Goal: Transaction & Acquisition: Purchase product/service

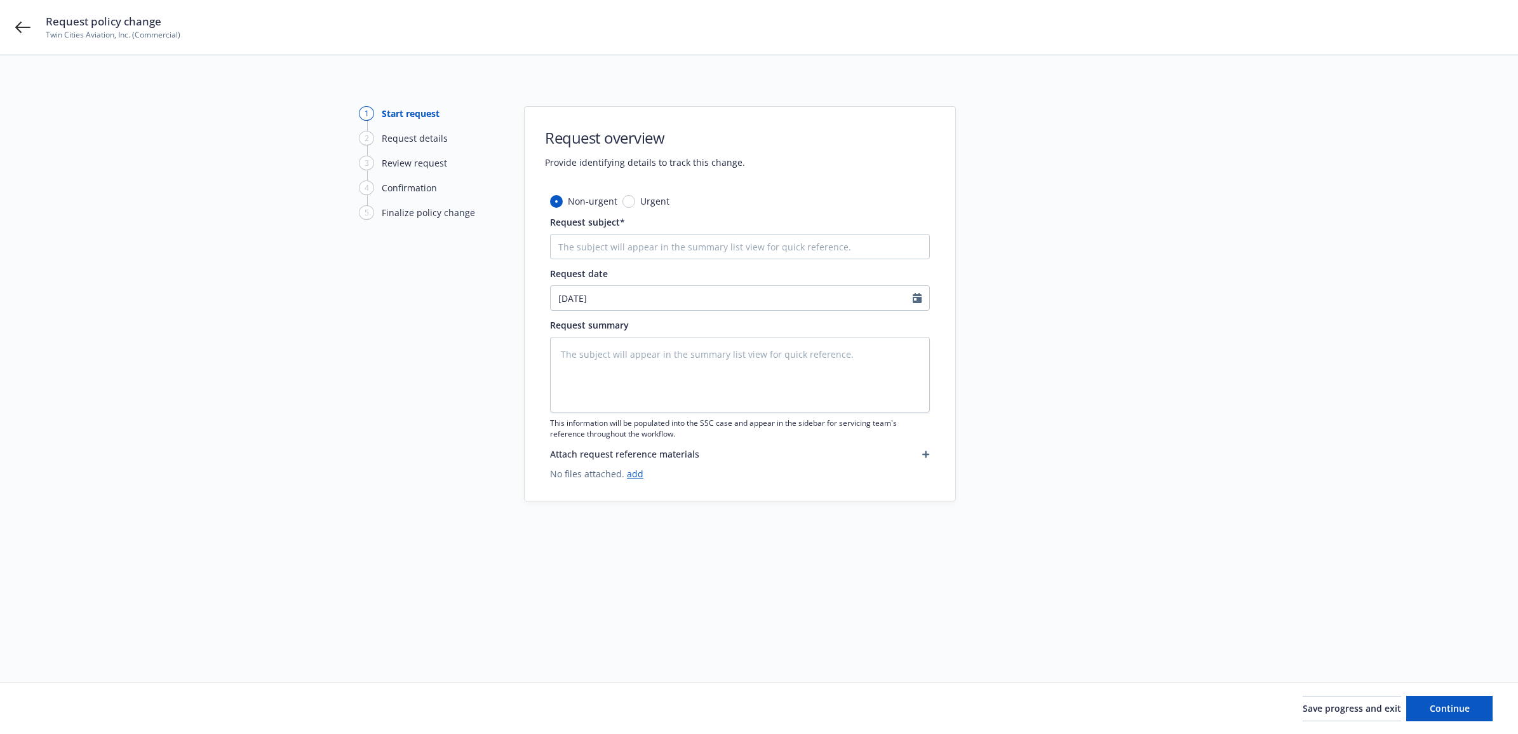
type textarea "x"
click at [673, 248] on input "Request subject*" at bounding box center [740, 246] width 380 height 25
type input "A"
type textarea "x"
type input "Ad"
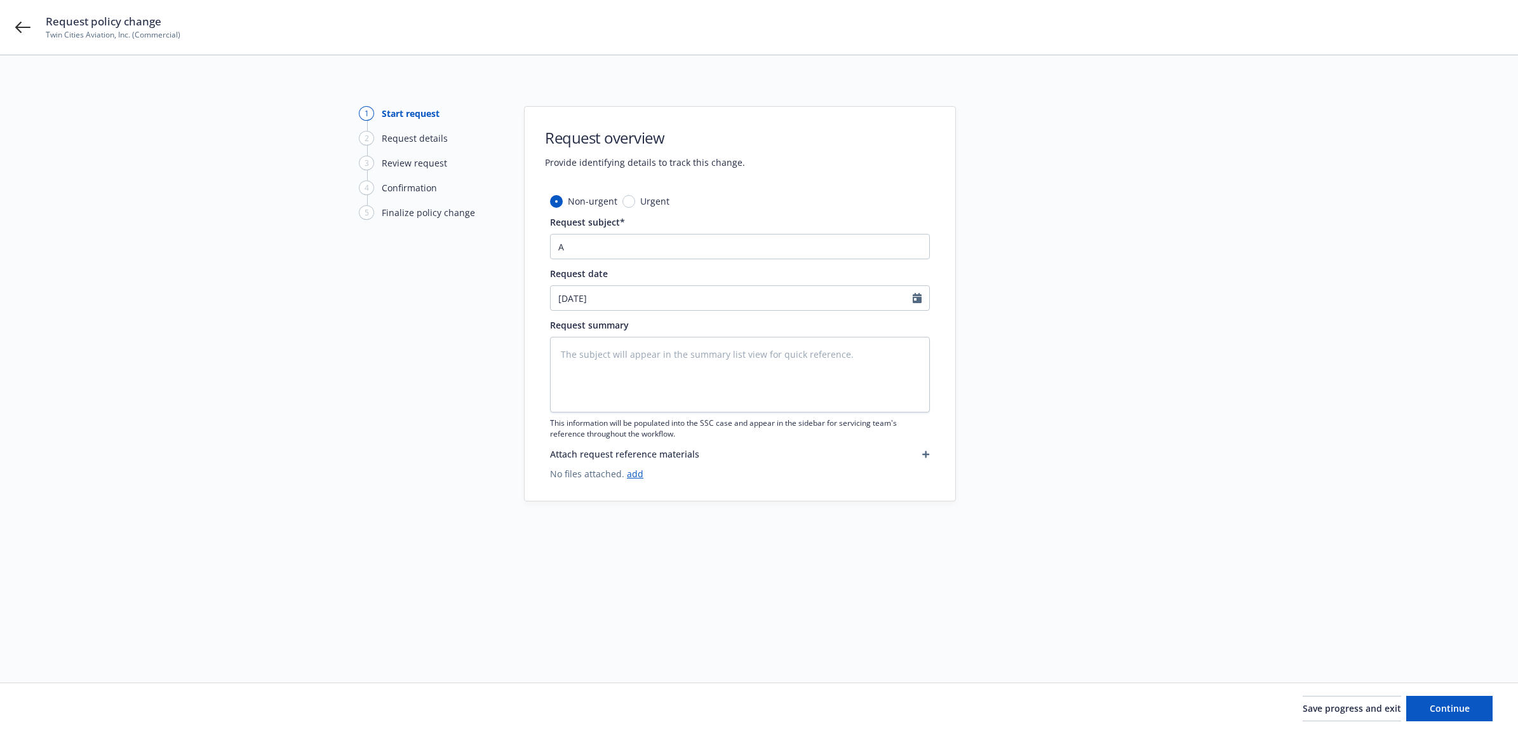
type textarea "x"
type input "Add"
type textarea "x"
click at [591, 243] on input "Add" at bounding box center [740, 246] width 380 height 25
type input "Add"
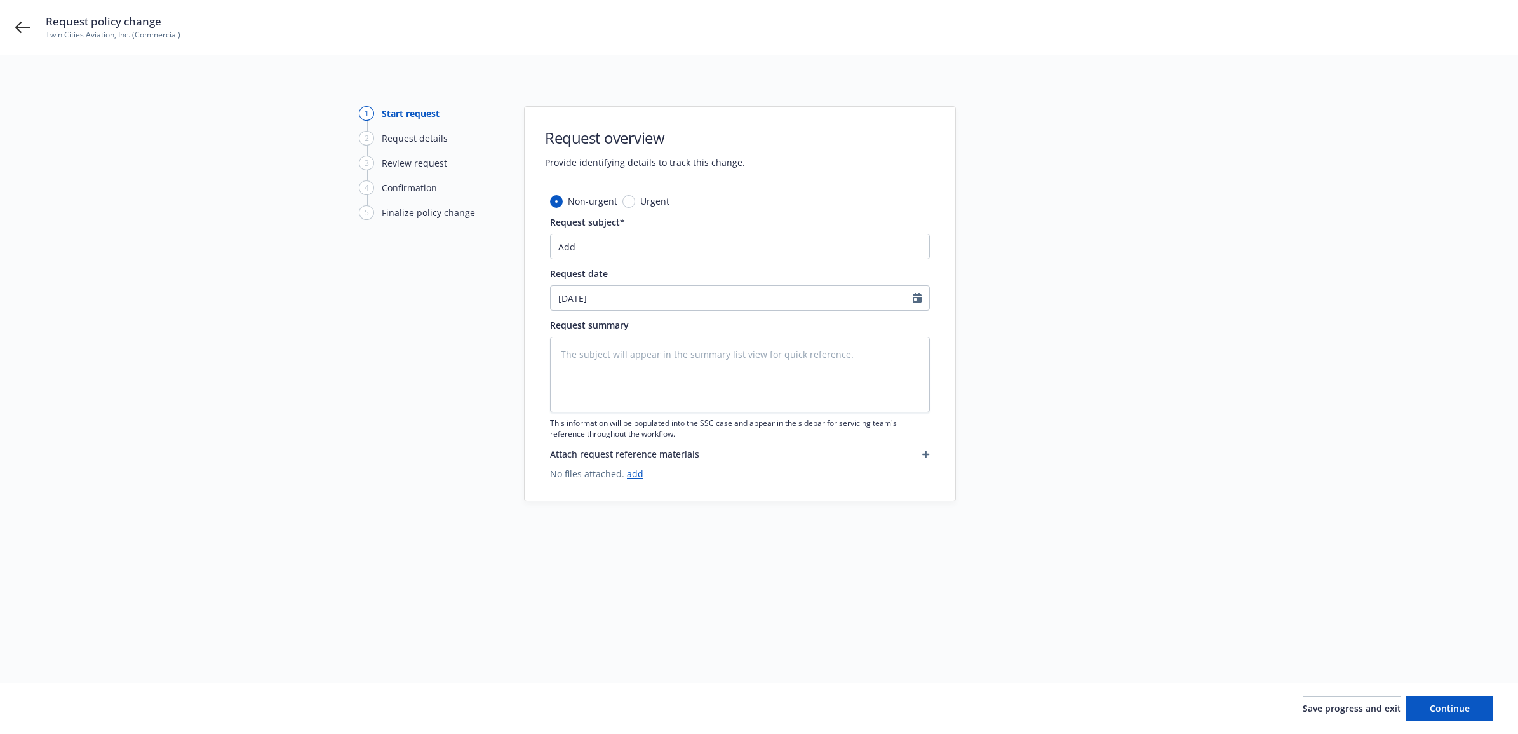
type textarea "x"
type input "Add 5"
type textarea "x"
type input "Add 56"
type textarea "x"
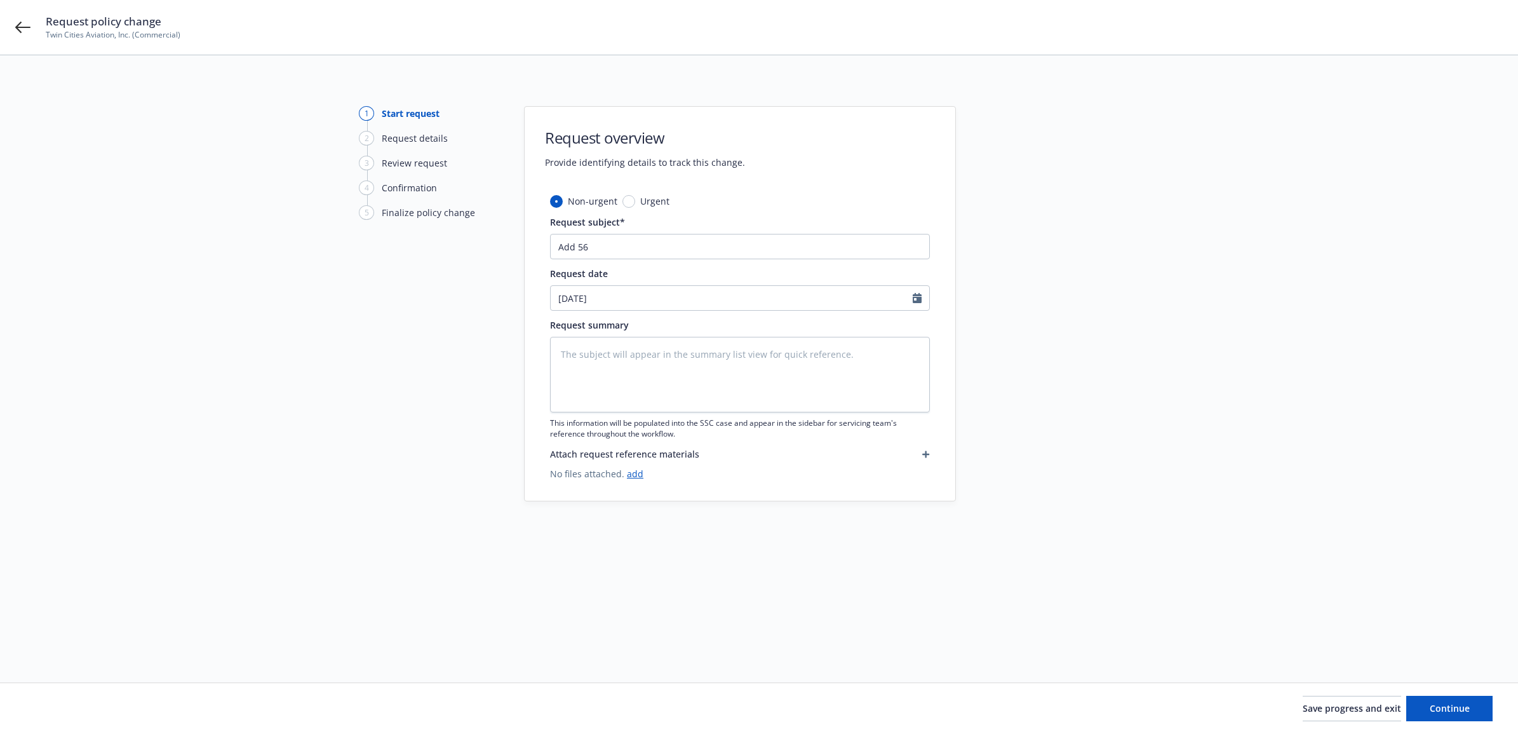
type input "Add 5"
type textarea "x"
type input "Add"
type textarea "x"
type input "Add 2"
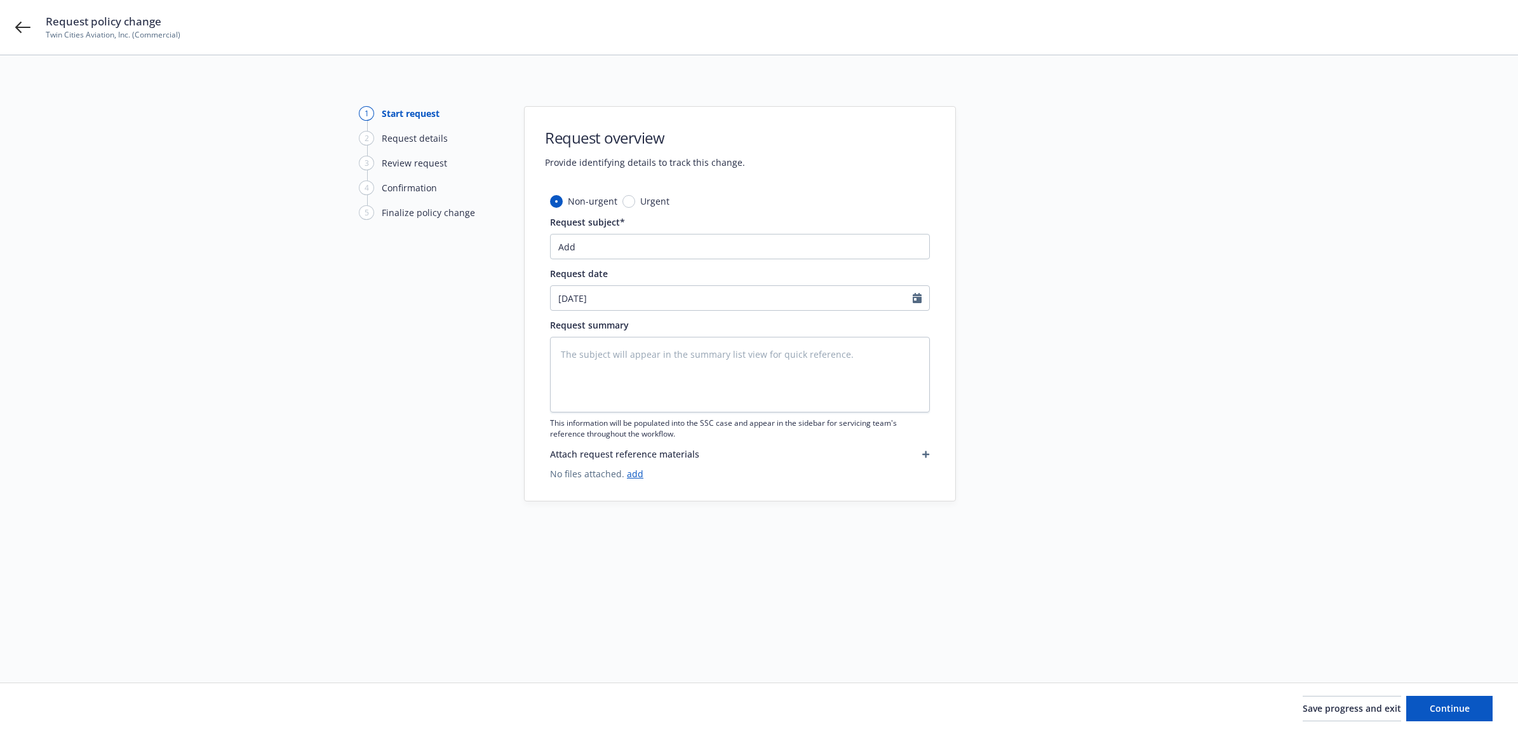
type textarea "x"
type input "Add 25"
type textarea "x"
type input "Add 256"
type textarea "x"
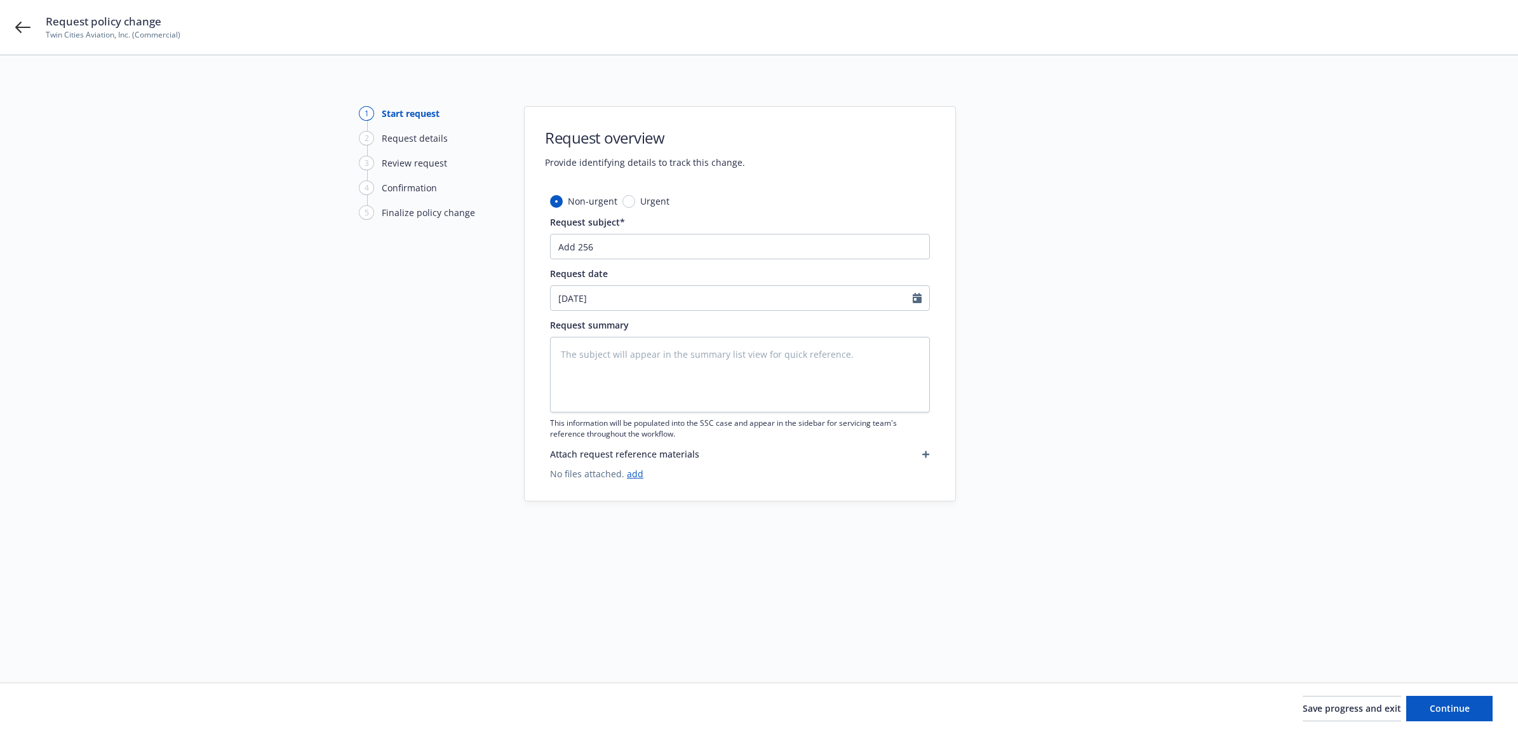
type input "Add 2566"
type textarea "x"
type input "Add 25660"
type textarea "x"
type input "Add 256604"
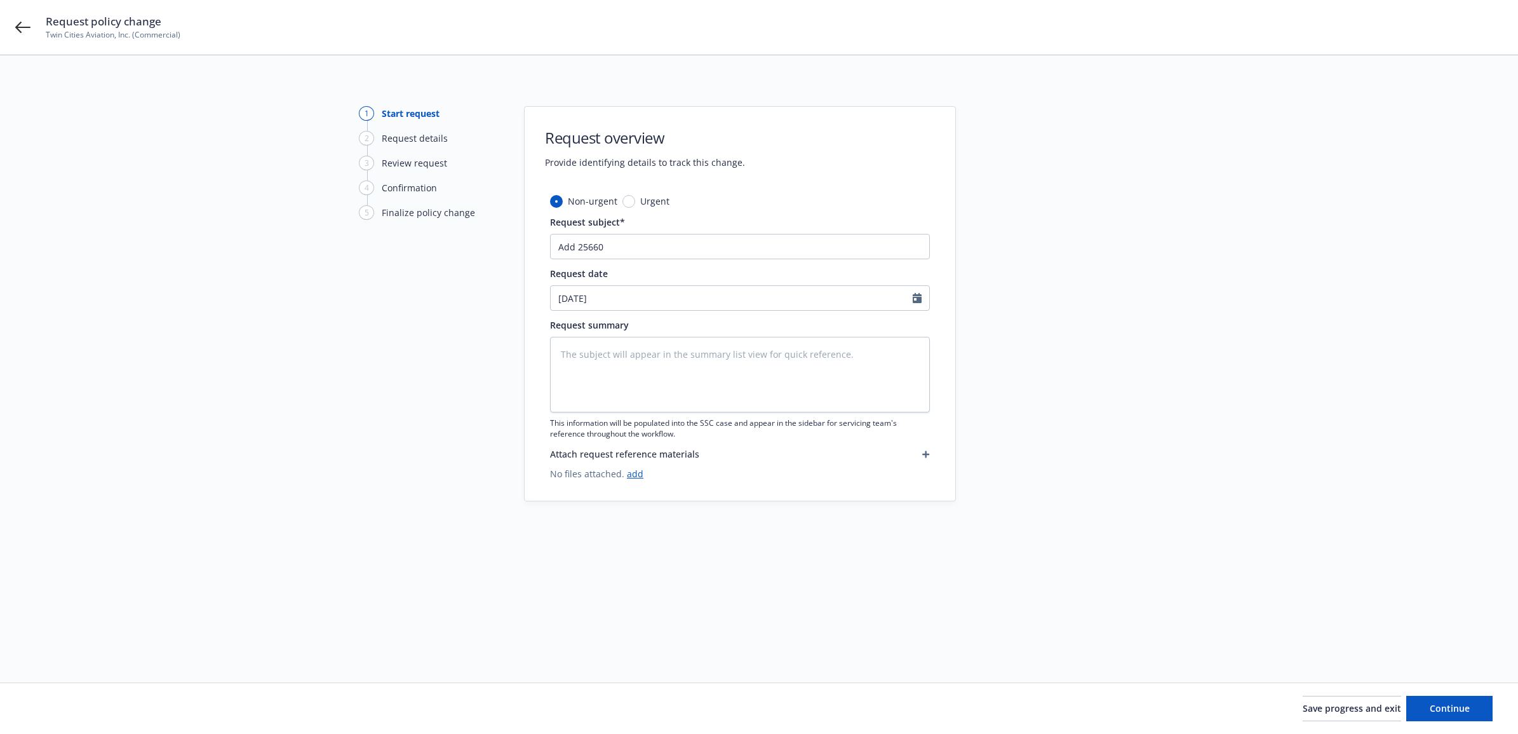
type textarea "x"
type input "Add 256604"
type textarea "x"
type input "Add 256604 e"
type textarea "x"
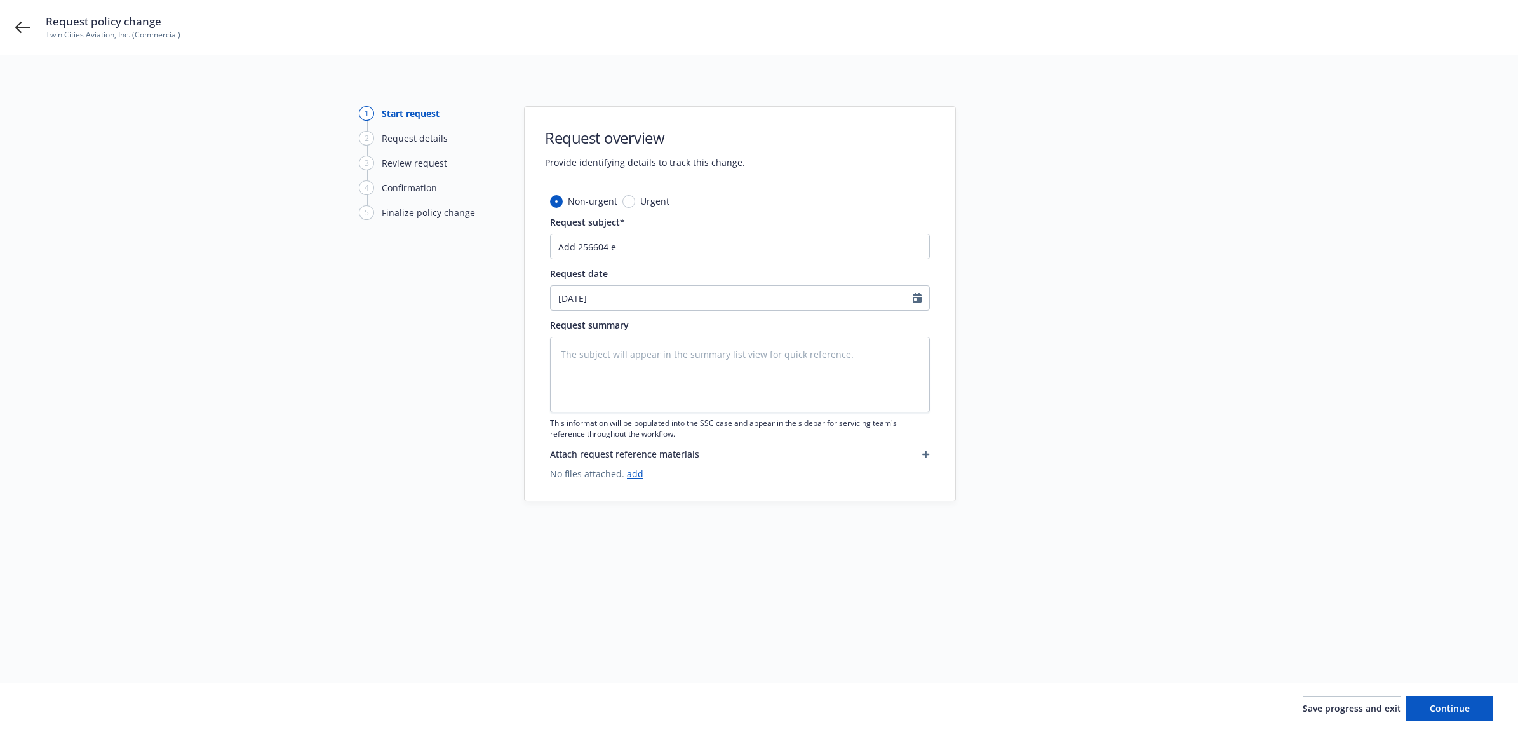
type input "Add 256604 ef"
type textarea "x"
type input "Add 256604 eff"
type textarea "x"
type input "Add 256604 eff"
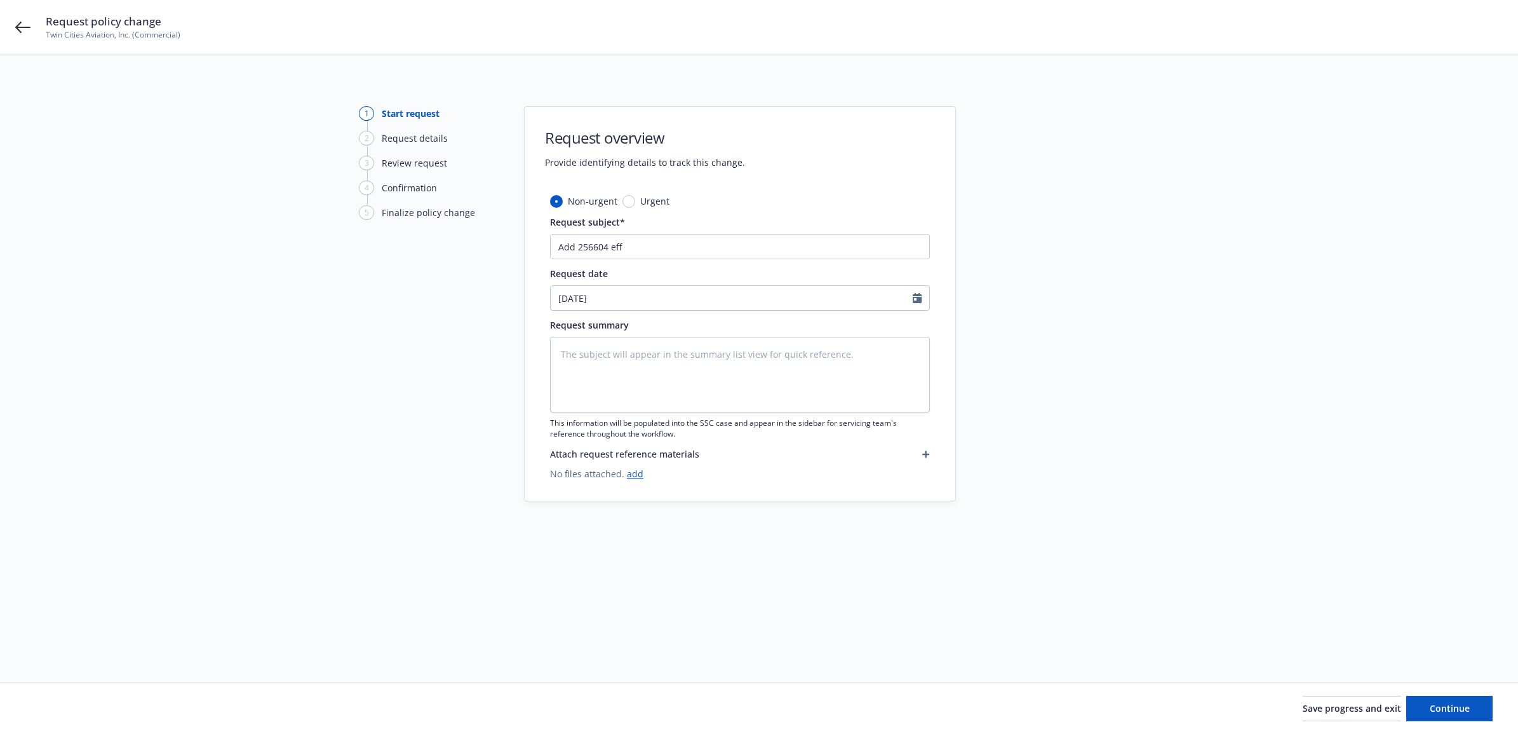
type textarea "x"
type input "Add 256604 eff 8"
type textarea "x"
type input "Add 256604 eff 8/"
type textarea "x"
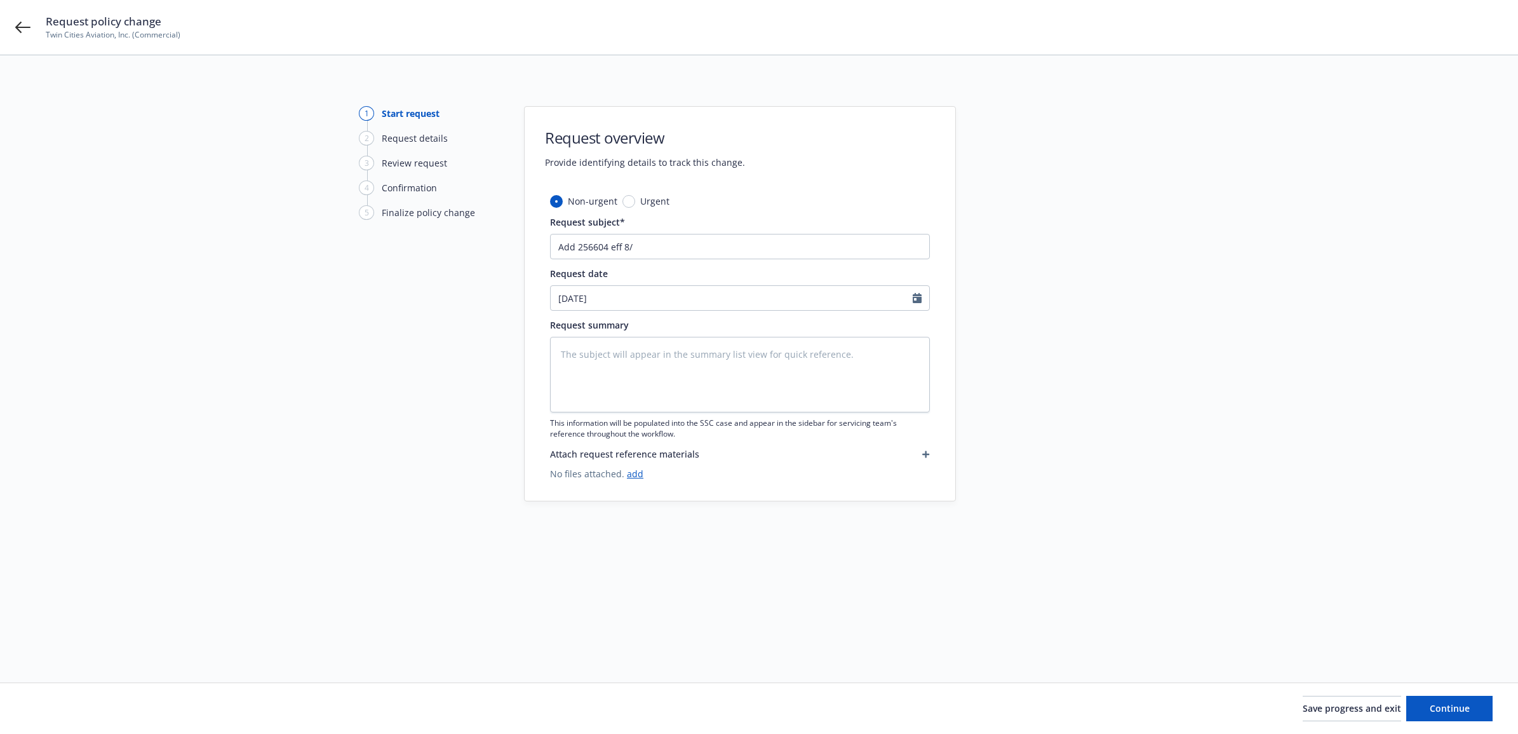
type input "Add 256604 eff 8/2"
type textarea "x"
type input "Add 256604 eff 8/20"
type textarea "x"
drag, startPoint x: 656, startPoint y: 245, endPoint x: 452, endPoint y: 249, distance: 203.9
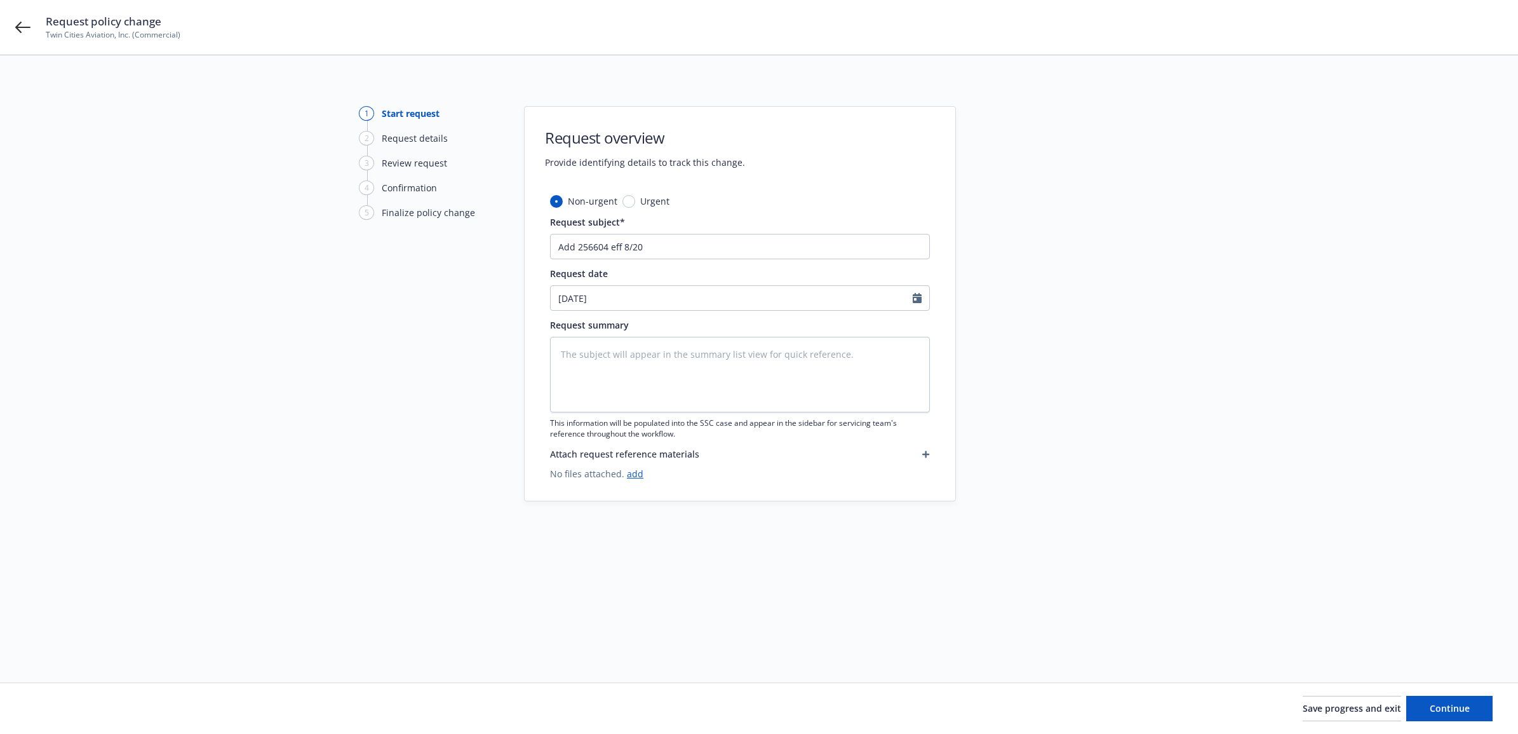
click at [452, 249] on div "1 Start request 2 Request details 3 Review request 4 Confirmation 5 Finalize po…" at bounding box center [758, 353] width 1487 height 495
type input "Add 256604 eff 8/20"
paste textarea "Add 256604 eff 8/20"
type textarea "Add 256604 eff 8/20"
type textarea "x"
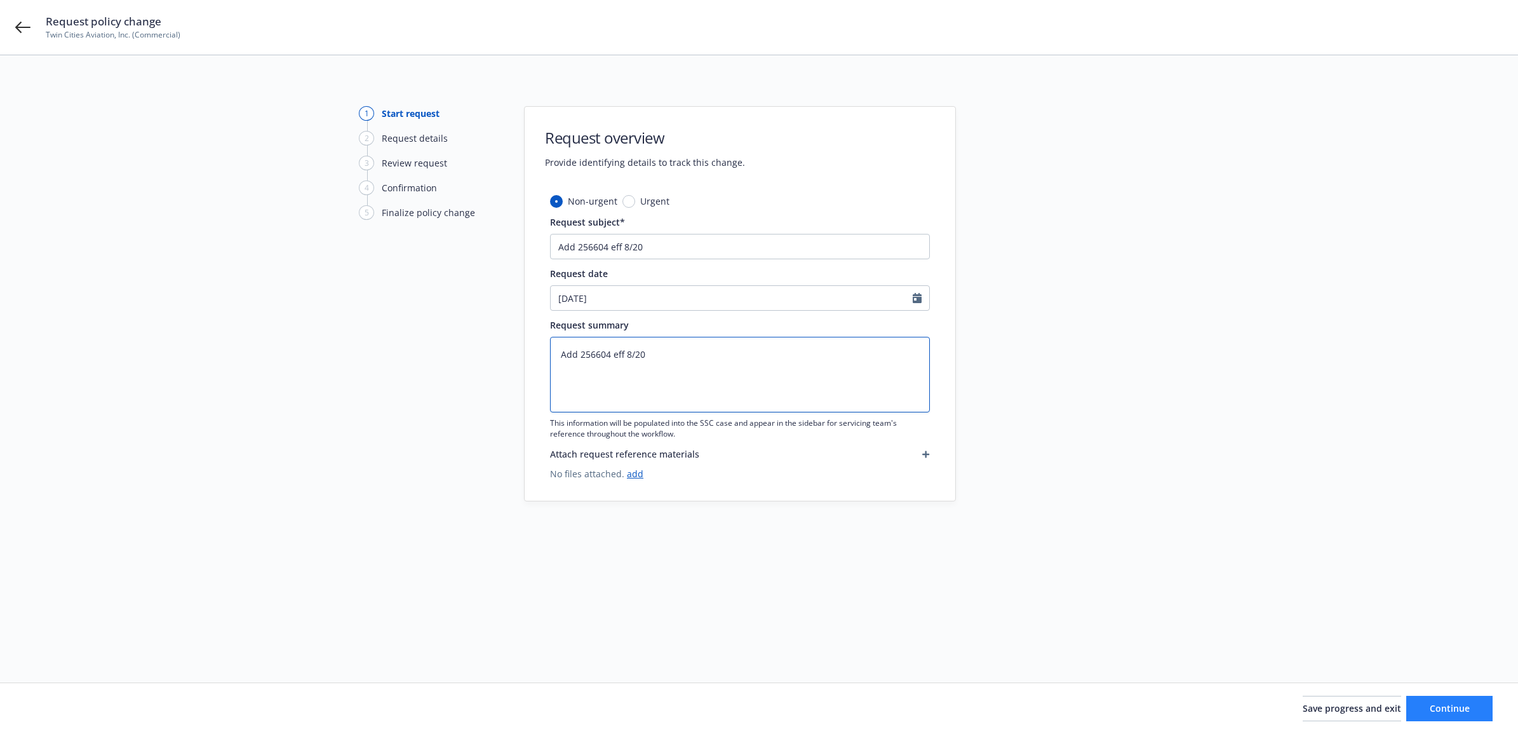
type textarea "Add 256604 eff 8/20"
click at [1458, 711] on span "Continue" at bounding box center [1450, 708] width 40 height 12
type textarea "x"
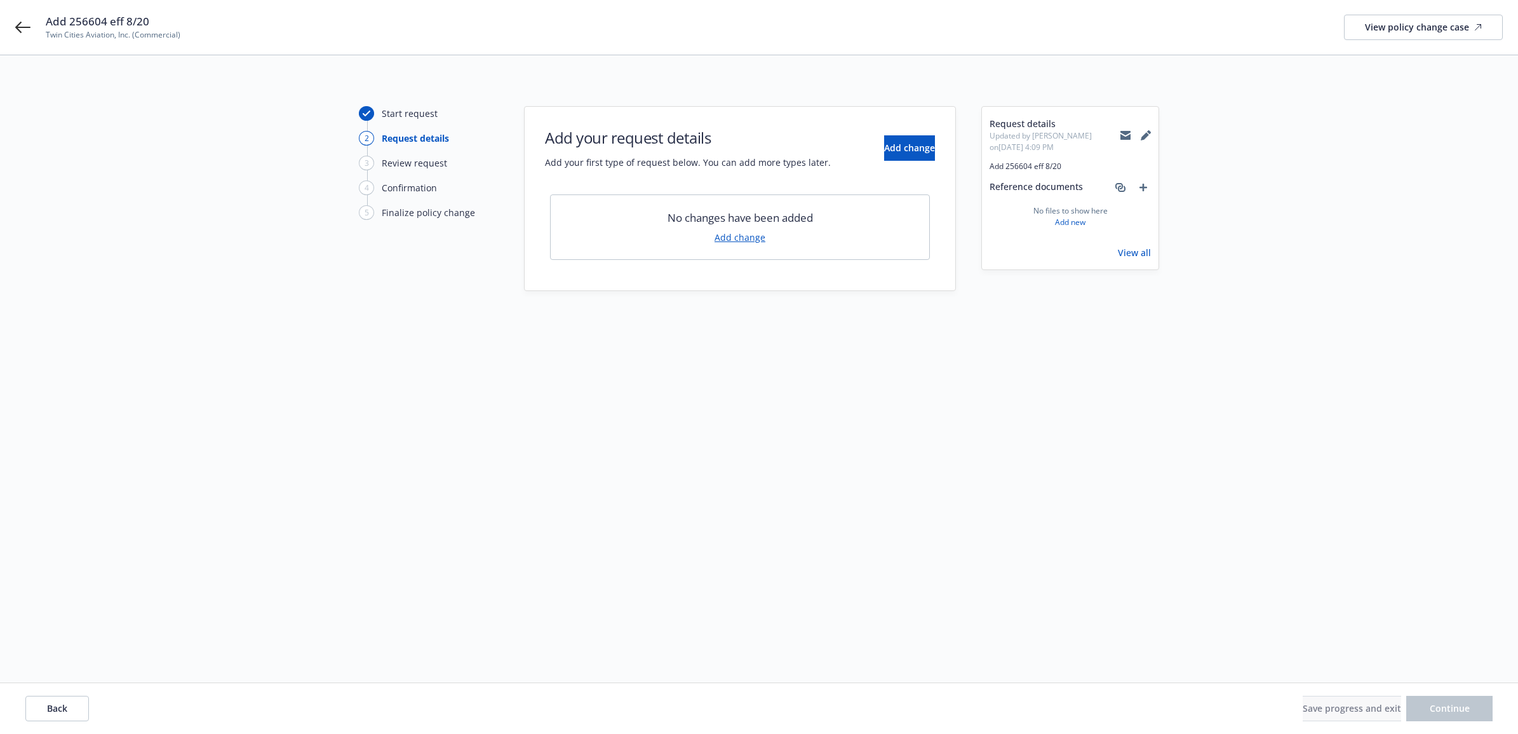
click at [737, 237] on link "Add change" at bounding box center [739, 237] width 51 height 13
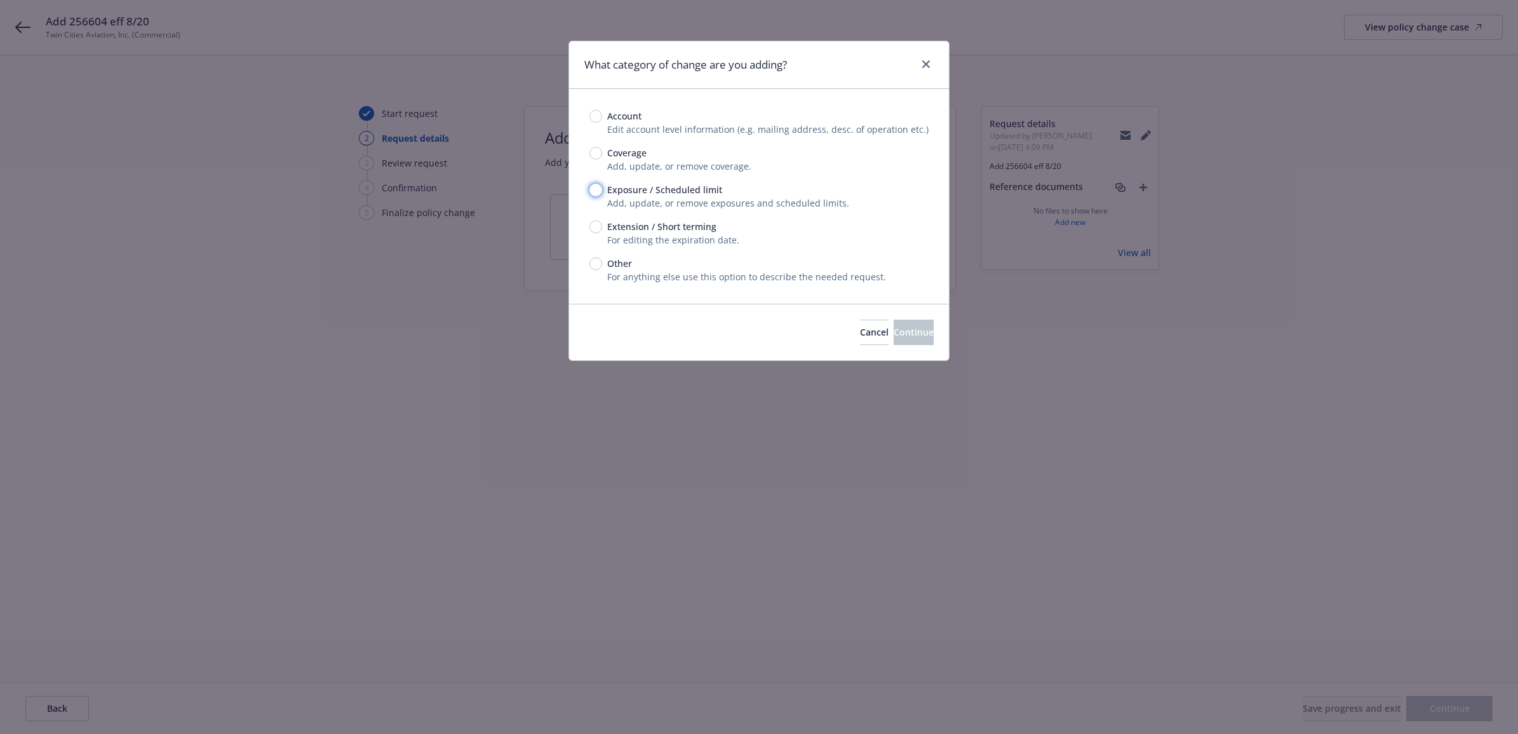
drag, startPoint x: 594, startPoint y: 188, endPoint x: 742, endPoint y: 246, distance: 158.5
click at [595, 189] on input "Exposure / Scheduled limit" at bounding box center [595, 190] width 13 height 13
radio input "true"
click at [902, 338] on button "Continue" at bounding box center [914, 331] width 40 height 25
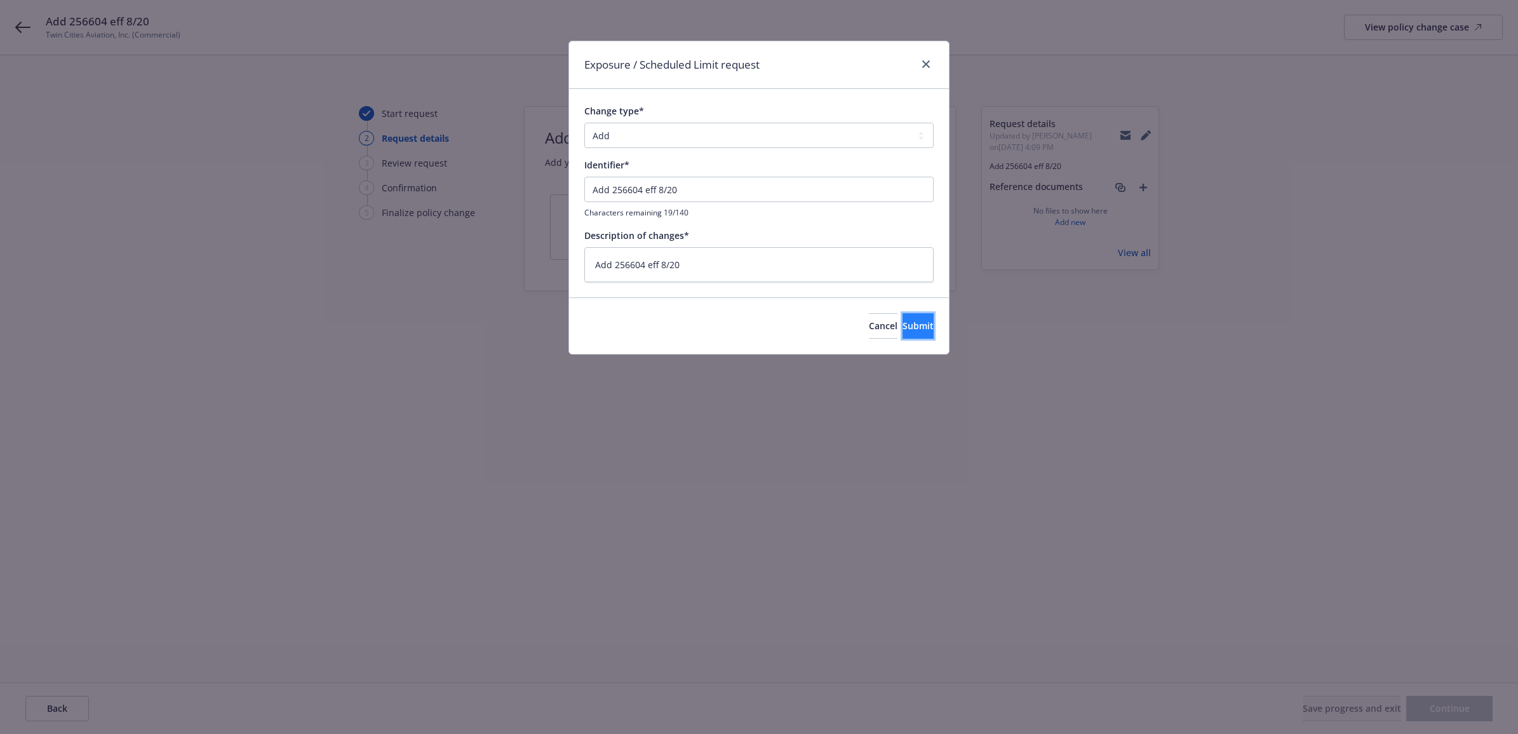
click at [902, 330] on span "Submit" at bounding box center [917, 325] width 31 height 12
type textarea "x"
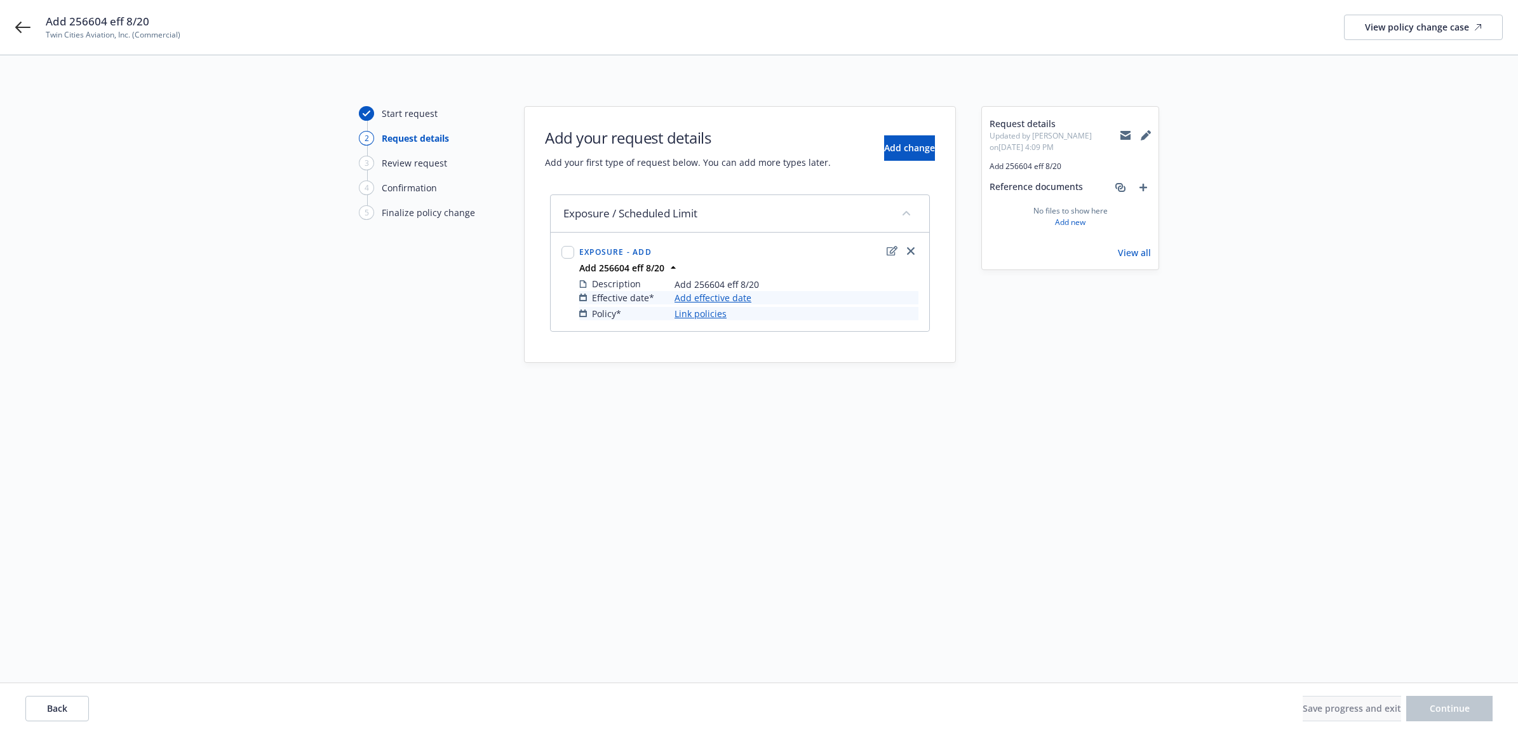
click at [746, 295] on link "Add effective date" at bounding box center [712, 297] width 77 height 13
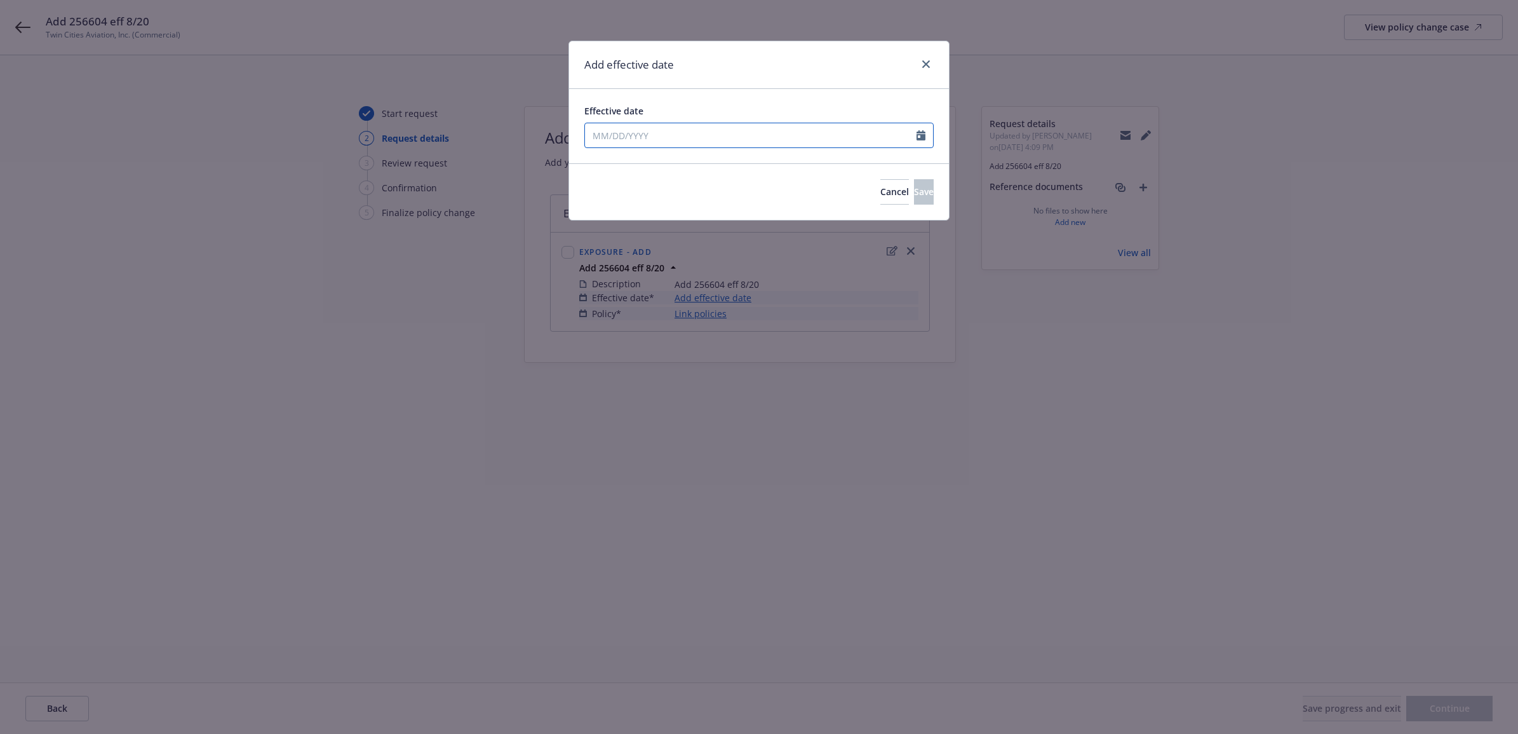
click at [723, 134] on input "Effective date" at bounding box center [751, 135] width 332 height 24
select select "8"
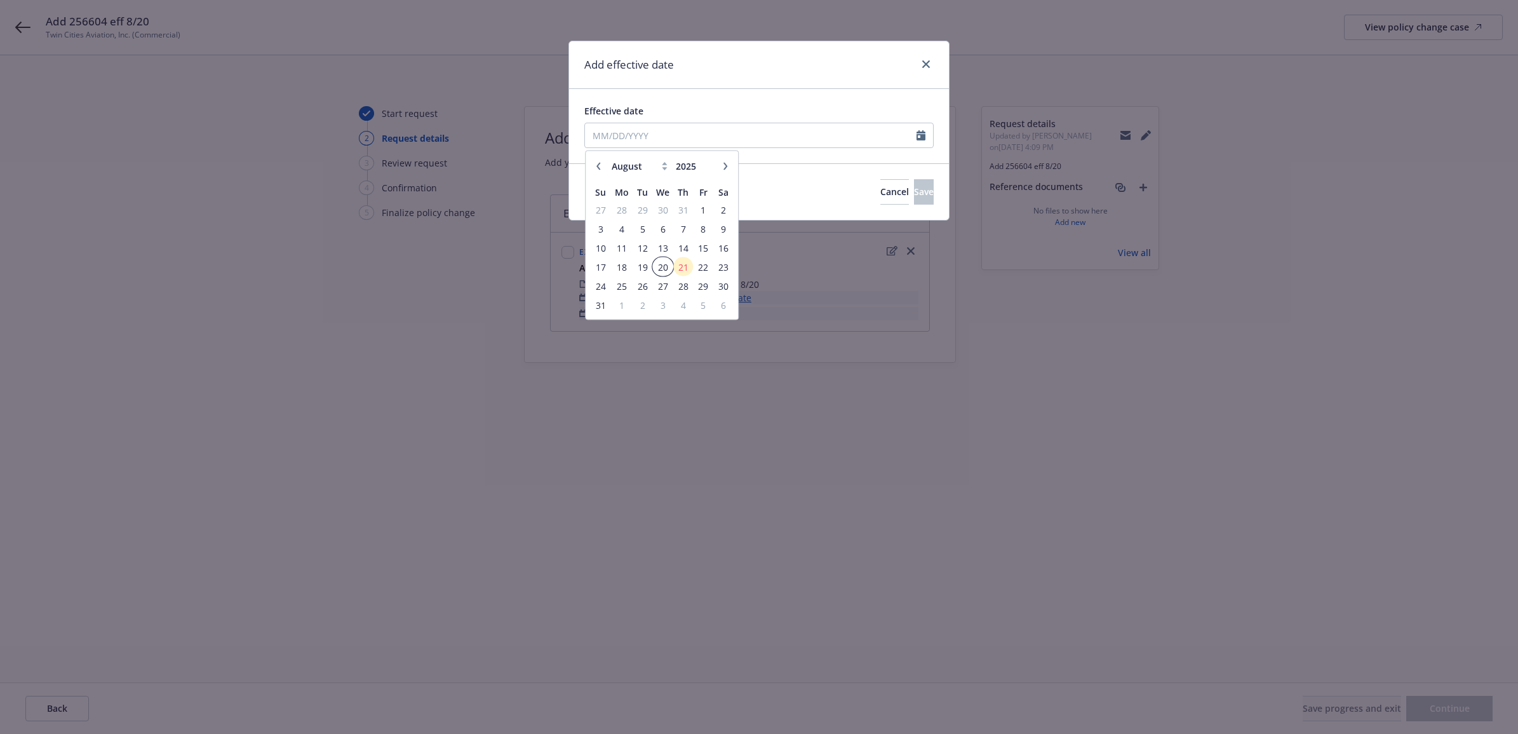
click at [665, 259] on span "20" at bounding box center [662, 266] width 18 height 16
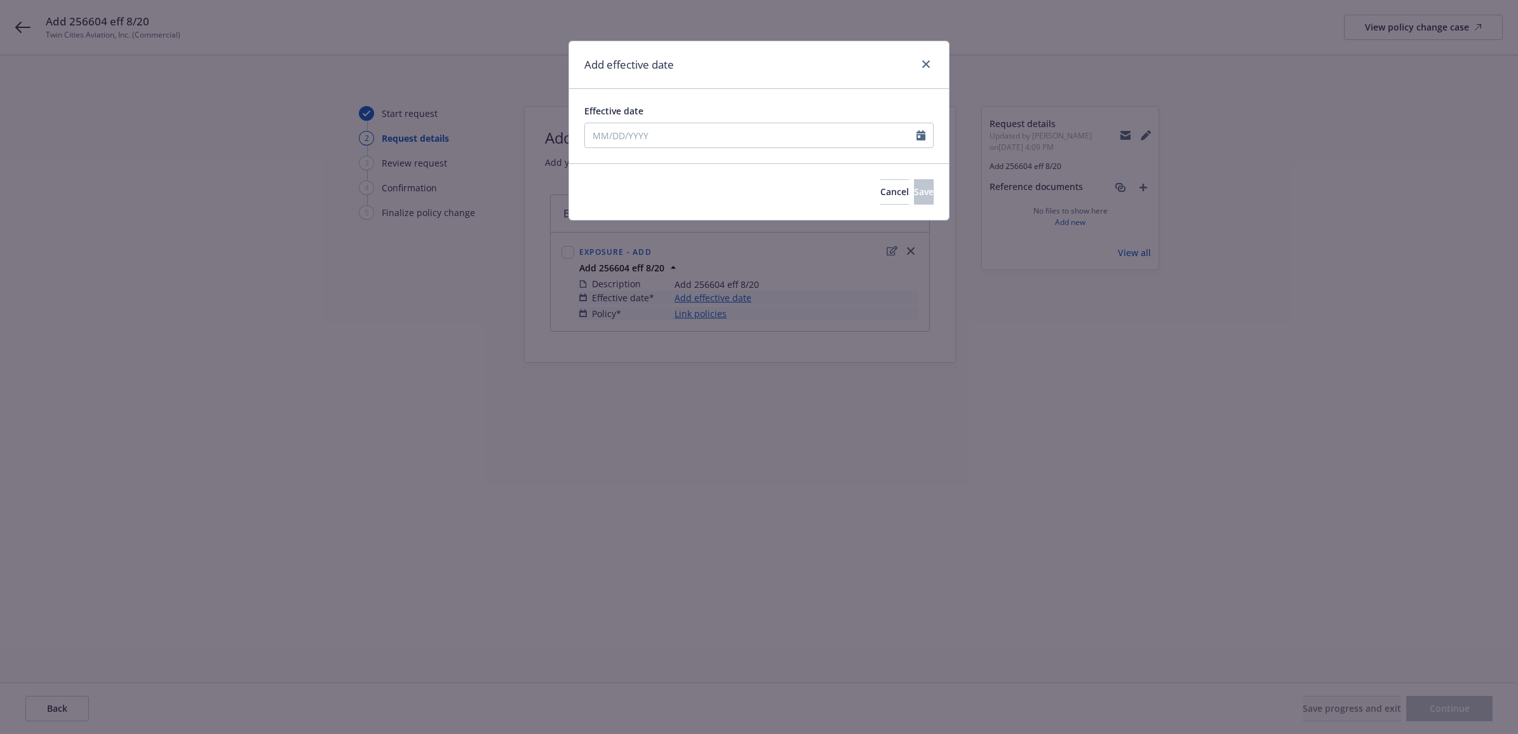
type input "08/20/2025"
click at [916, 195] on button "Save" at bounding box center [924, 191] width 20 height 25
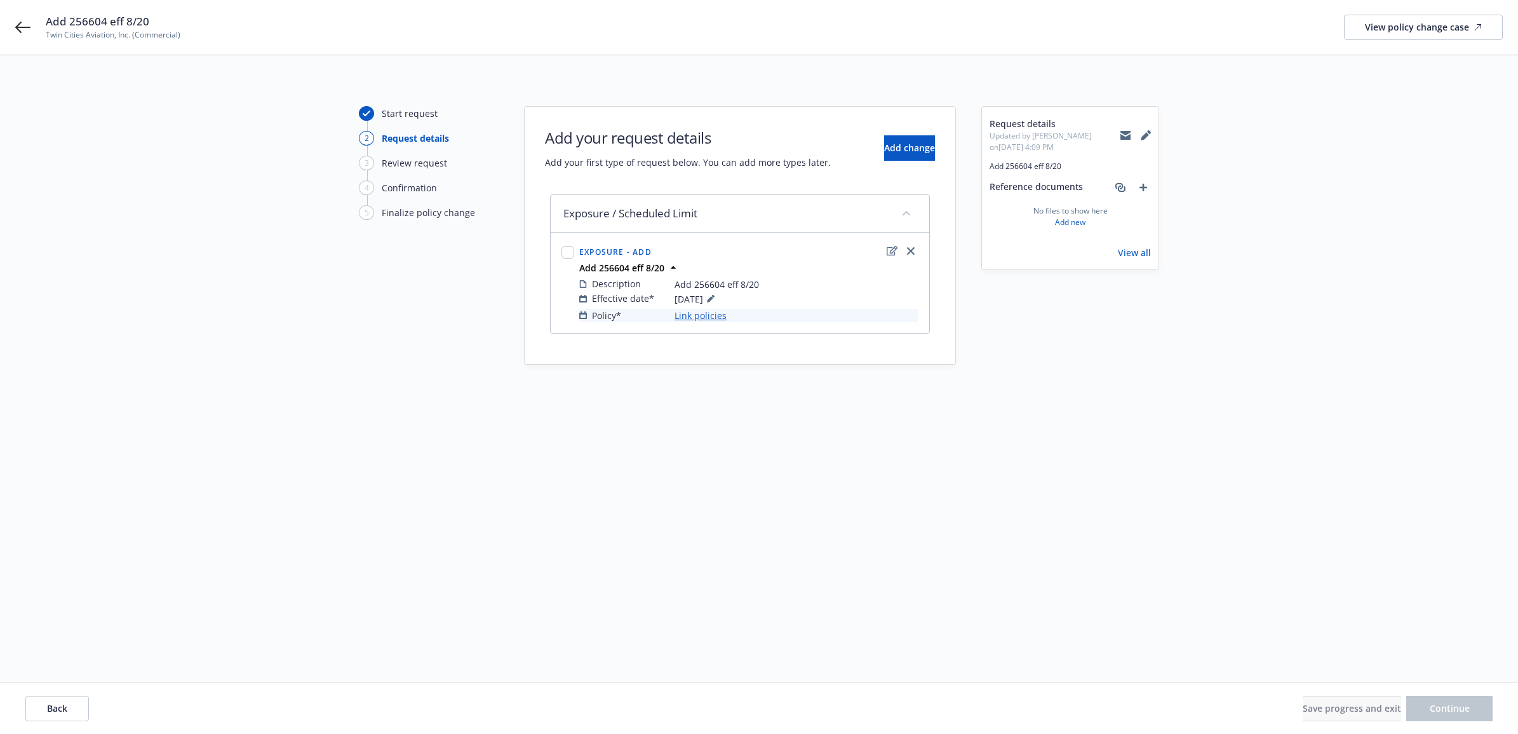
click at [721, 310] on link "Link policies" at bounding box center [700, 315] width 52 height 13
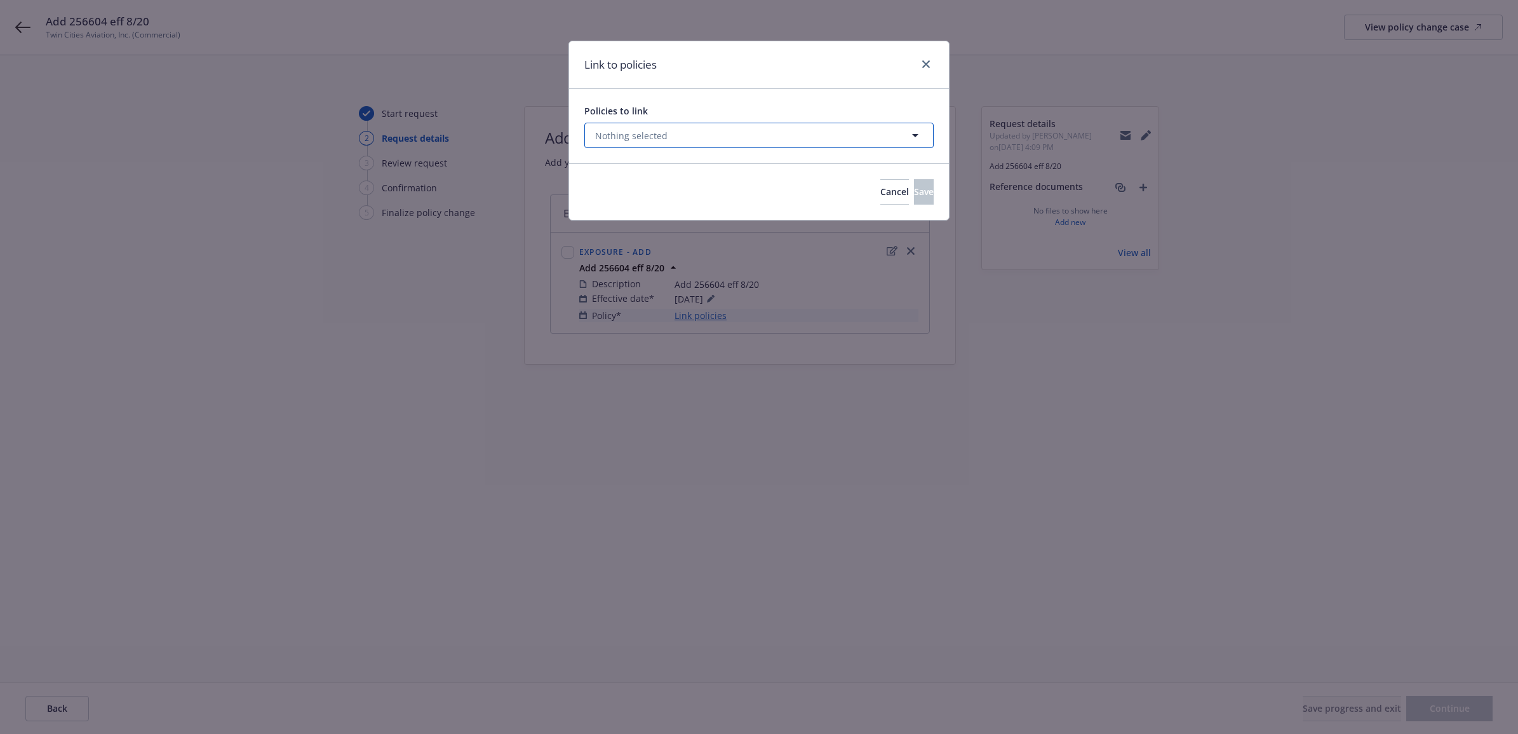
click at [746, 142] on button "Nothing selected" at bounding box center [758, 135] width 349 height 25
select select "ACTIVE"
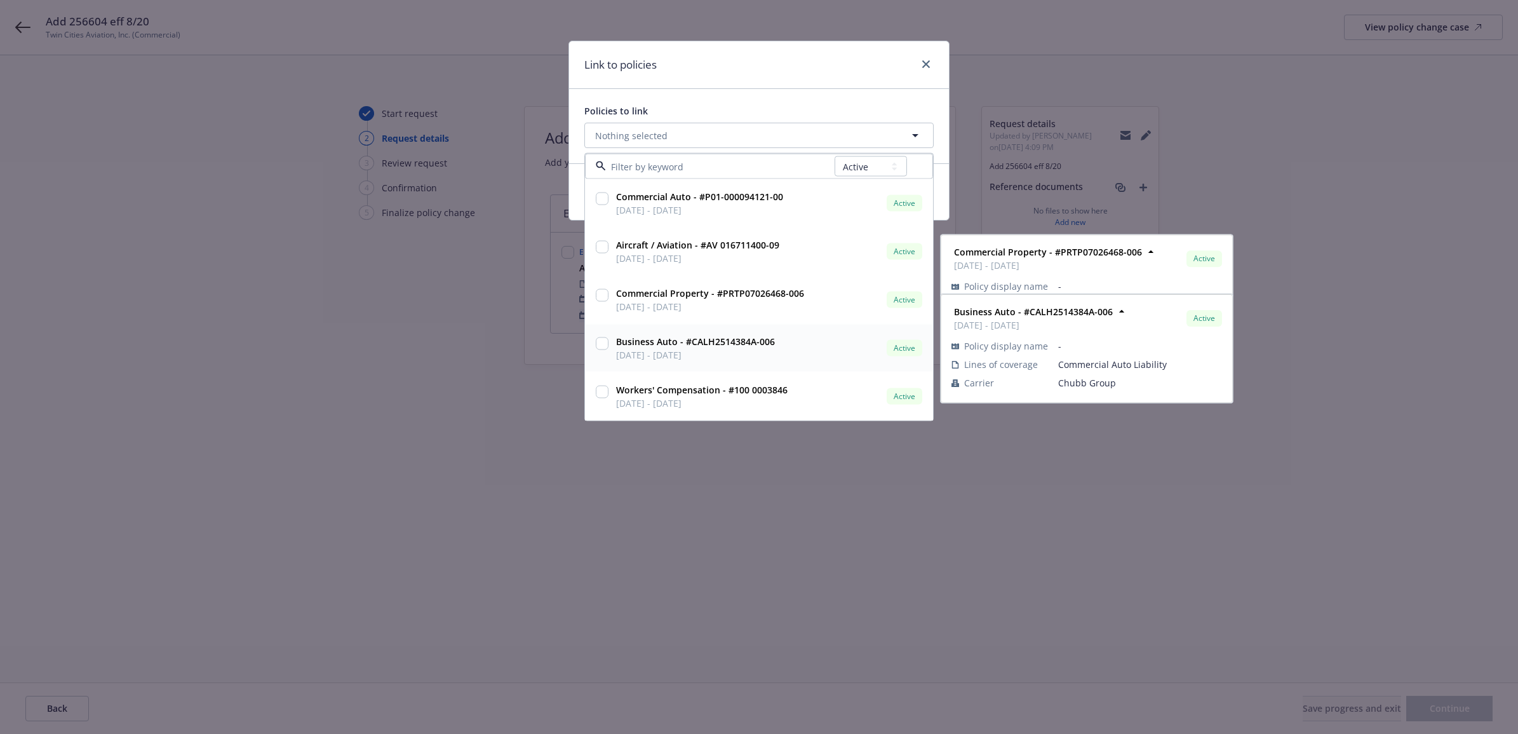
click at [635, 347] on strong "Business Auto - #CALH2514384A-006" at bounding box center [695, 341] width 159 height 12
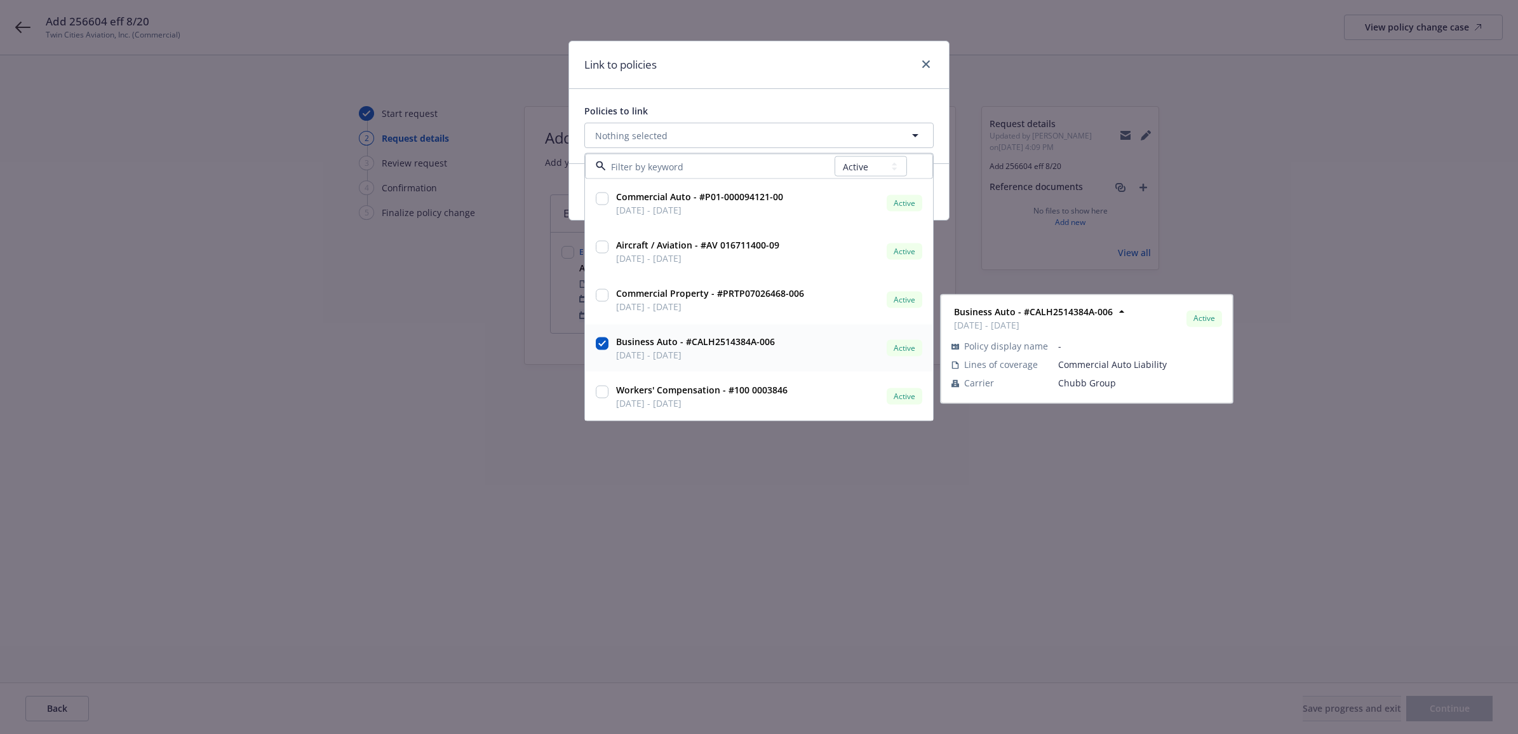
checkbox input "true"
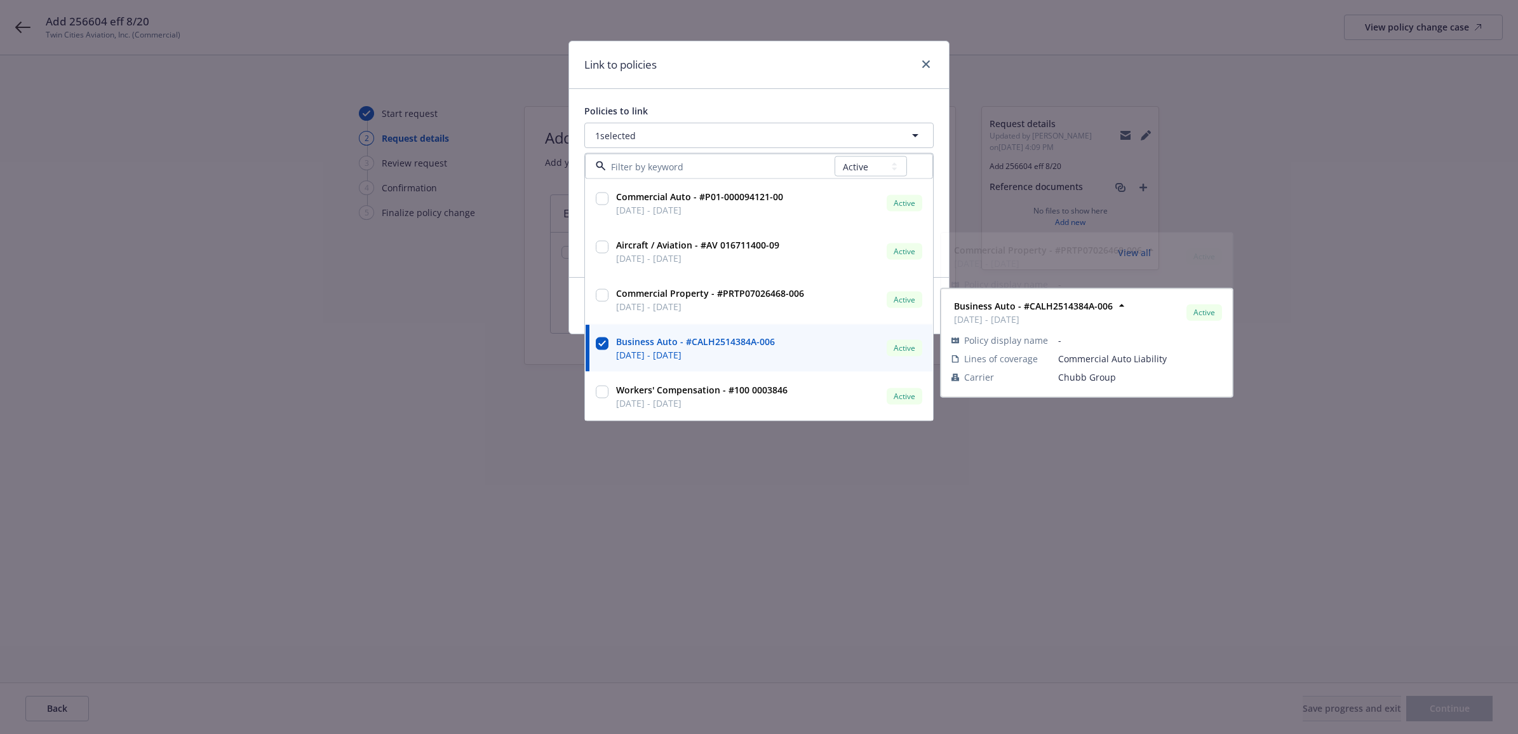
click at [817, 83] on div "Link to policies" at bounding box center [759, 65] width 380 height 48
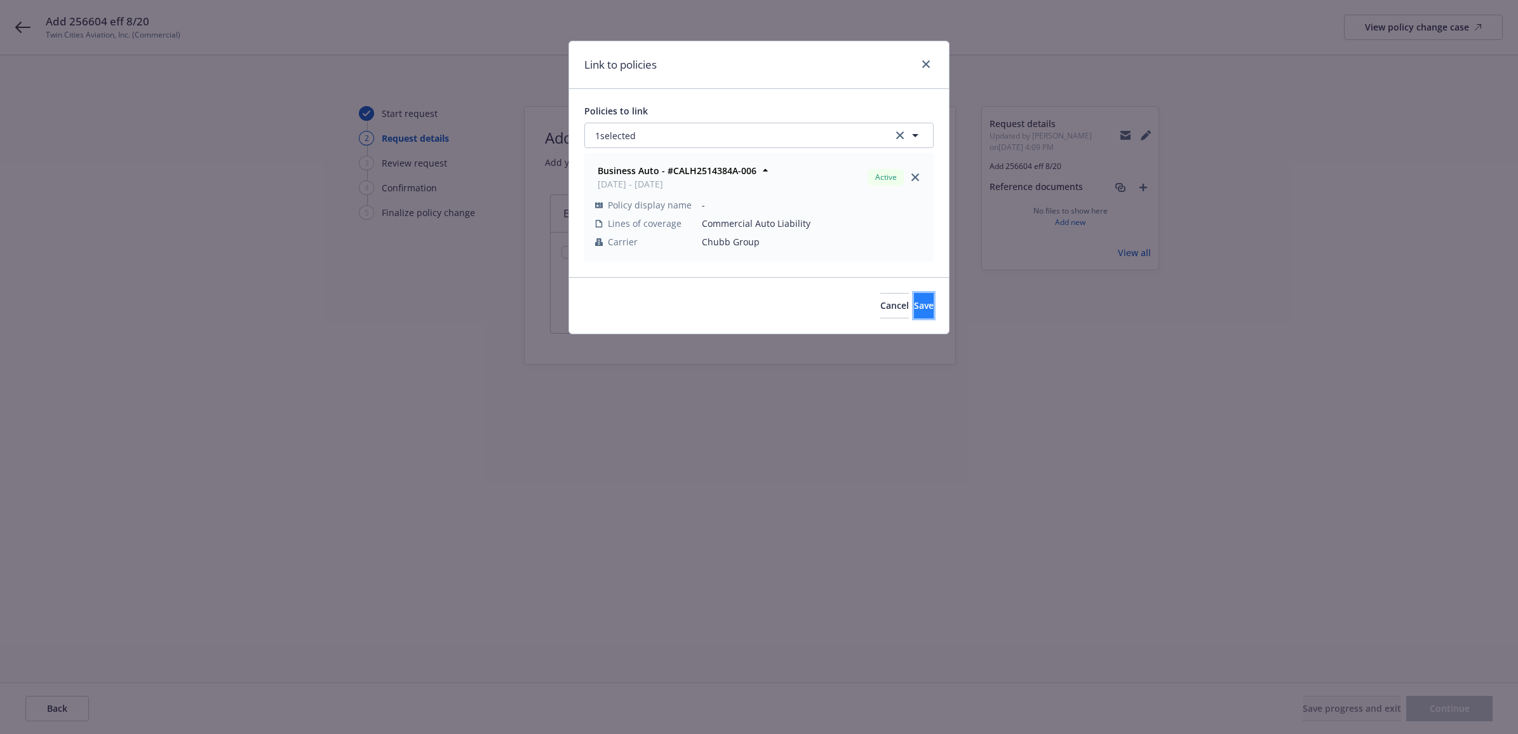
click at [915, 309] on button "Save" at bounding box center [924, 305] width 20 height 25
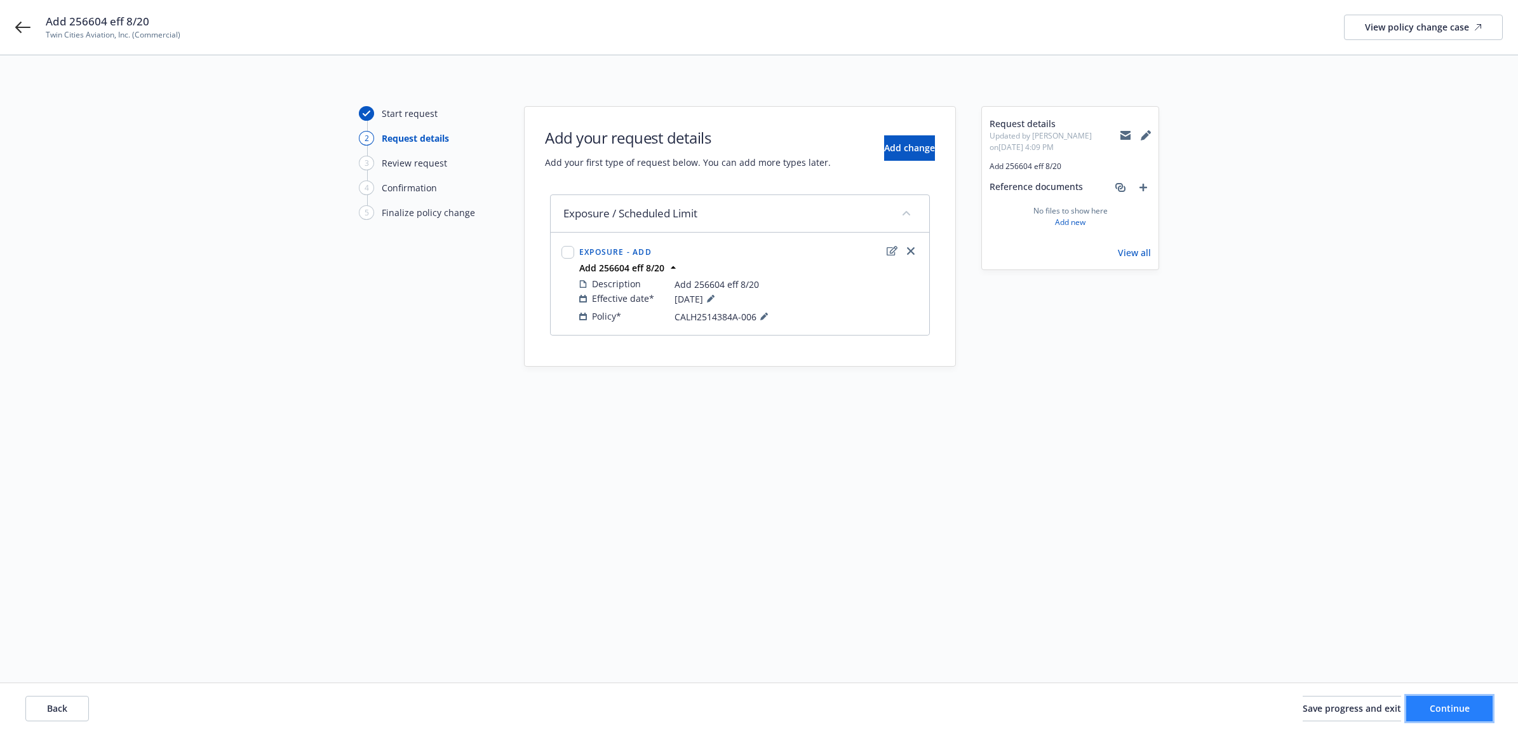
click at [1455, 715] on button "Continue" at bounding box center [1449, 707] width 86 height 25
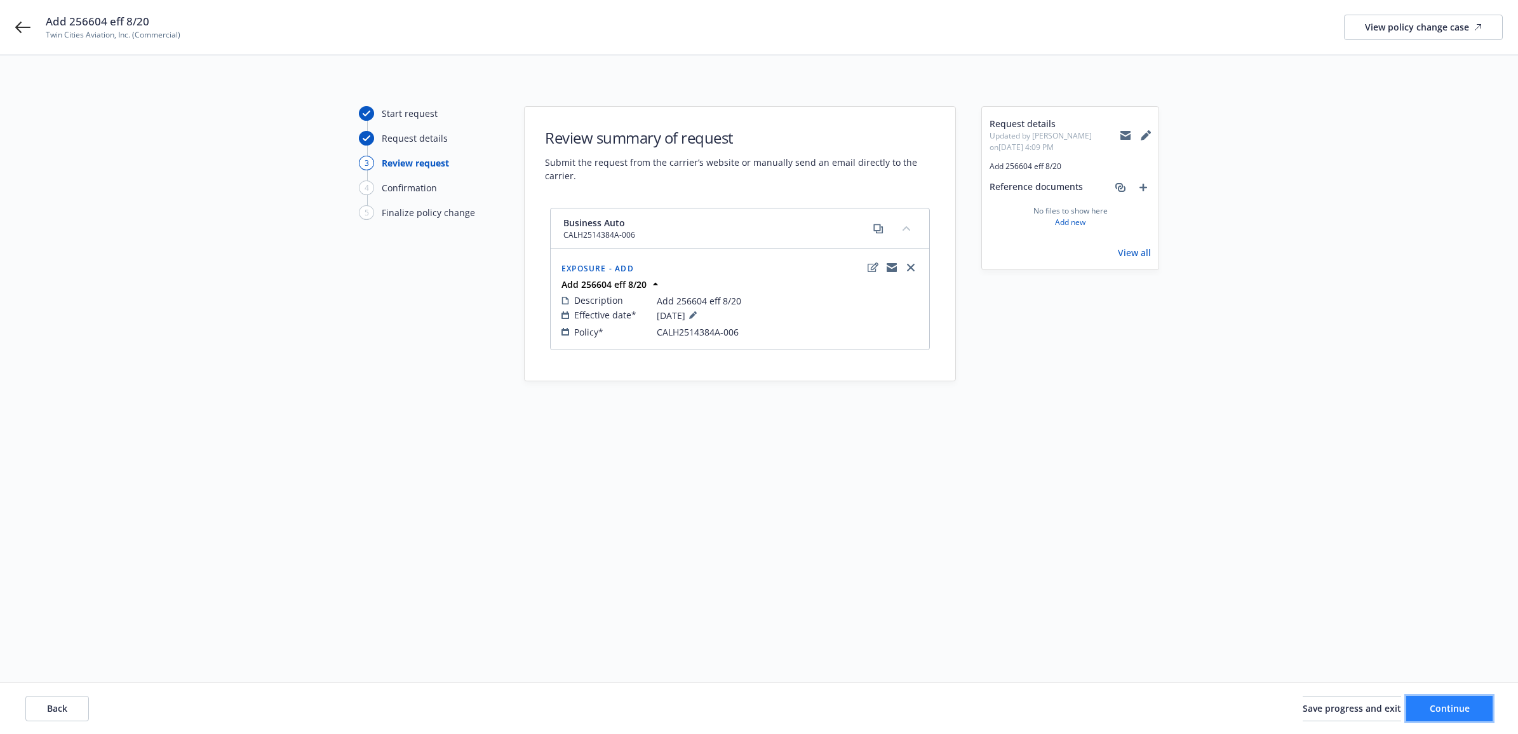
click at [1454, 702] on span "Continue" at bounding box center [1450, 708] width 40 height 12
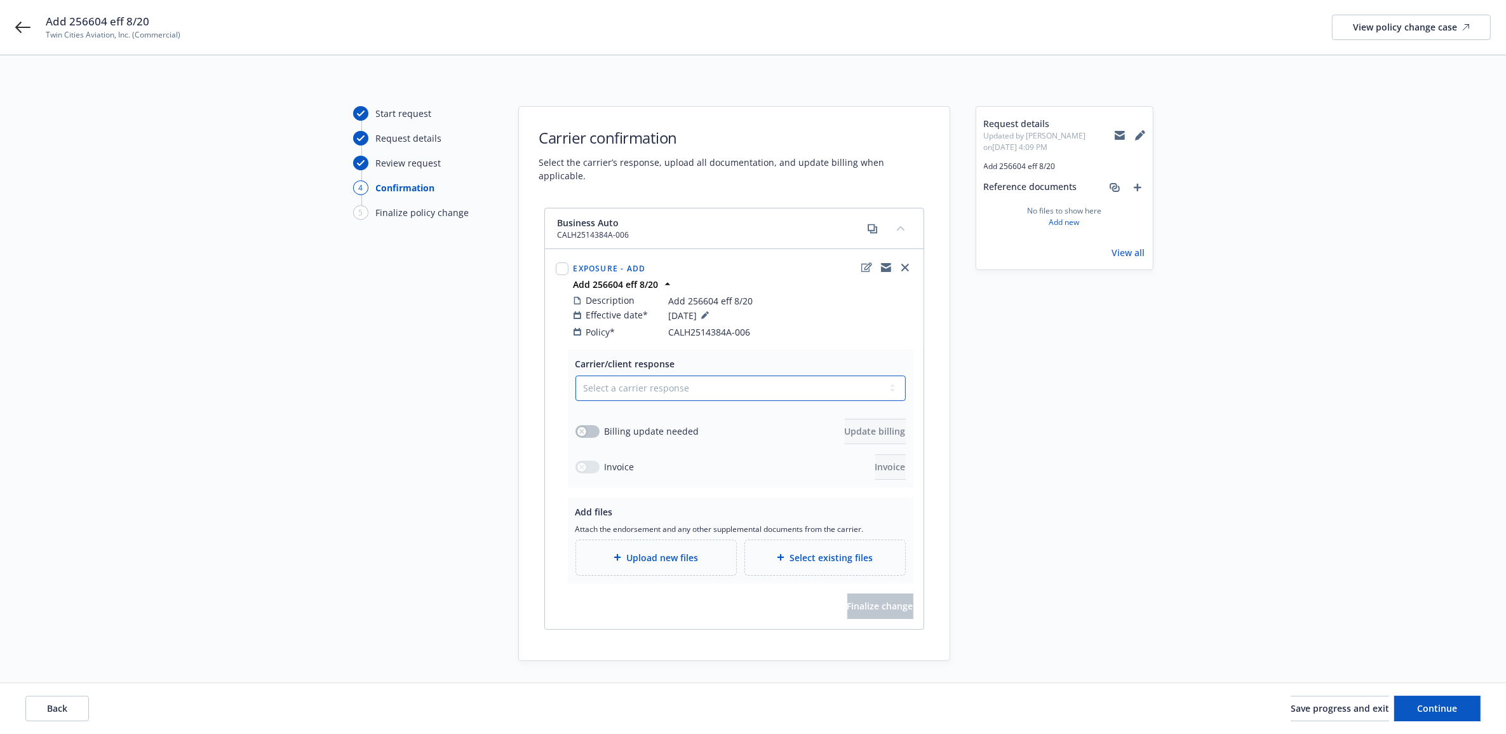
drag, startPoint x: 651, startPoint y: 370, endPoint x: 645, endPoint y: 388, distance: 19.3
click at [651, 375] on select "Select a carrier response Accepted Accepted with revision No endorsement needed…" at bounding box center [740, 387] width 330 height 25
select select "ACCEPTED"
click at [575, 375] on select "Select a carrier response Accepted Accepted with revision No endorsement needed…" at bounding box center [740, 387] width 330 height 25
click at [588, 425] on button "button" at bounding box center [587, 431] width 24 height 13
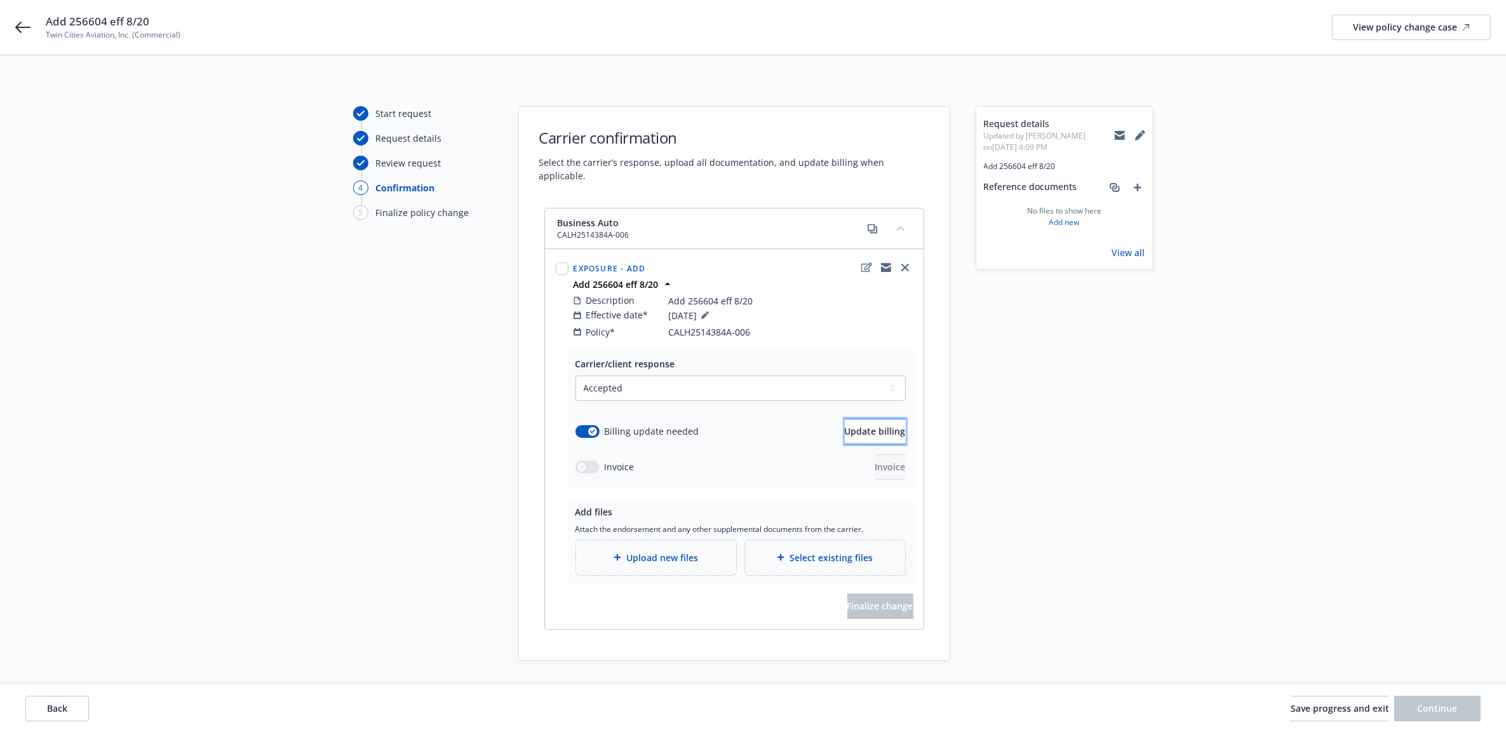
click at [864, 425] on span "Update billing" at bounding box center [875, 431] width 61 height 12
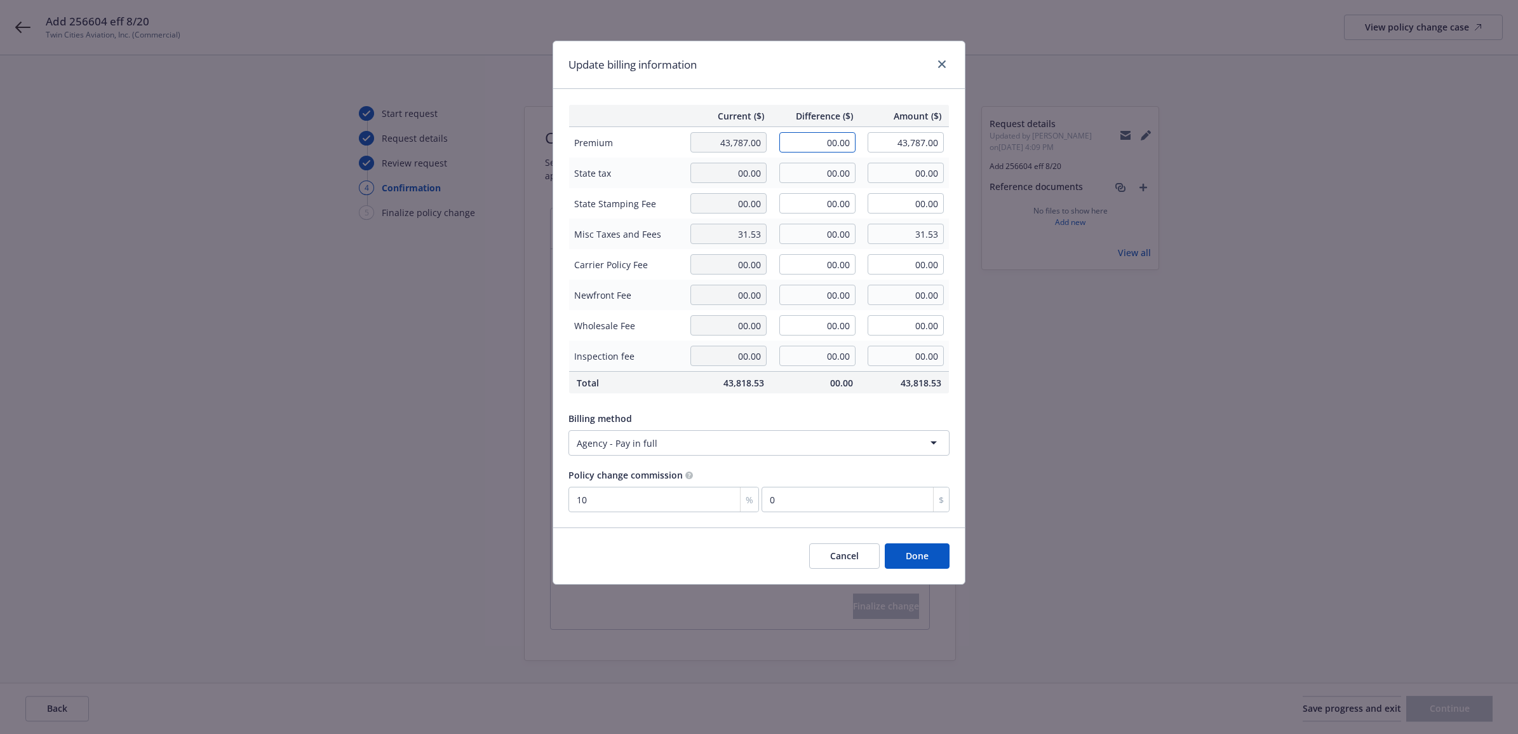
drag, startPoint x: 802, startPoint y: 140, endPoint x: 1243, endPoint y: 220, distance: 448.6
click at [1220, 220] on div "Update billing information Current ($) Difference ($) Amount ($) Premium 43,787…" at bounding box center [759, 367] width 1518 height 734
type input "1,153.00"
type input "44,940.00"
type input "115.3"
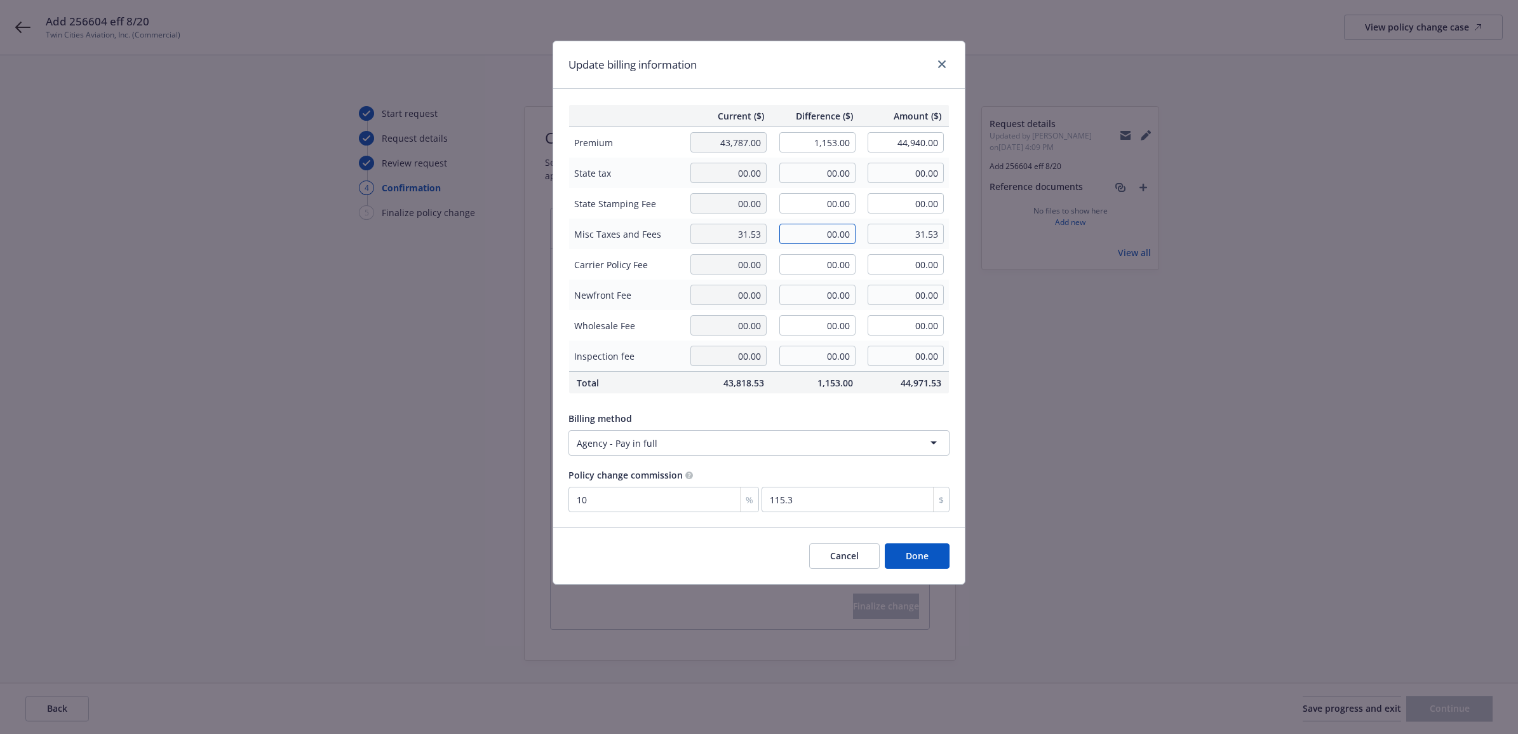
drag, startPoint x: 827, startPoint y: 235, endPoint x: 920, endPoint y: 229, distance: 92.9
click at [920, 229] on tr "Misc Taxes and Fees 31.53 00.00 31.53" at bounding box center [759, 233] width 380 height 30
type input "0.68"
type input "32.21"
click at [824, 404] on div "Current ($) Difference ($) Amount ($) Premium 43,787.00 1,153.00 44,940.00 Stat…" at bounding box center [759, 308] width 412 height 438
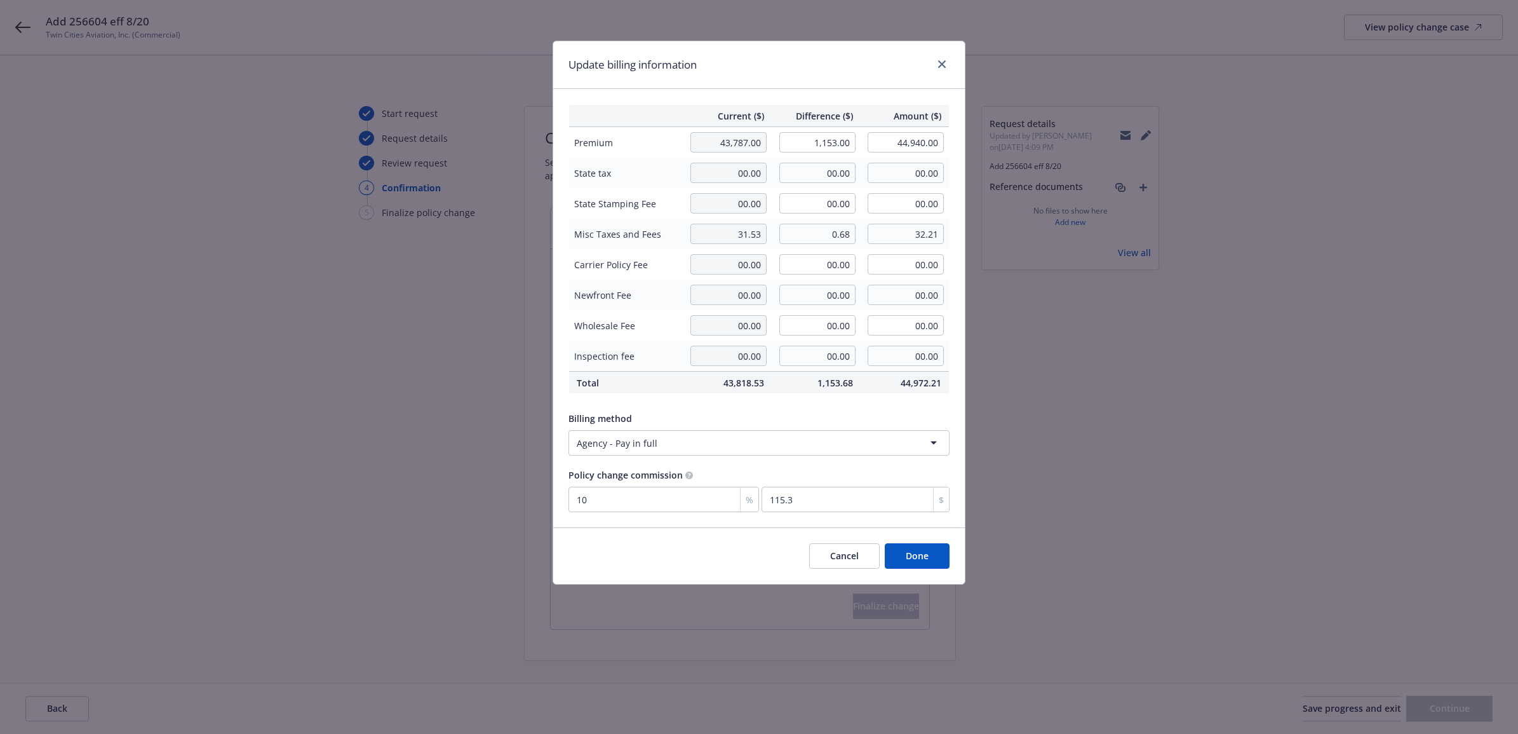
click at [945, 559] on button "Done" at bounding box center [917, 555] width 65 height 25
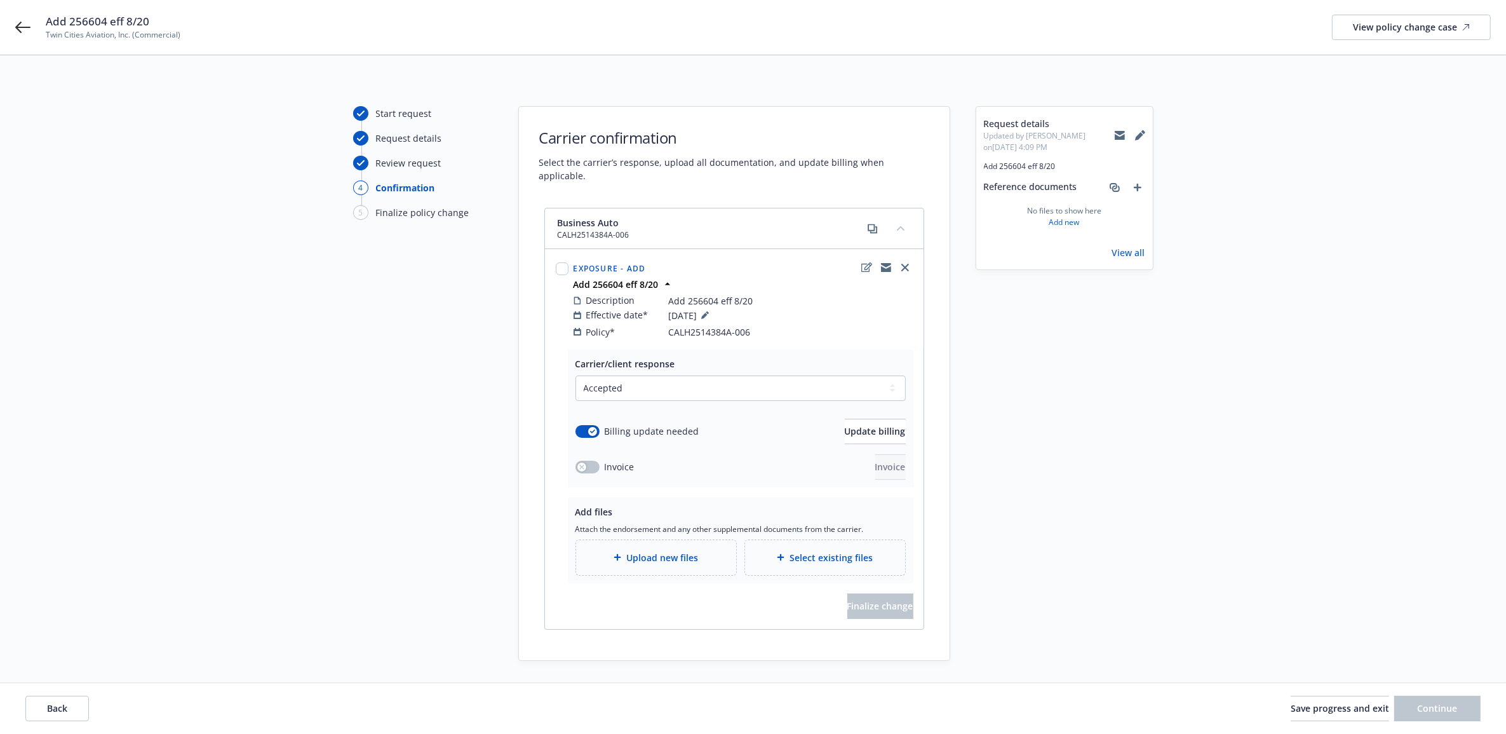
click at [624, 550] on div "Upload new files" at bounding box center [656, 557] width 140 height 15
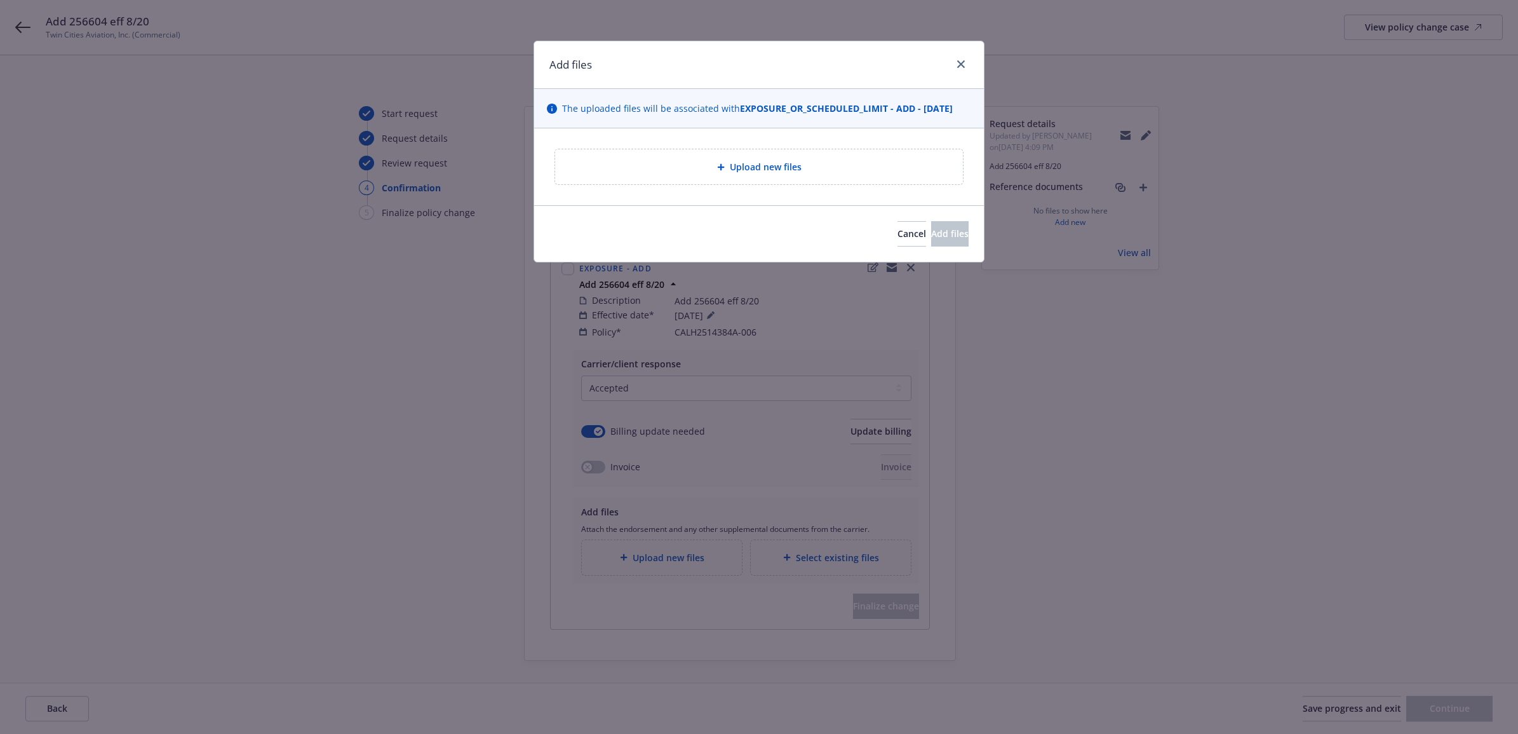
click at [660, 160] on div "Upload new files" at bounding box center [758, 166] width 387 height 15
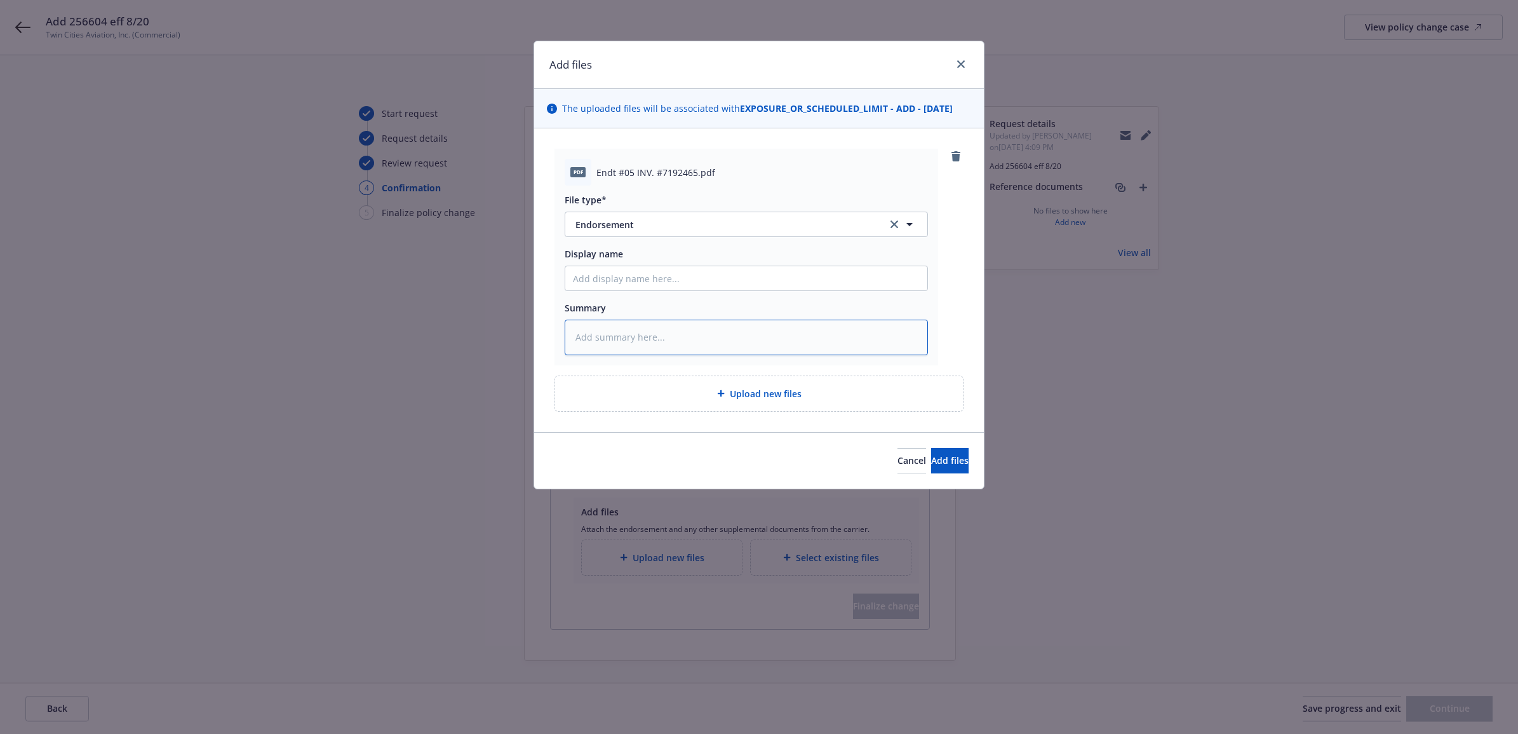
click at [661, 340] on textarea at bounding box center [746, 337] width 363 height 36
type textarea "x"
type textarea "C"
type textarea "x"
type textarea "Ca"
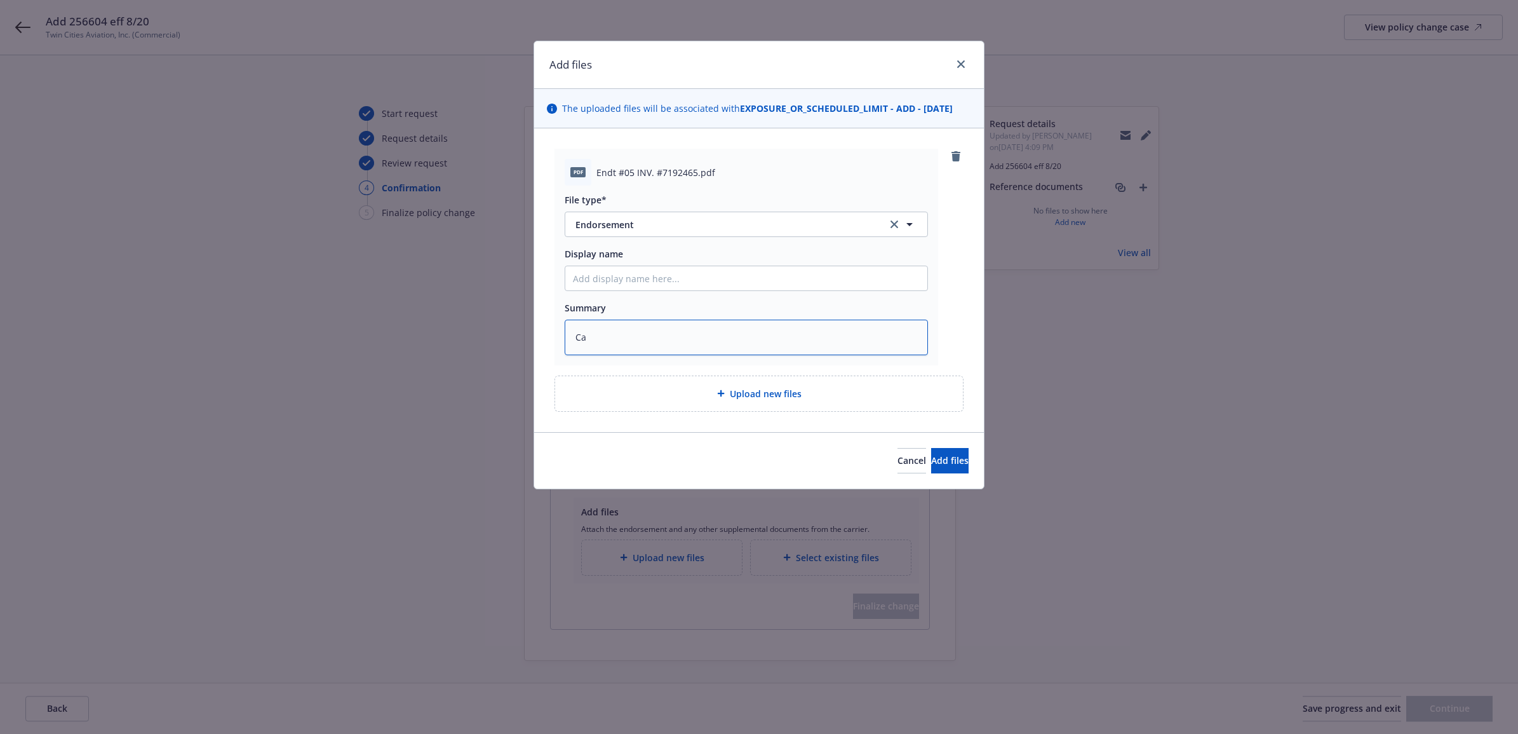
type textarea "x"
type textarea "Car"
type textarea "x"
type textarea "Carr"
type textarea "x"
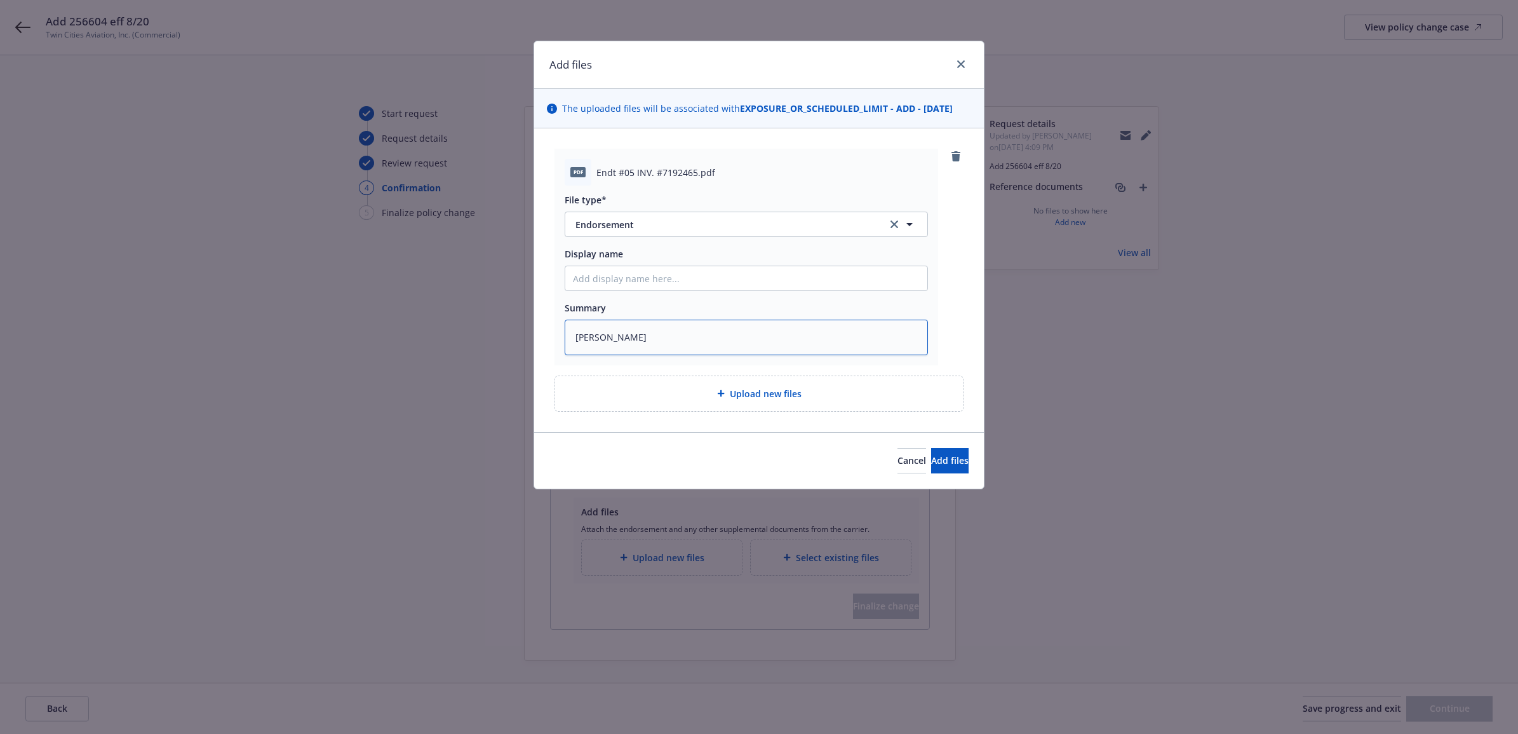
type textarea "Carri"
type textarea "x"
type textarea "Carrie"
type textarea "x"
type textarea "Carrier"
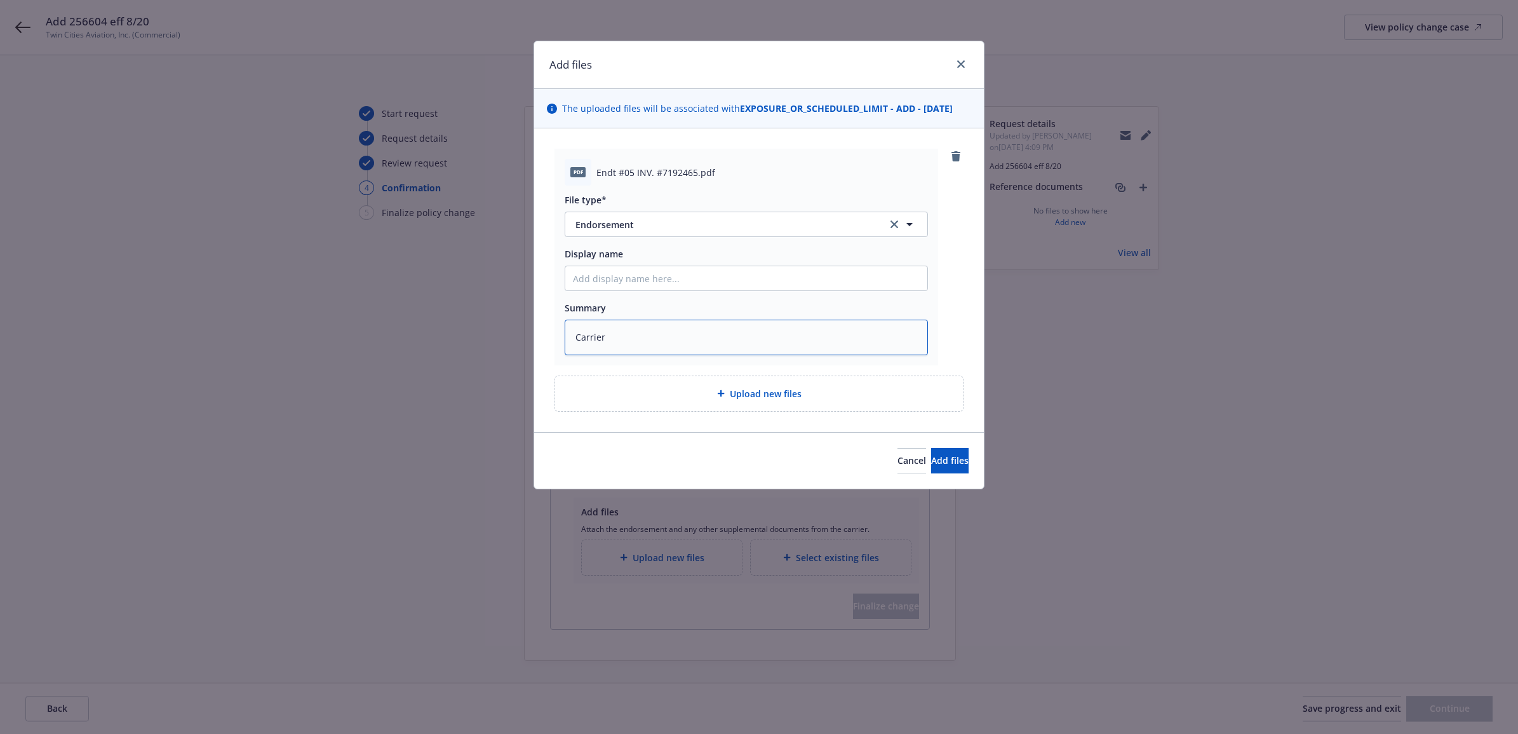
type textarea "x"
type textarea "Carrier"
type textarea "x"
type textarea "Carrier I"
type textarea "x"
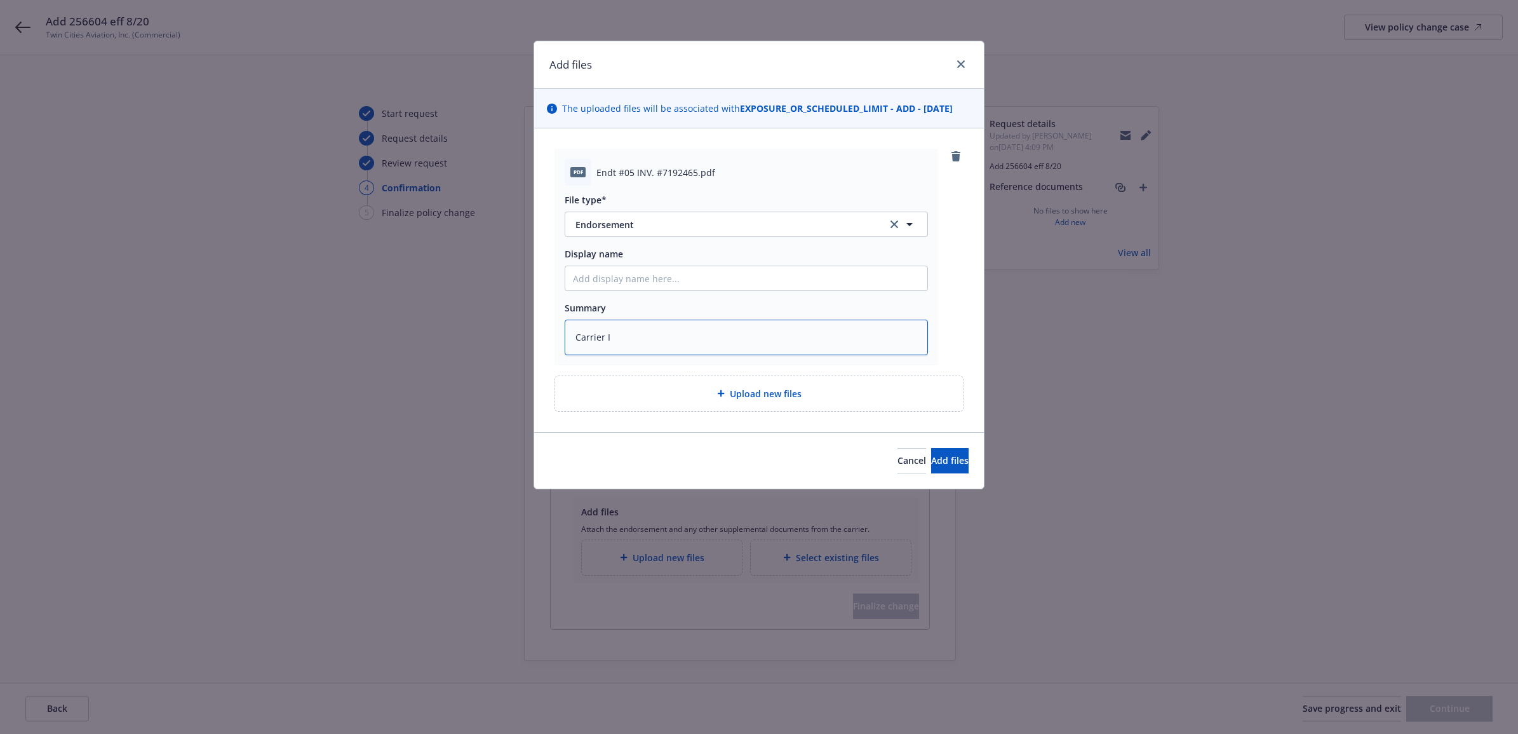
type textarea "Carrier In"
type textarea "x"
type textarea "Carrier Inv"
type textarea "x"
type textarea "Carrier Invo"
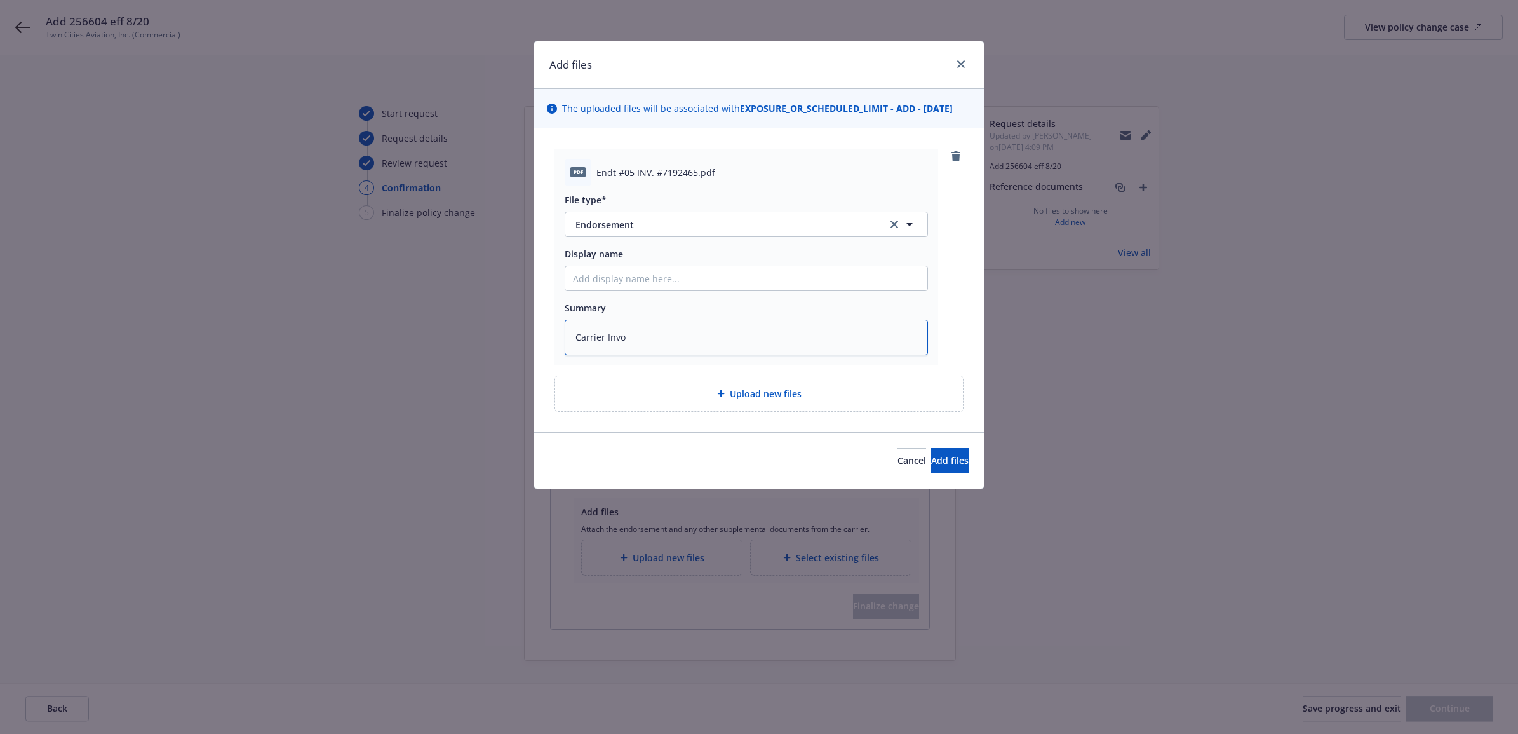
type textarea "x"
type textarea "Carrier Invoi"
type textarea "x"
type textarea "Carrier Invoic"
type textarea "x"
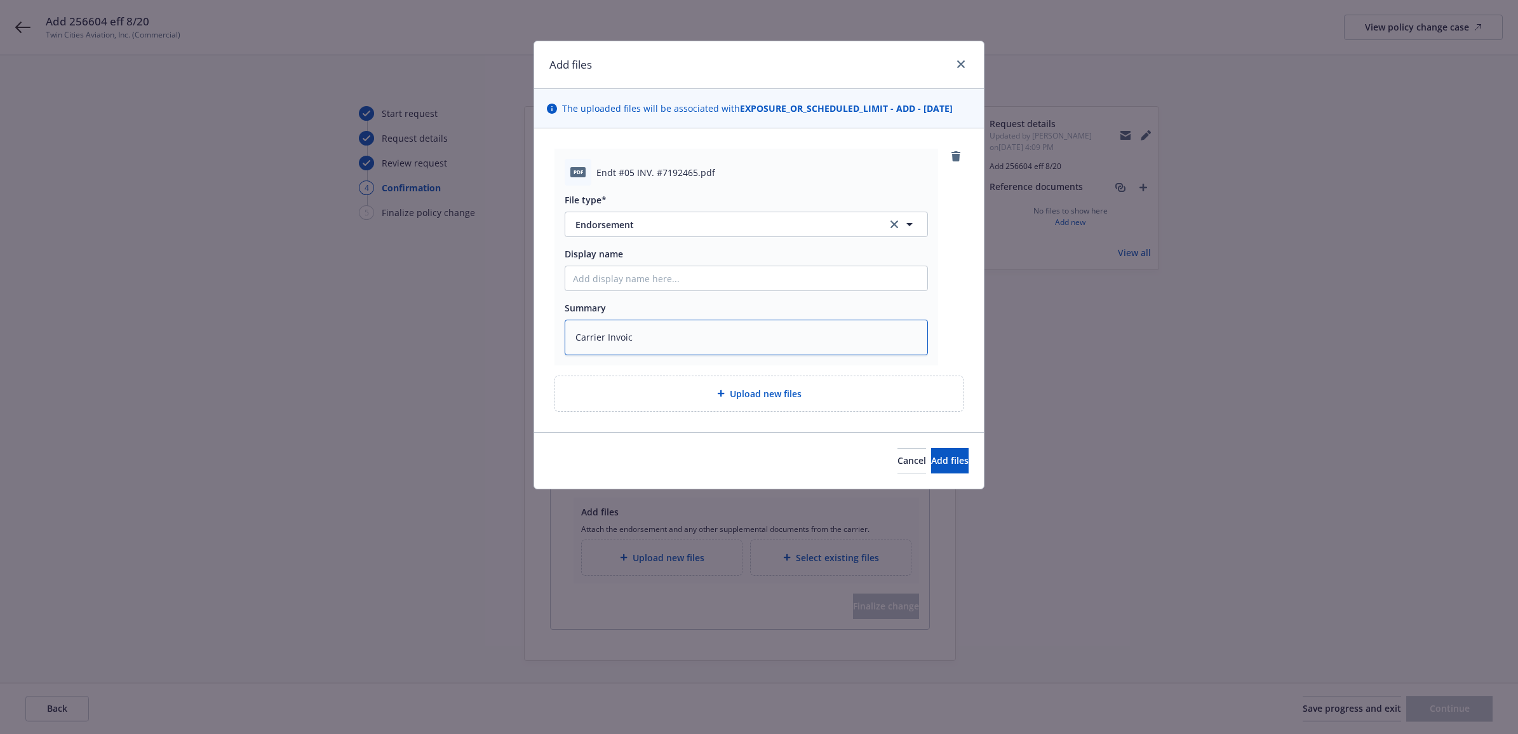
type textarea "Carrier Invoice"
type textarea "x"
type textarea "Carrier Invoice"
type textarea "x"
type textarea "Carrier Invoice $"
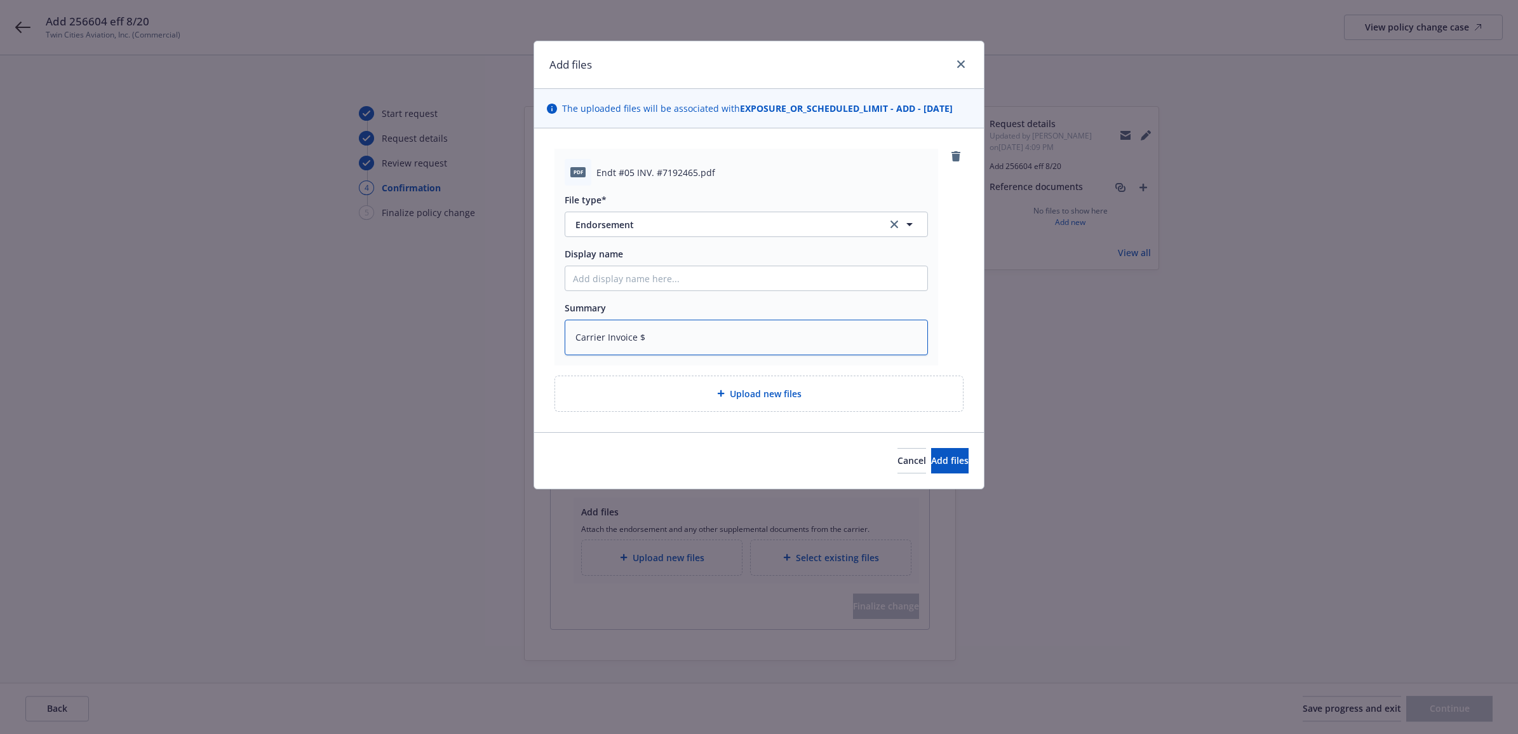
type textarea "x"
type textarea "Carrier Invoice $1"
type textarea "x"
type textarea "Carrier Invoice $1,"
type textarea "x"
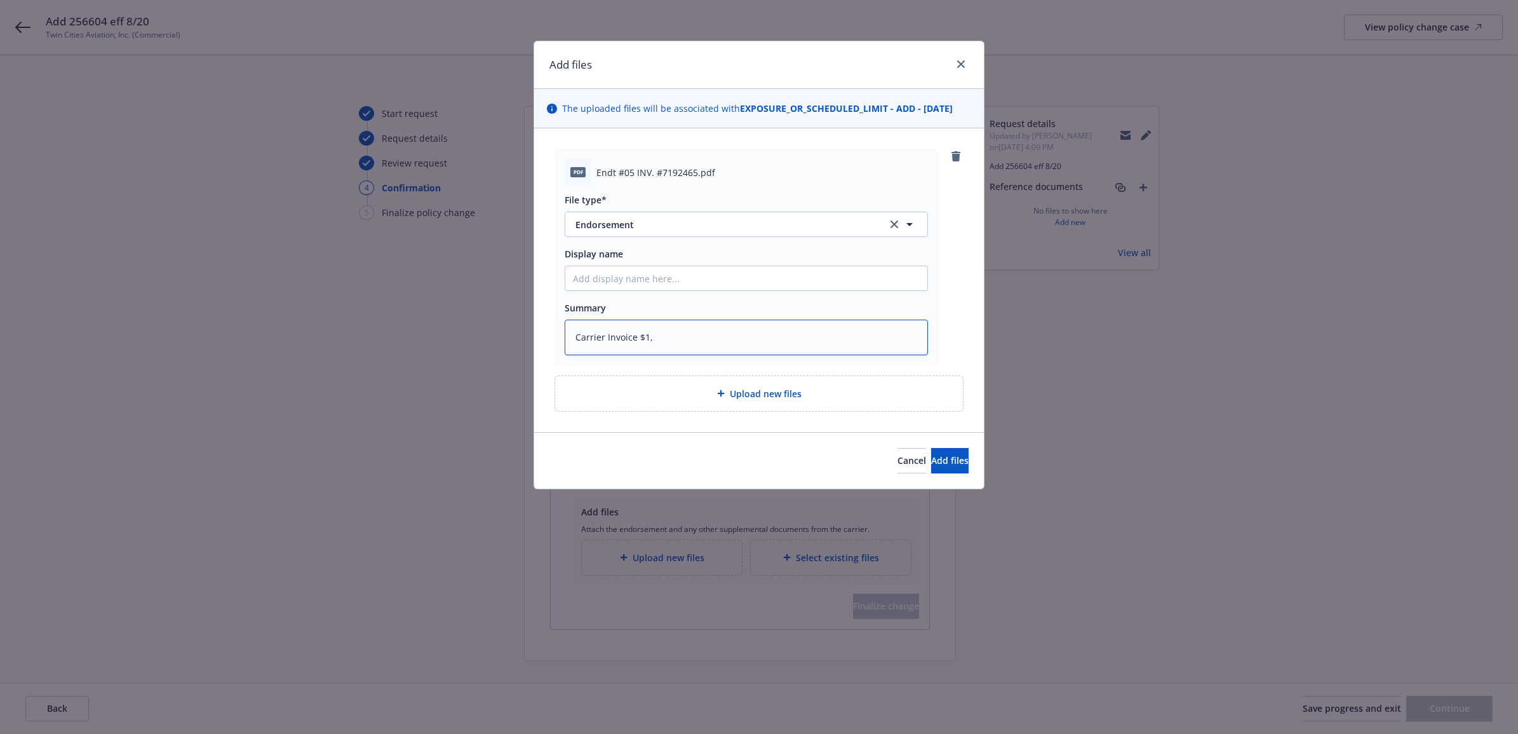
type textarea "Carrier Invoice $1,1"
type textarea "x"
type textarea "Carrier Invoice $1,15"
type textarea "x"
type textarea "Carrier Invoice $1,153"
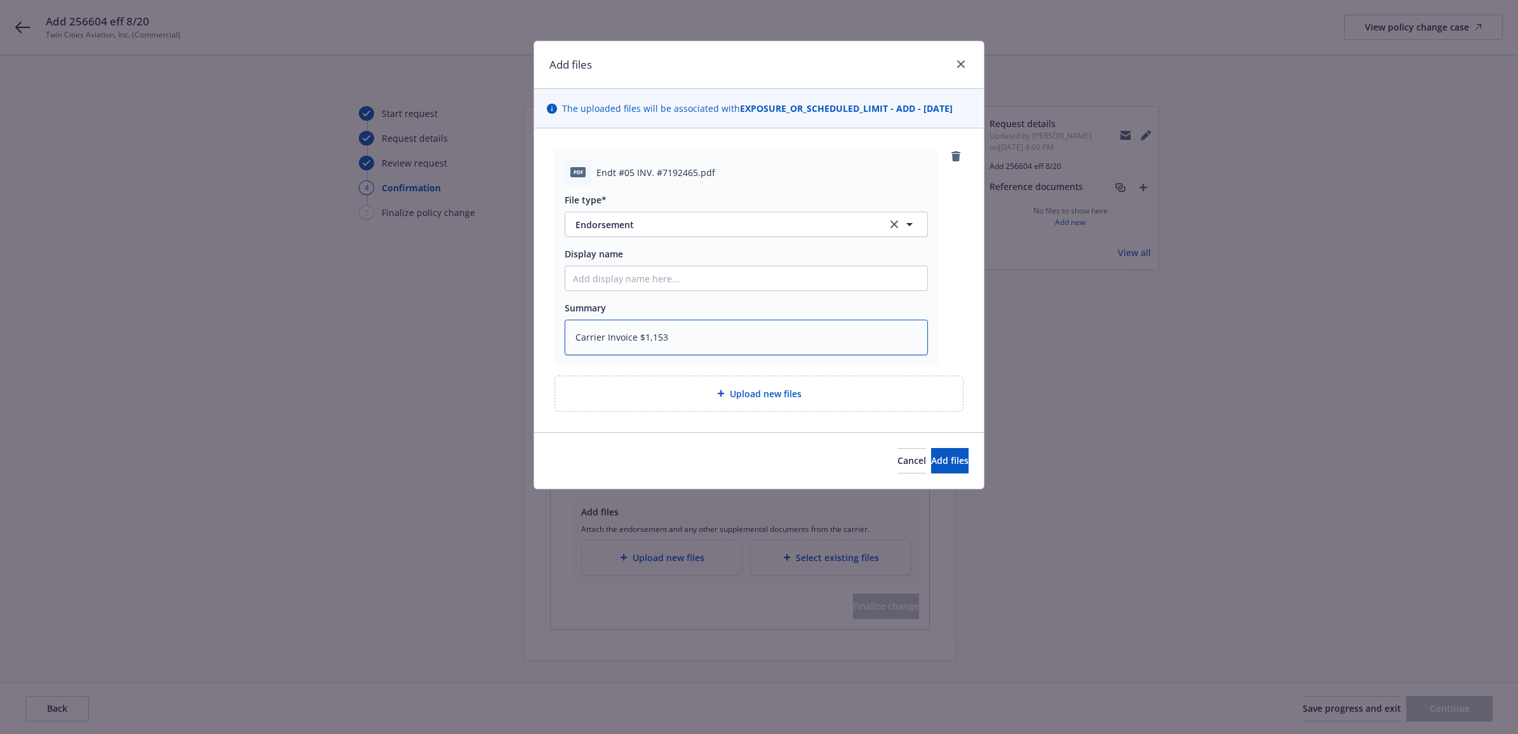
type textarea "x"
type textarea "Carrier Invoice $1,153."
type textarea "x"
type textarea "Carrier Invoice $1,153.6"
type textarea "x"
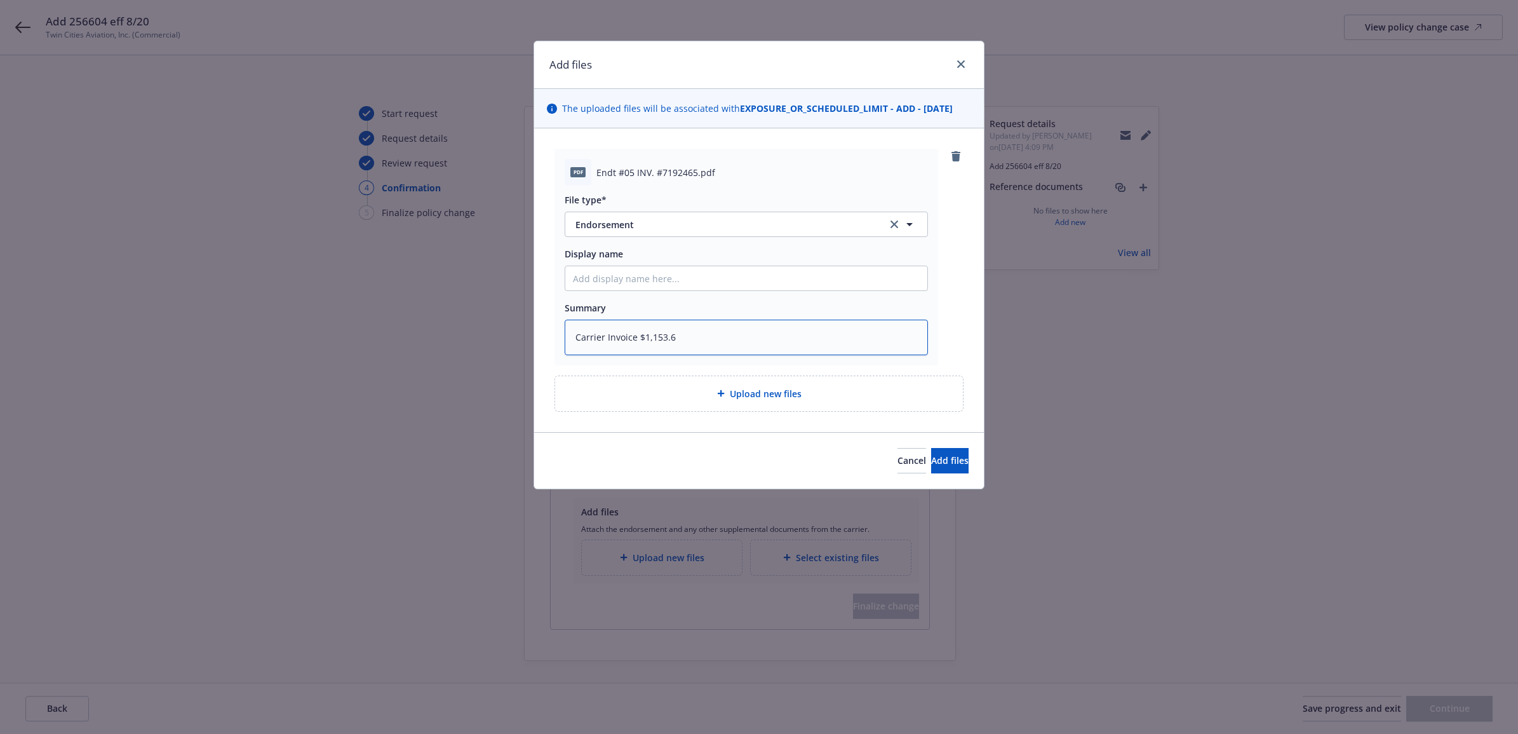
type textarea "Carrier Invoice $1,153."
type textarea "x"
type textarea "Carrier Invoice $1,153"
type textarea "x"
type textarea "Carrier Invoice $1,153."
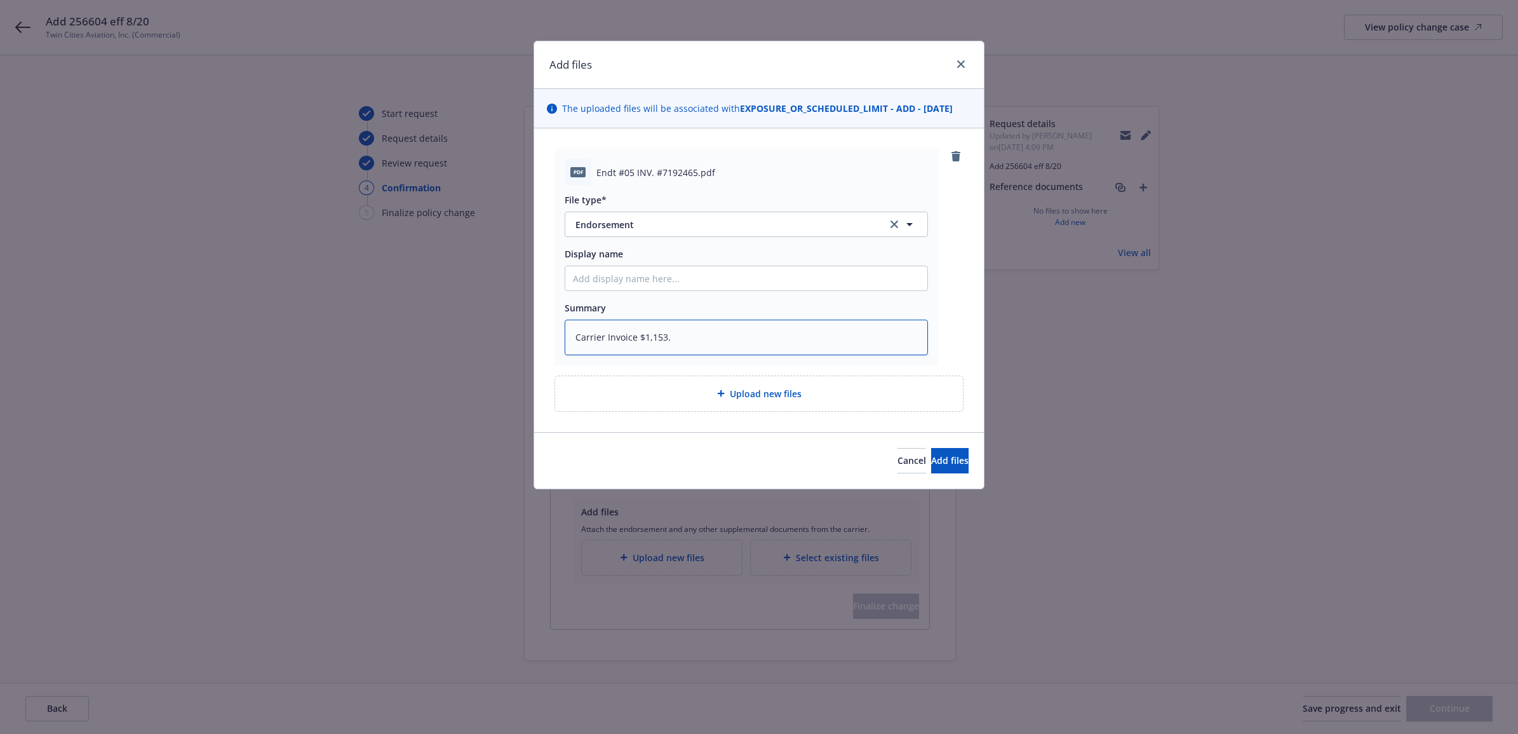
type textarea "x"
type textarea "Carrier Invoice $1,153.6"
type textarea "x"
type textarea "Carrier Invoice $1,153.68"
click at [775, 277] on input "Display name" at bounding box center [746, 278] width 362 height 24
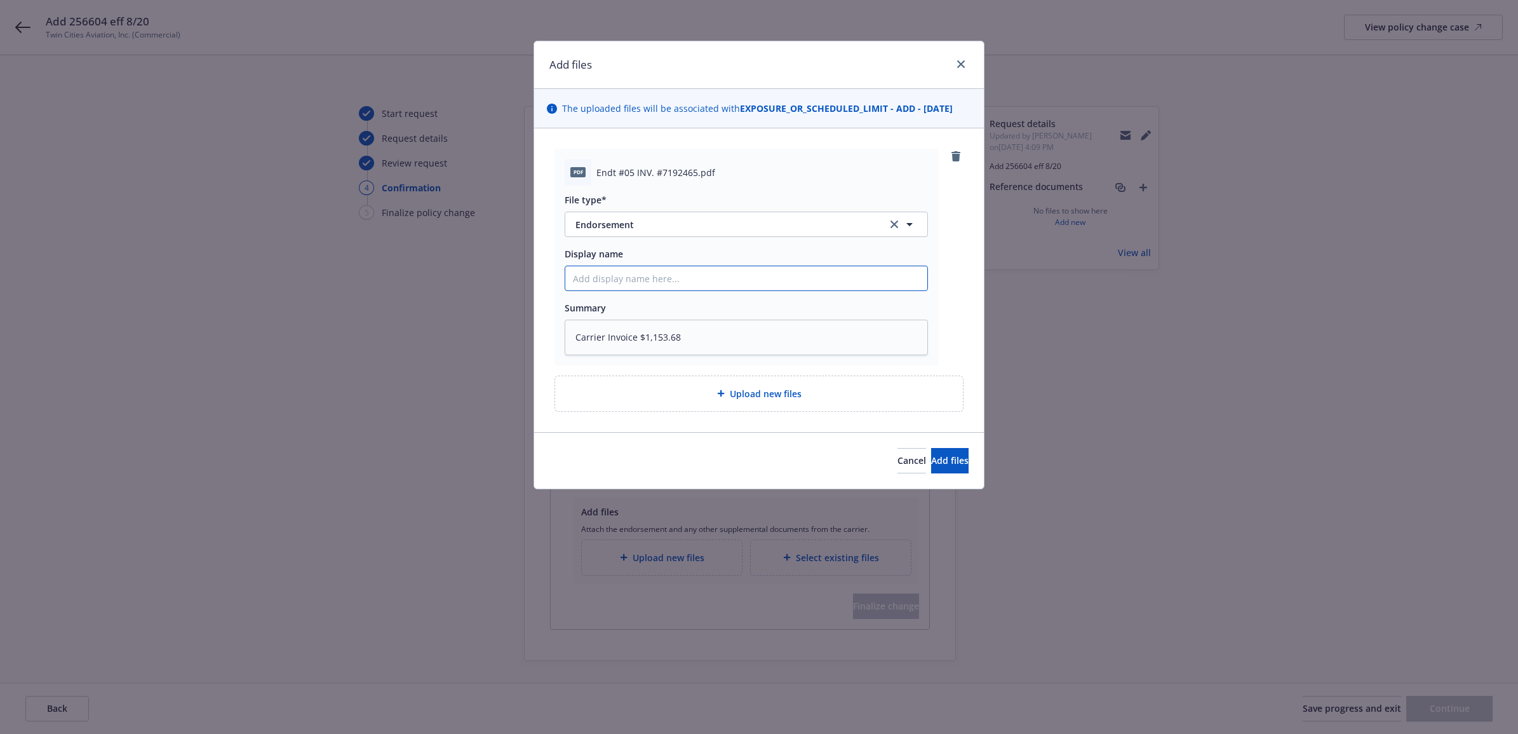
type textarea "x"
type input "2"
type textarea "x"
type input "25"
type textarea "x"
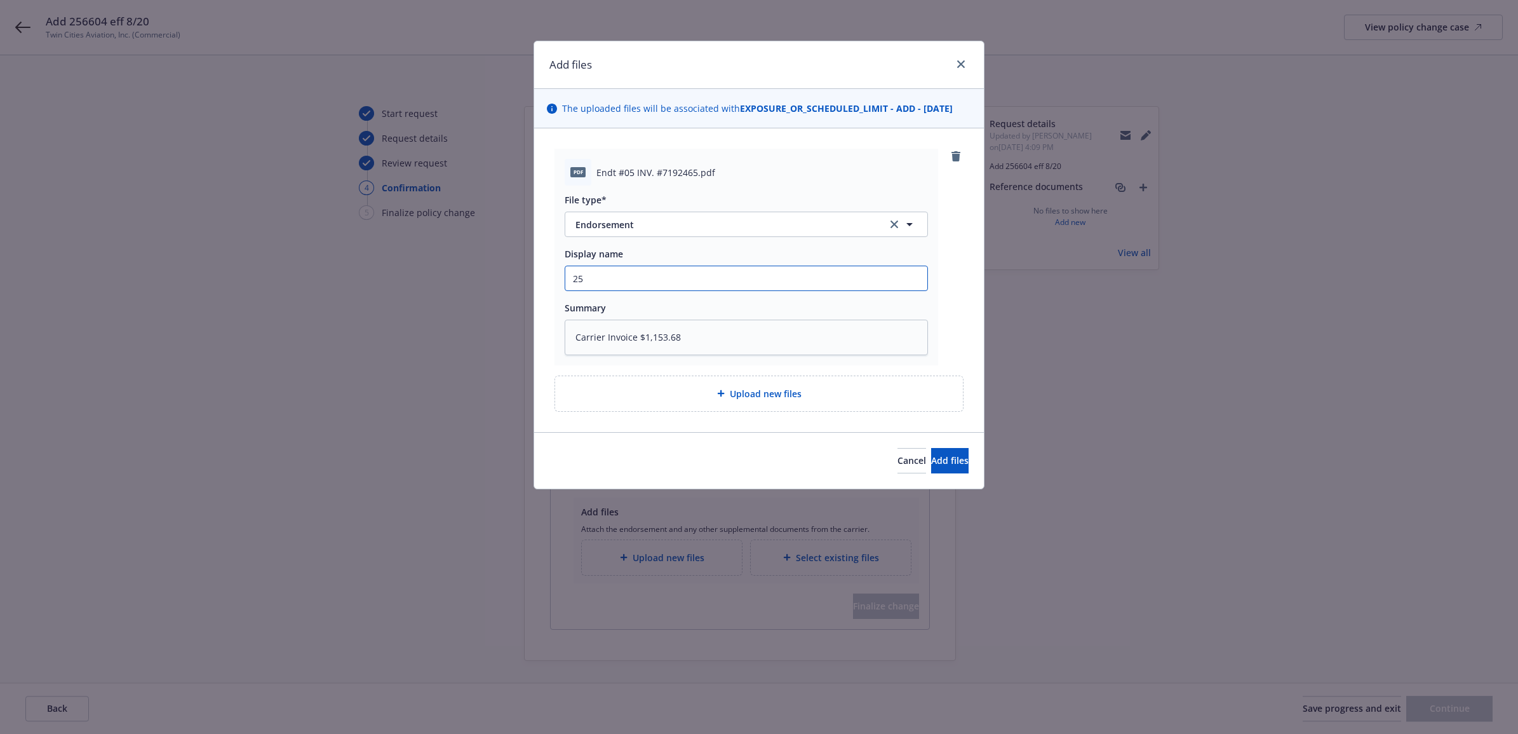
type input "25"
type textarea "x"
type input "25 B"
type textarea "x"
type input "25 BA"
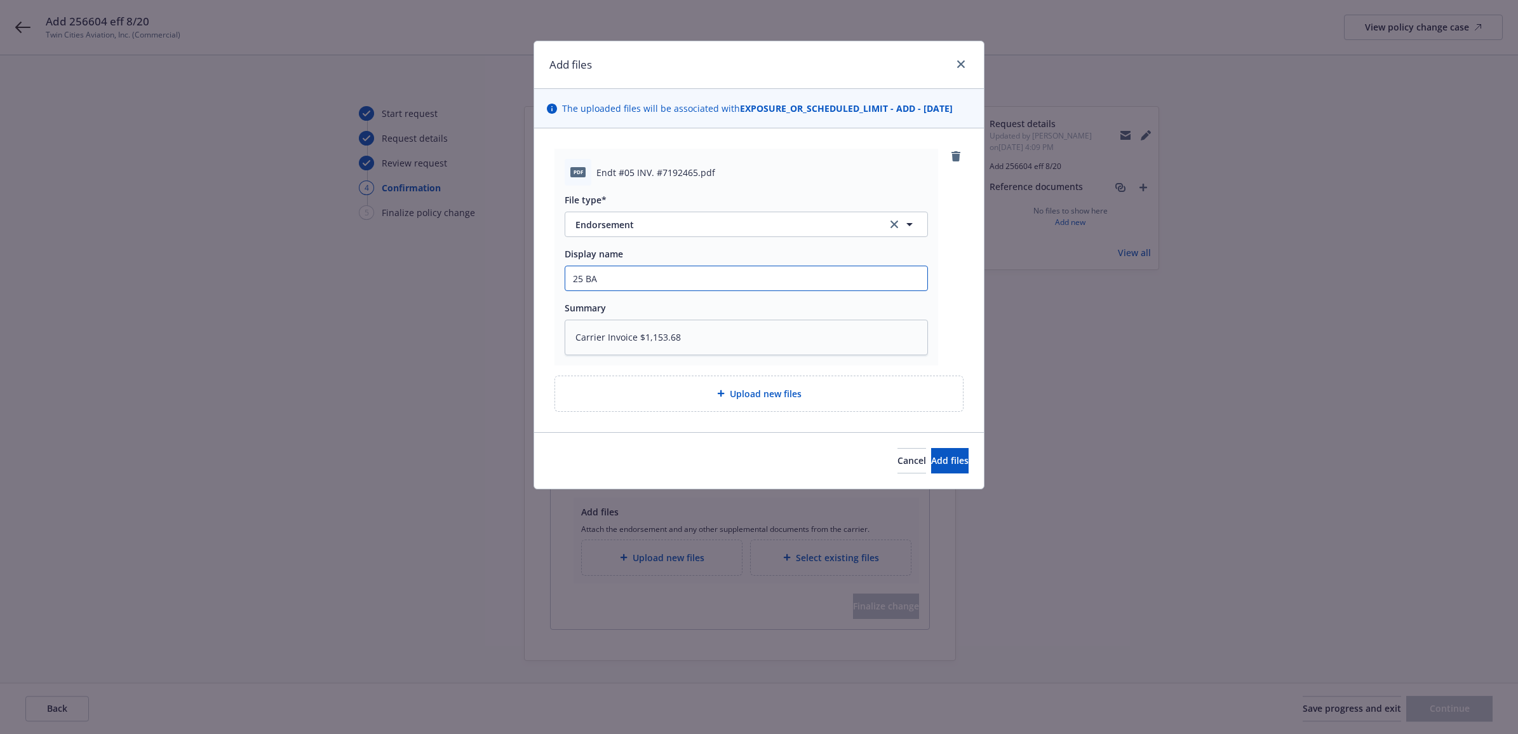
type textarea "x"
type input "25 BAU"
type textarea "x"
type input "25 BAUT"
type textarea "x"
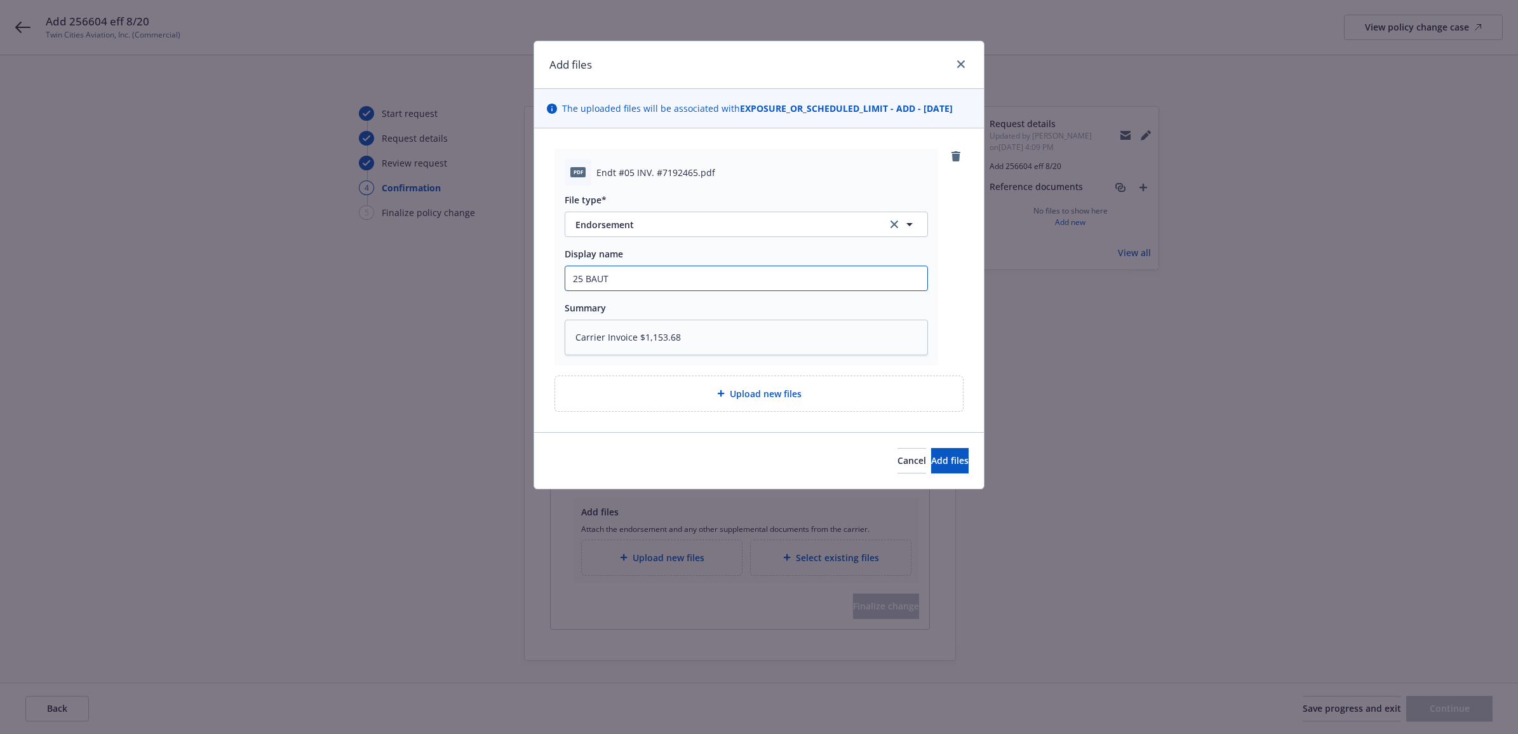
type input "25 BAUT"
type textarea "x"
type input "25 BAUT -"
type textarea "x"
type input "25 BAUT - A"
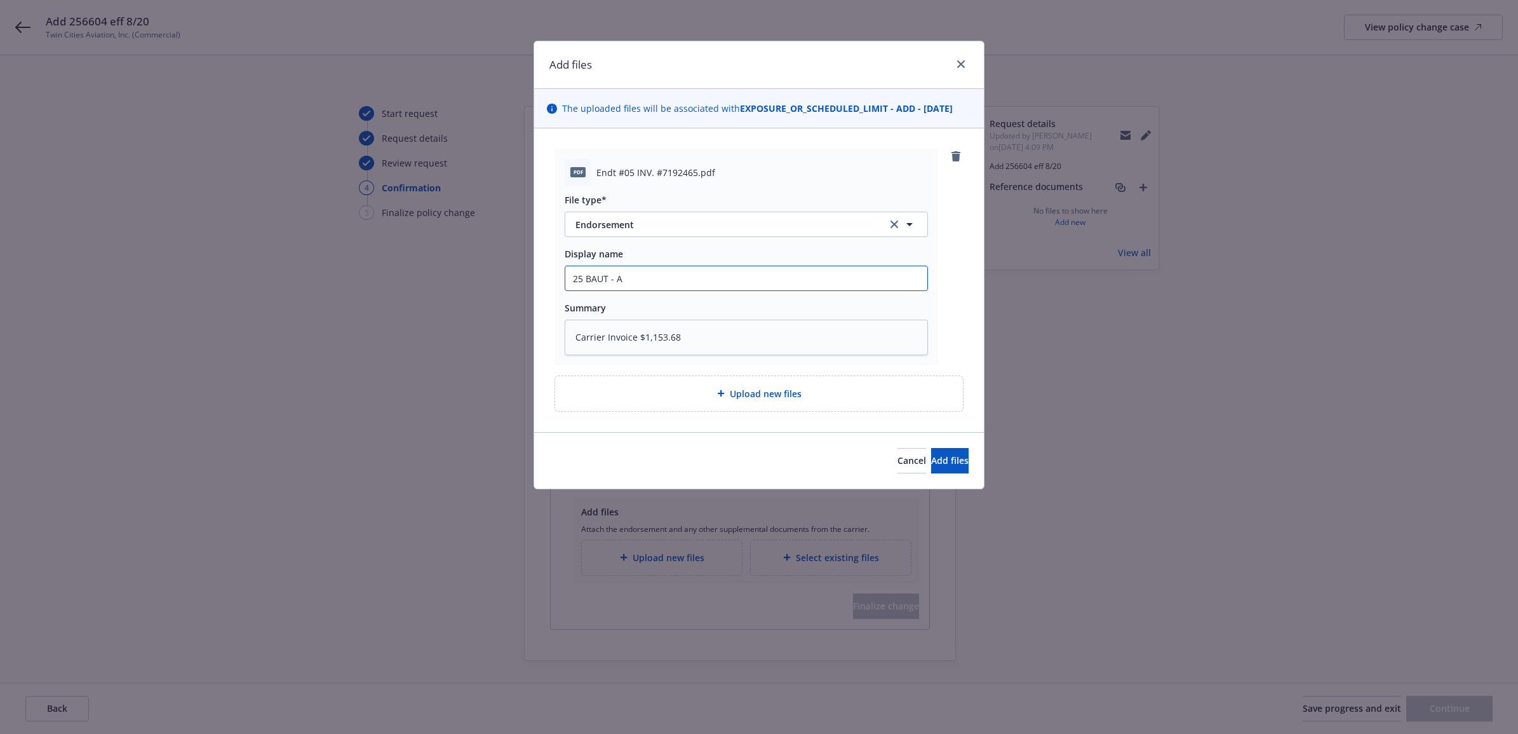
type textarea "x"
type input "25 BAUT -"
type textarea "x"
type input "25 BAUT -"
type textarea "x"
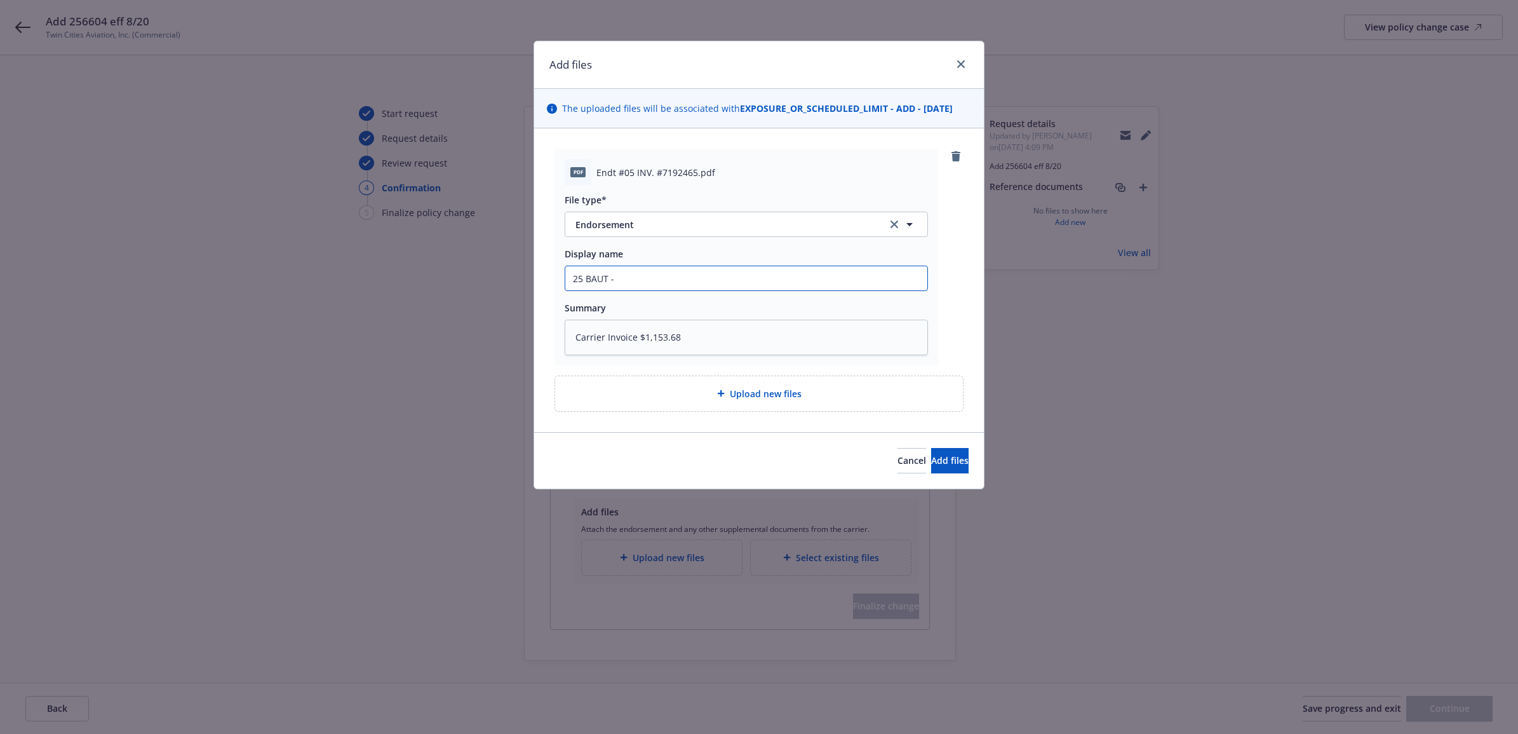
type input "25 BAUT"
type textarea "x"
type input "25 BAUT A"
type textarea "x"
type input "25 BAUT AB"
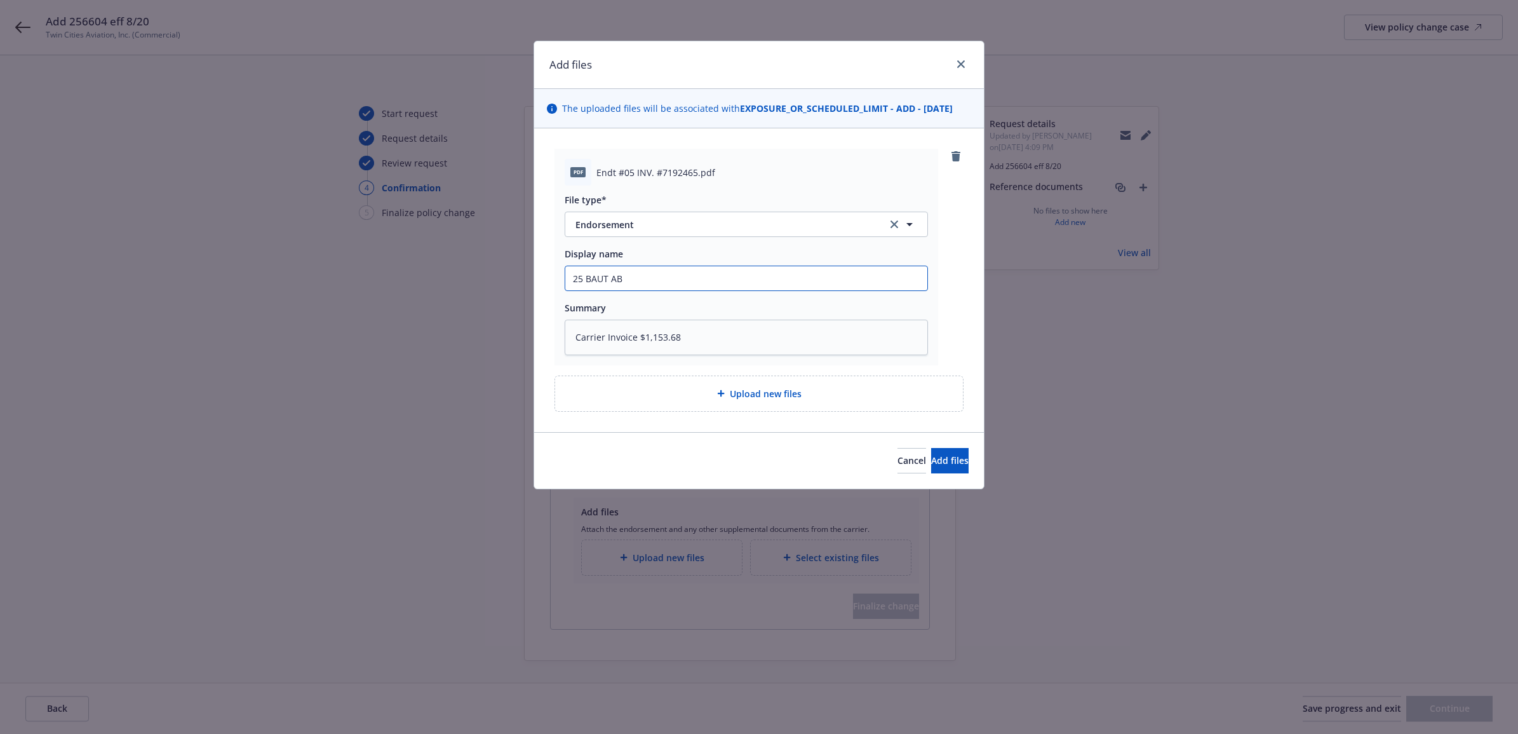
type textarea "x"
type input "25 BAUT ABC"
type textarea "x"
type input "25 BAUT ABC"
type textarea "x"
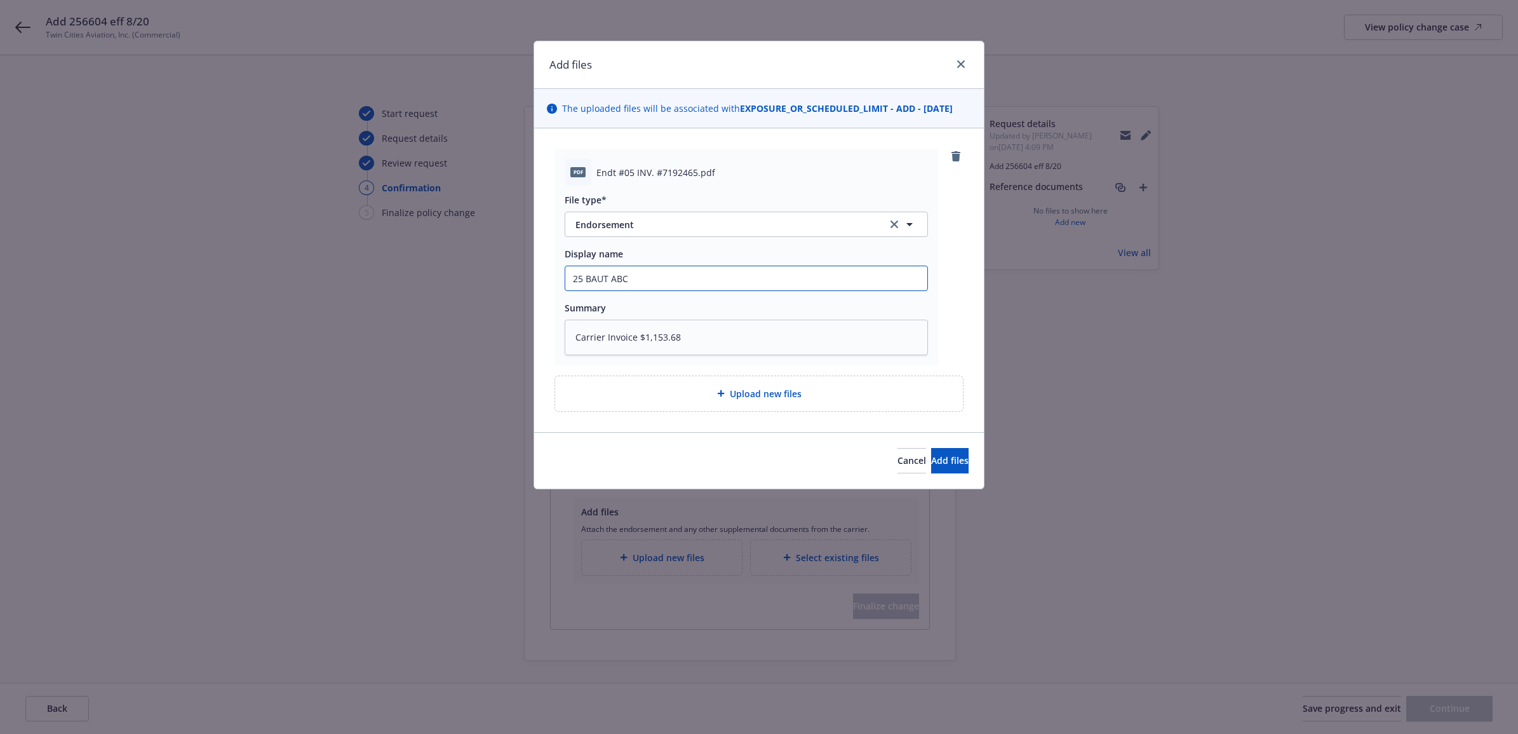
type input "25 BAUT ABC -"
type textarea "x"
type input "25 BAUT ABC -"
type textarea "x"
type input "25 BAUT ABC - A"
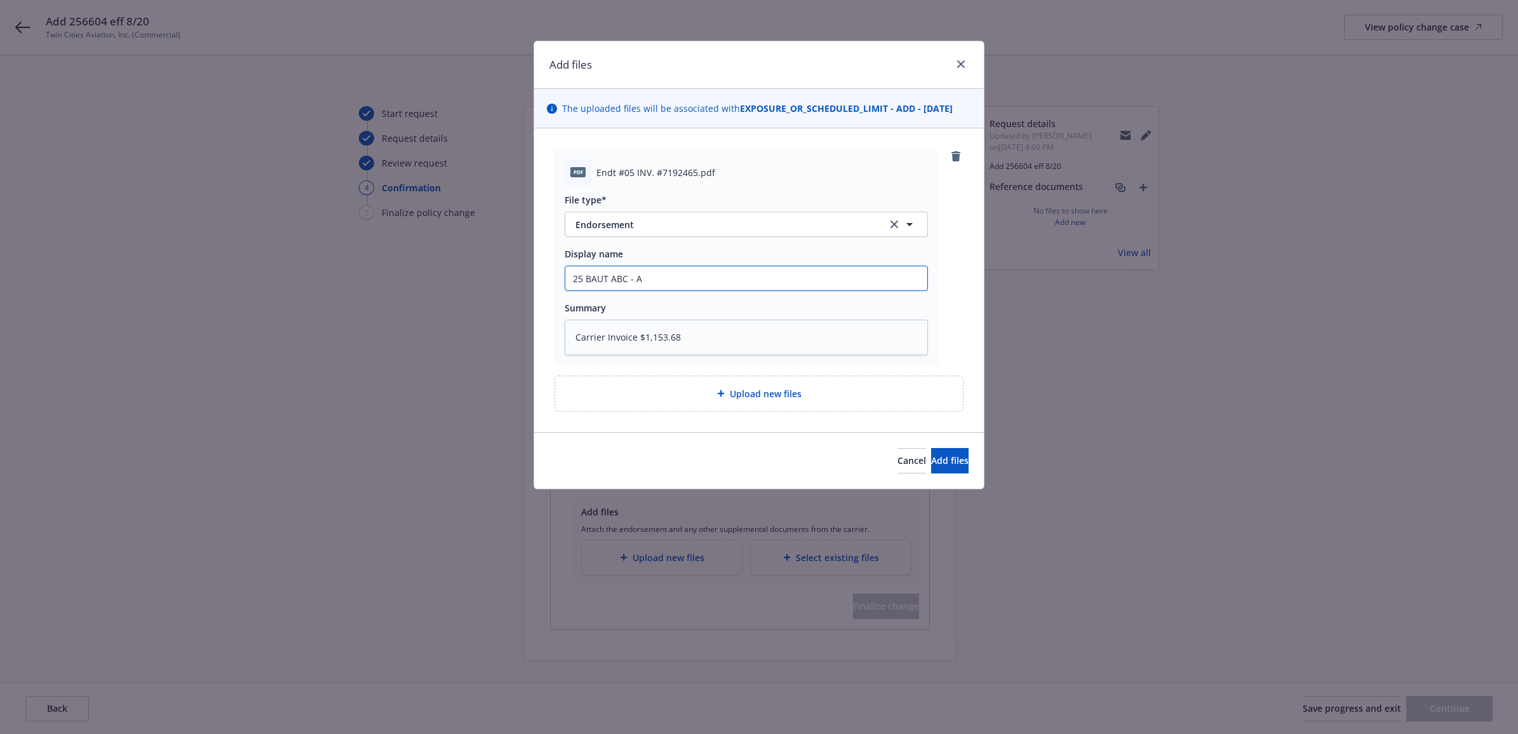
type textarea "x"
type input "25 BAUT ABC - Ad"
type textarea "x"
type input "25 BAUT ABC - Add"
type textarea "x"
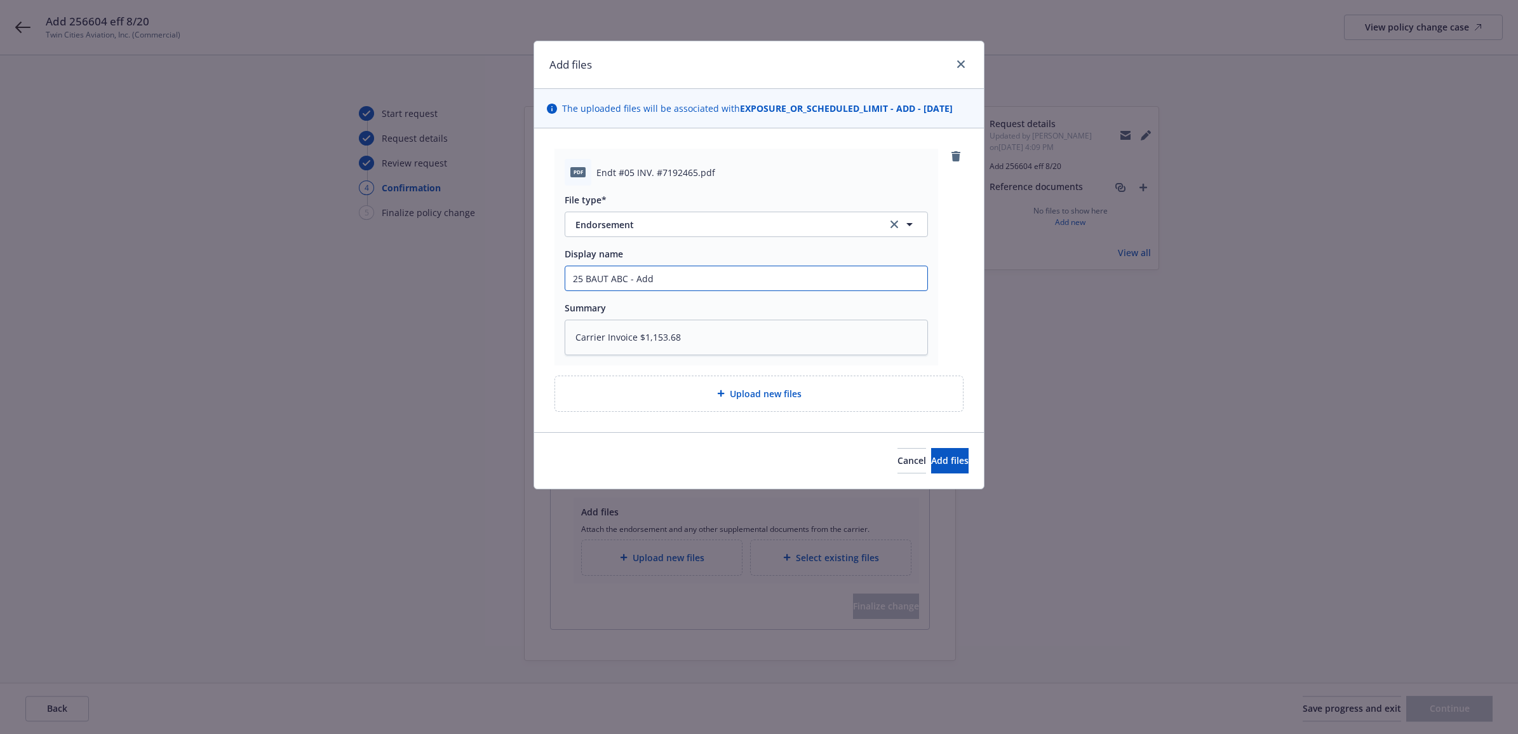
type input "25 BAUT ABC - Add"
paste input "Add 256604 eff 8/20"
type textarea "x"
type input "25 BAUT ABC - Add Add 256604 eff 8/20"
click at [662, 275] on input "25 BAUT ABC - Add Add 256604 eff 8/20" at bounding box center [746, 278] width 362 height 24
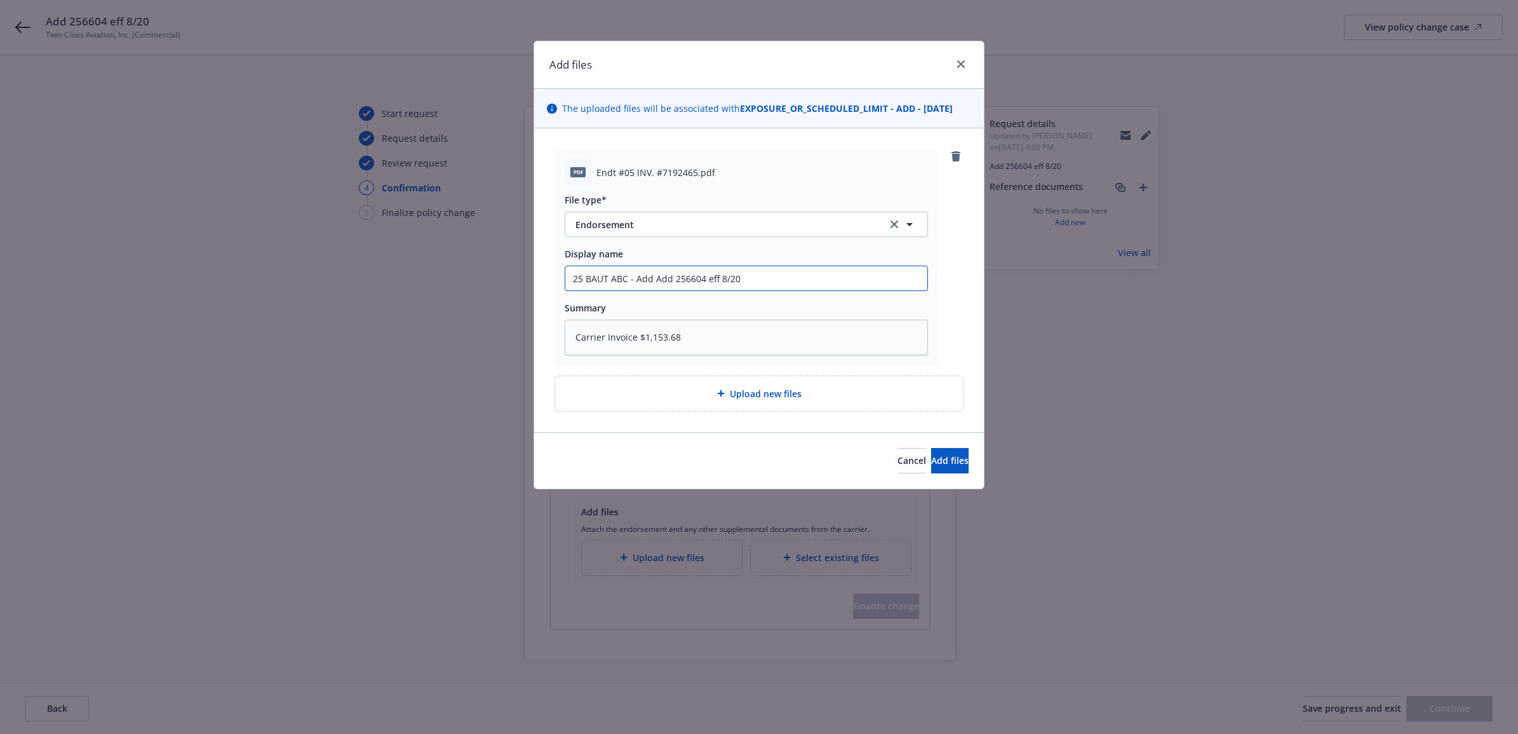
type textarea "x"
type input "25 BAUT ABC - Add 256604 eff 8/20"
type textarea "x"
type input "25 BAUT ABC - Add 256604 eff 8/20"
click at [654, 216] on button "Endorsement" at bounding box center [746, 223] width 363 height 25
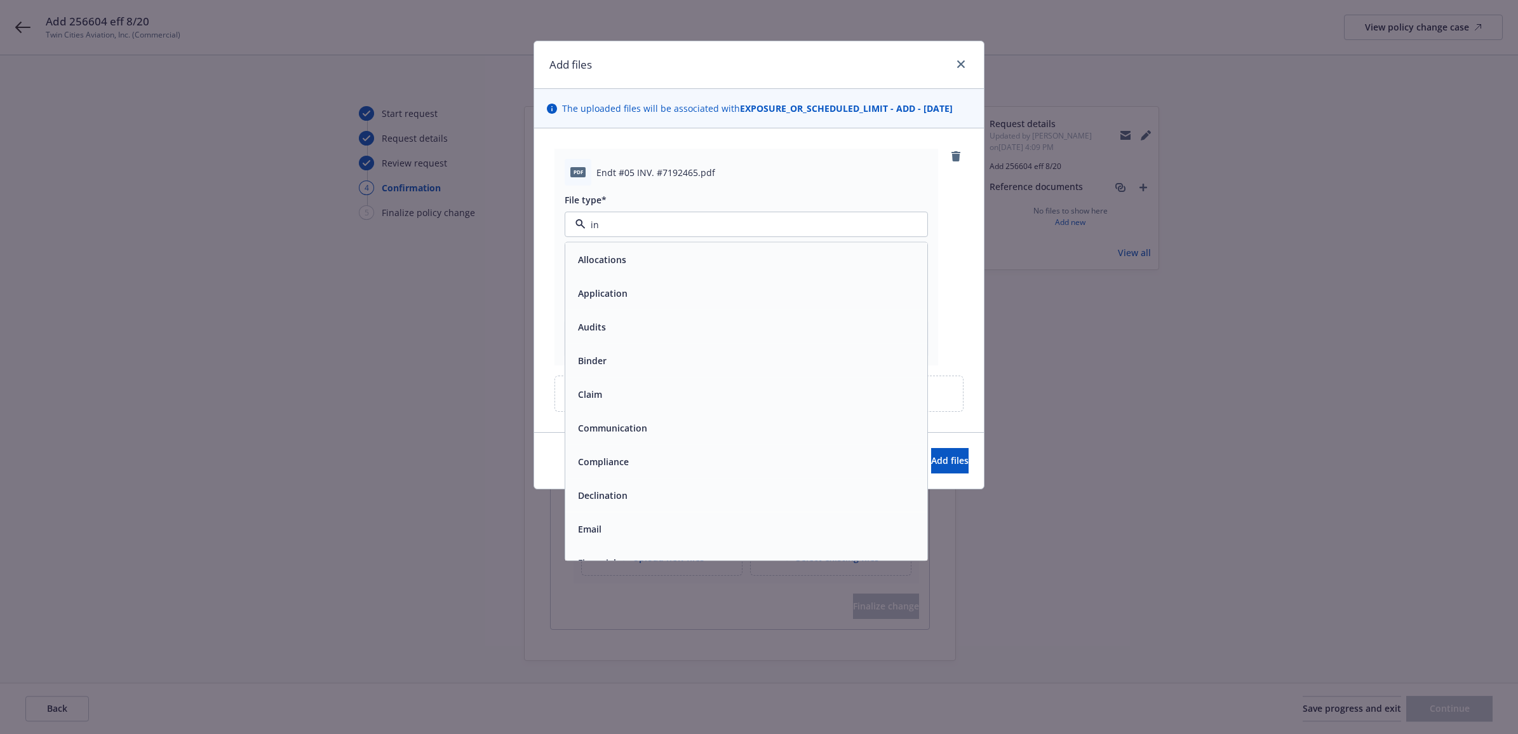
type input "inv"
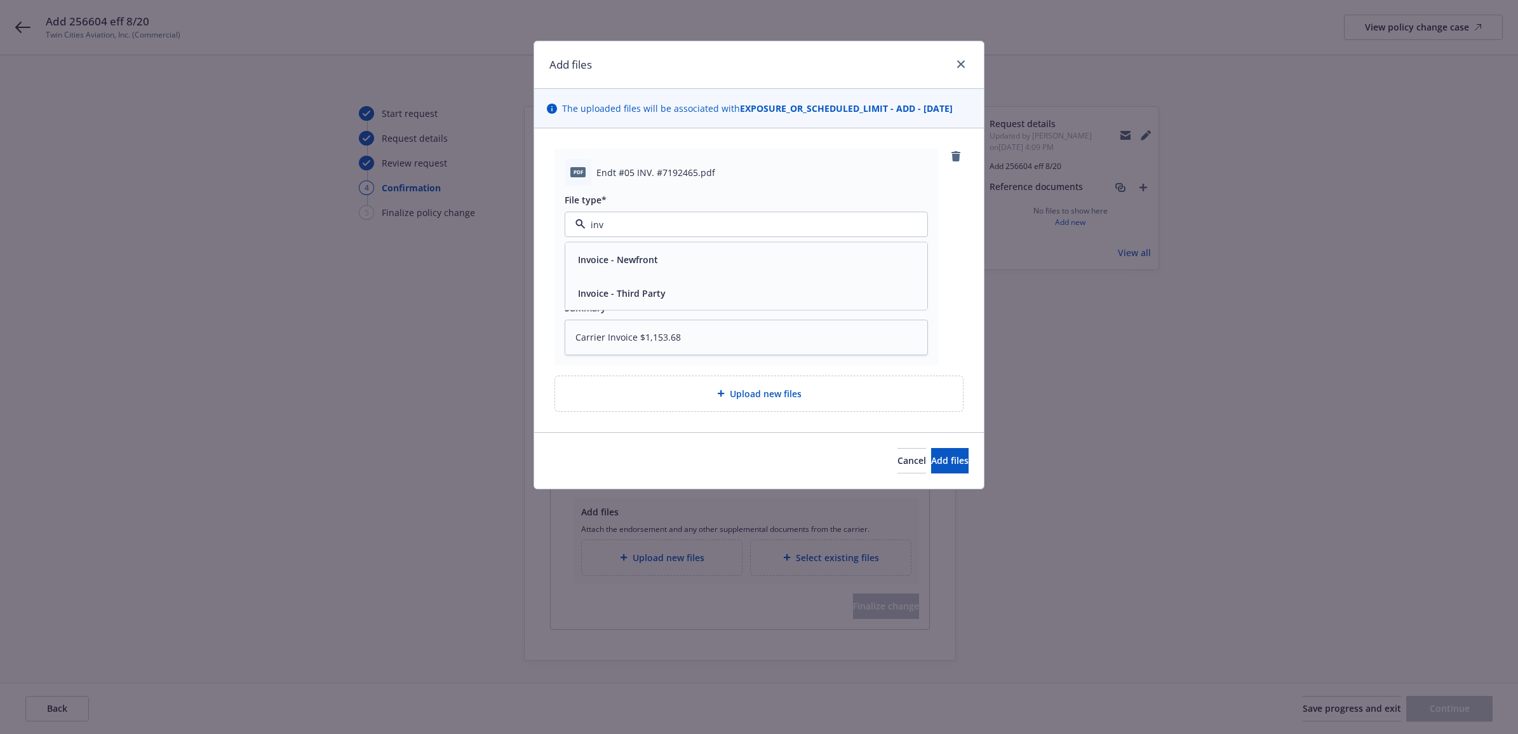
click at [683, 290] on div "Invoice - Third Party" at bounding box center [746, 293] width 347 height 18
drag, startPoint x: 732, startPoint y: 277, endPoint x: 735, endPoint y: 270, distance: 7.7
click at [732, 277] on input "25 BAUT ABC - Add 256604 eff 8/20" at bounding box center [746, 278] width 362 height 24
type textarea "x"
type input "25 BAUT ABC - Add 256604 eff 8/20"
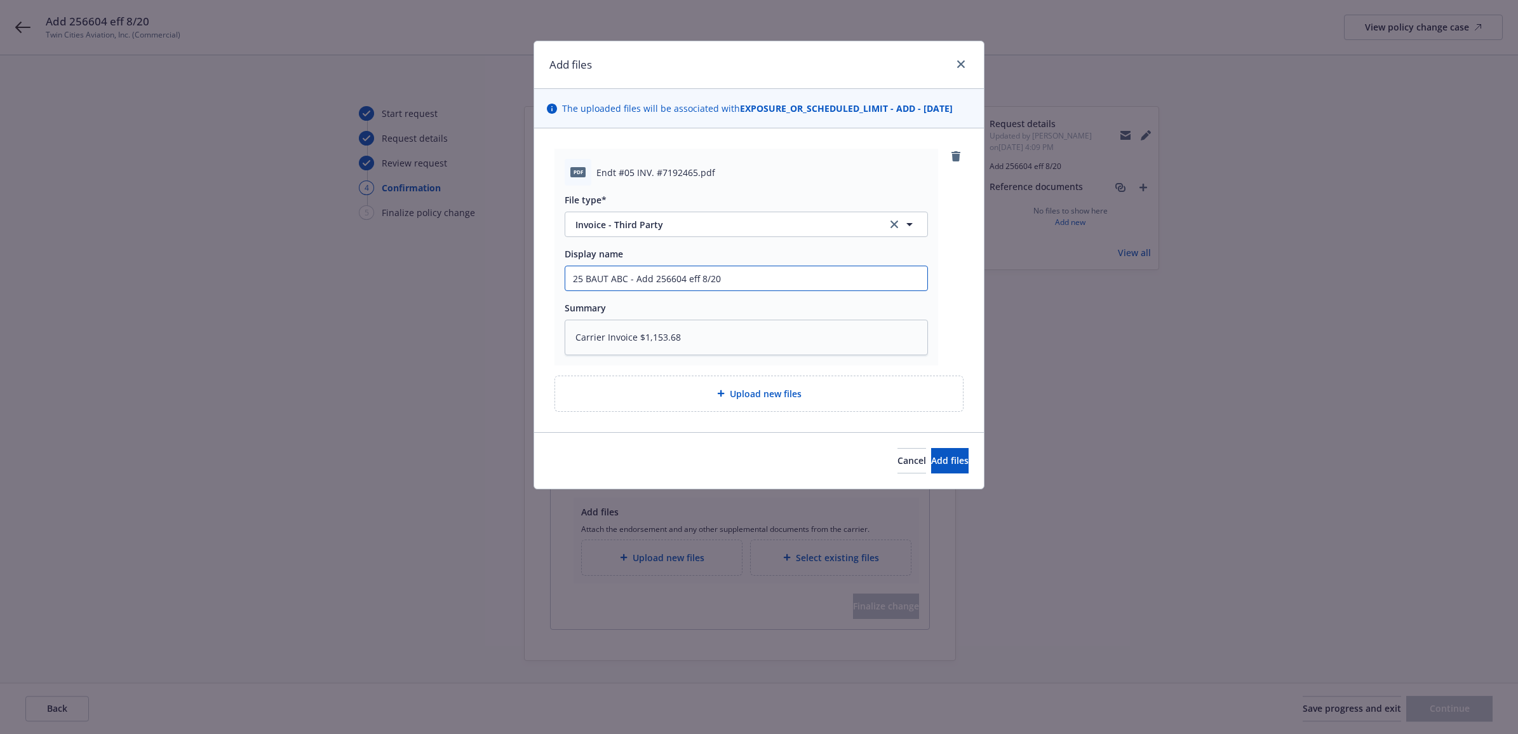
type textarea "x"
type input "25 BAUT ABC - Add 256604 eff 8/20 I"
type textarea "x"
type input "25 BAUT ABC - Add 256604 eff 8/20 In"
type textarea "x"
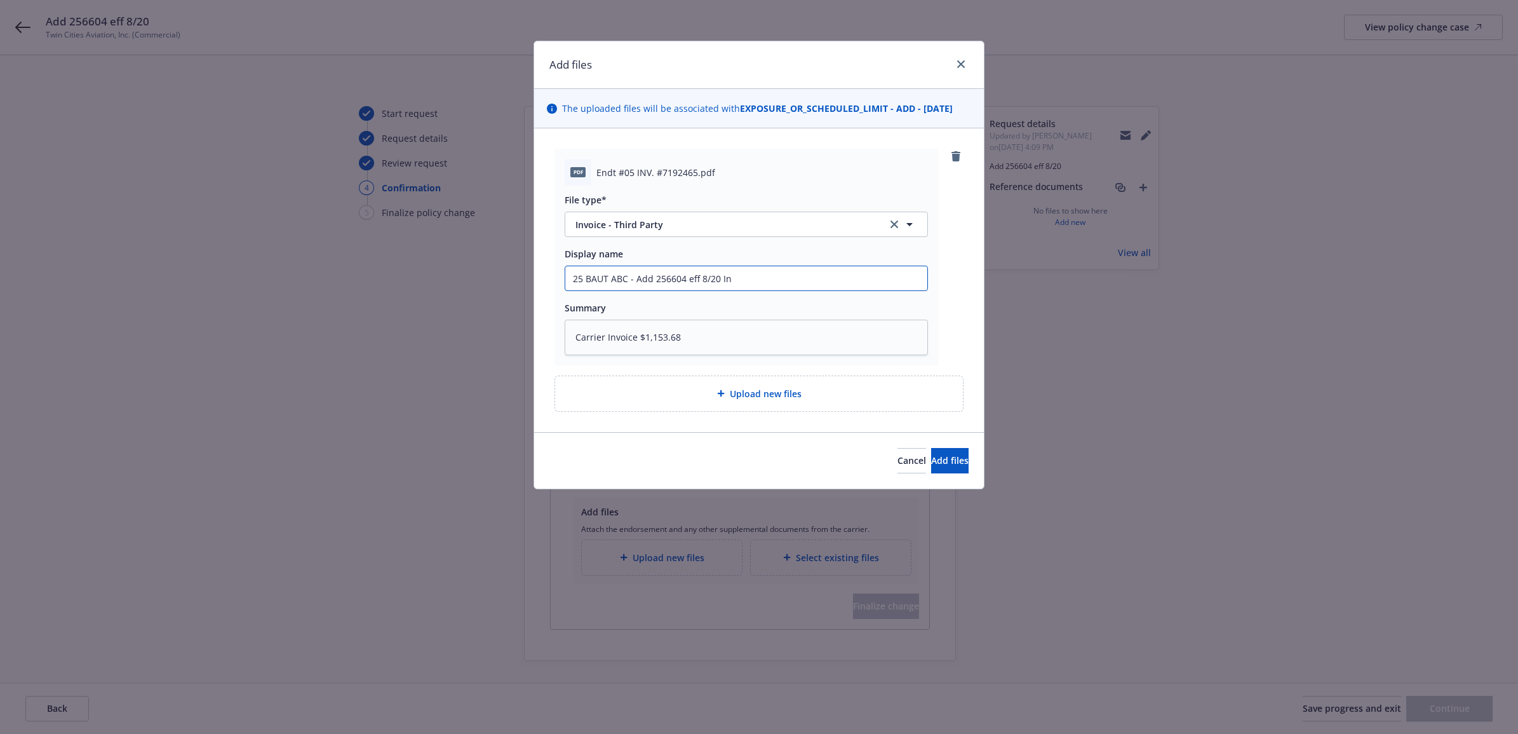
type input "25 BAUT ABC - Add 256604 eff 8/20 Inv"
type textarea "x"
type input "25 BAUT ABC - Add 256604 eff 8/20 Invo"
type textarea "x"
type input "25 BAUT ABC - Add 256604 eff 8/20 Invoi"
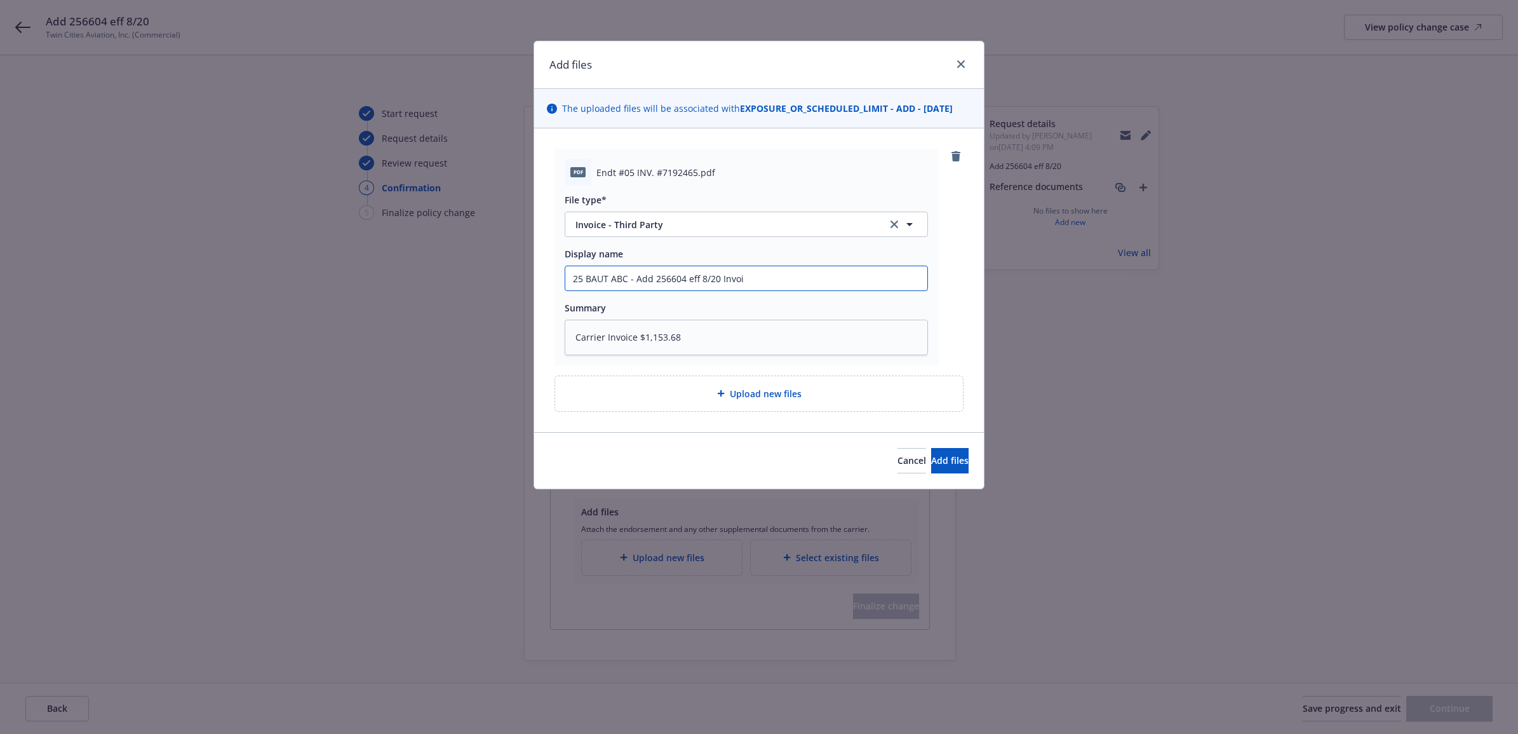
type textarea "x"
type input "25 BAUT ABC - Add 256604 eff 8/20 Invoic"
type textarea "x"
type input "25 BAUT ABC - Add 256604 eff 8/20 Invoice"
click at [772, 389] on span "Upload new files" at bounding box center [766, 393] width 72 height 13
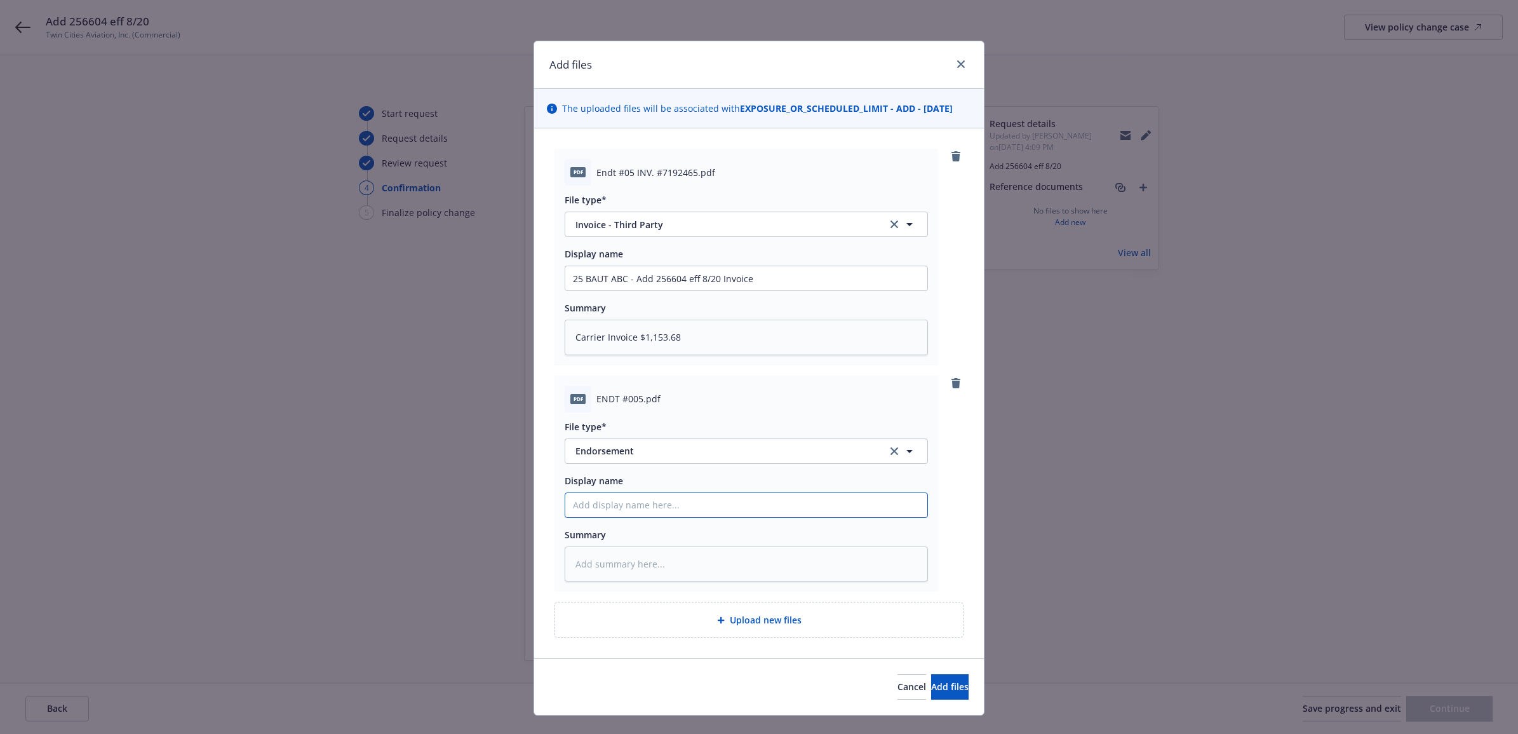
paste input "Add 256604 eff 8/20"
type textarea "x"
click at [436, 507] on div "Add files The uploaded files will be associated with EXPOSURE_OR_SCHEDULED_LIMI…" at bounding box center [759, 367] width 1518 height 734
type input "Add 256604 eff 8/20"
drag, startPoint x: 591, startPoint y: 281, endPoint x: 521, endPoint y: 274, distance: 69.5
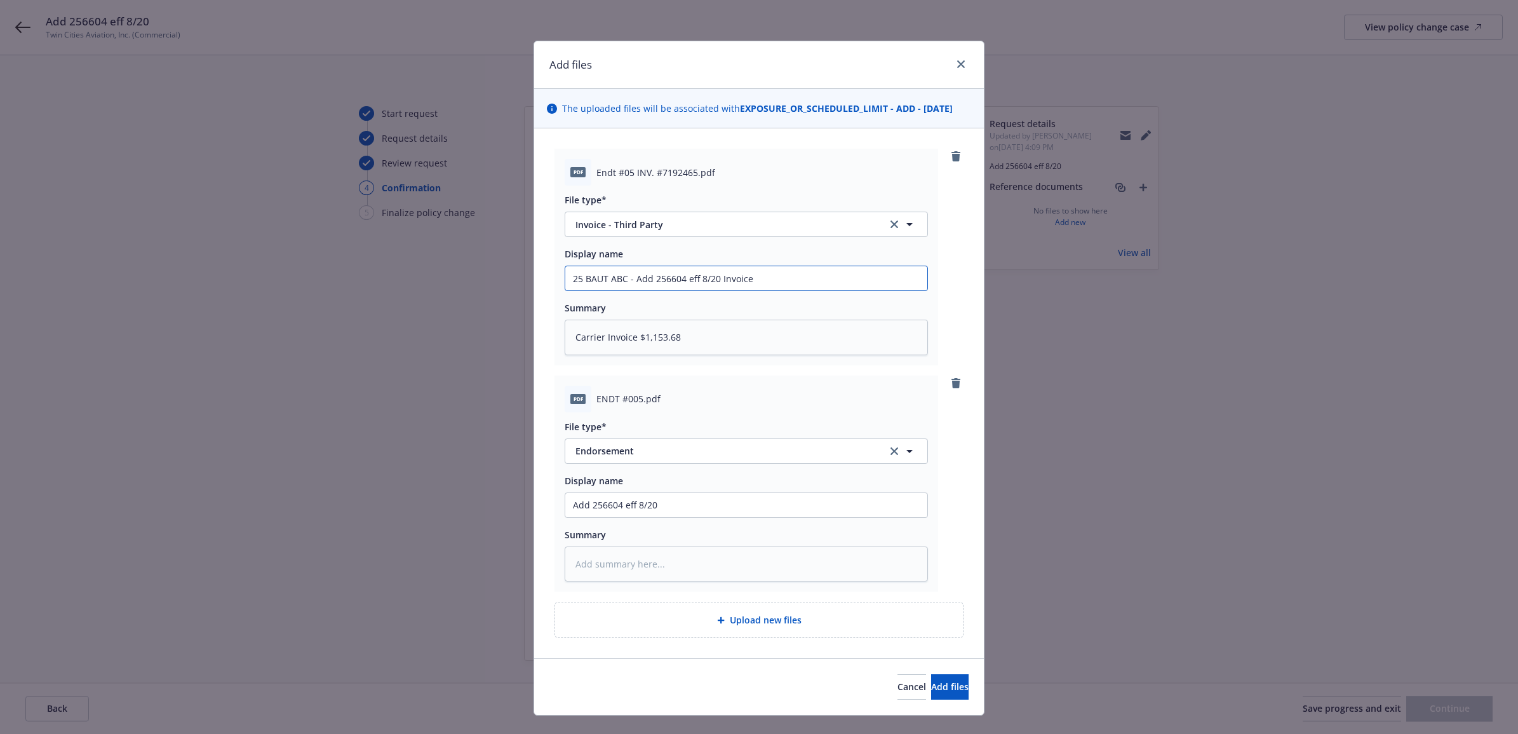
click at [461, 281] on div "Add files The uploaded files will be associated with EXPOSURE_OR_SCHEDULED_LIMI…" at bounding box center [759, 367] width 1518 height 734
drag, startPoint x: 593, startPoint y: 510, endPoint x: 557, endPoint y: 504, distance: 36.1
click at [494, 510] on div "Add files The uploaded files will be associated with EXPOSURE_OR_SCHEDULED_LIMI…" at bounding box center [759, 367] width 1518 height 734
paste input "25 BAUT ABC - Add 256604 eff 8/20 Invoice"
type textarea "x"
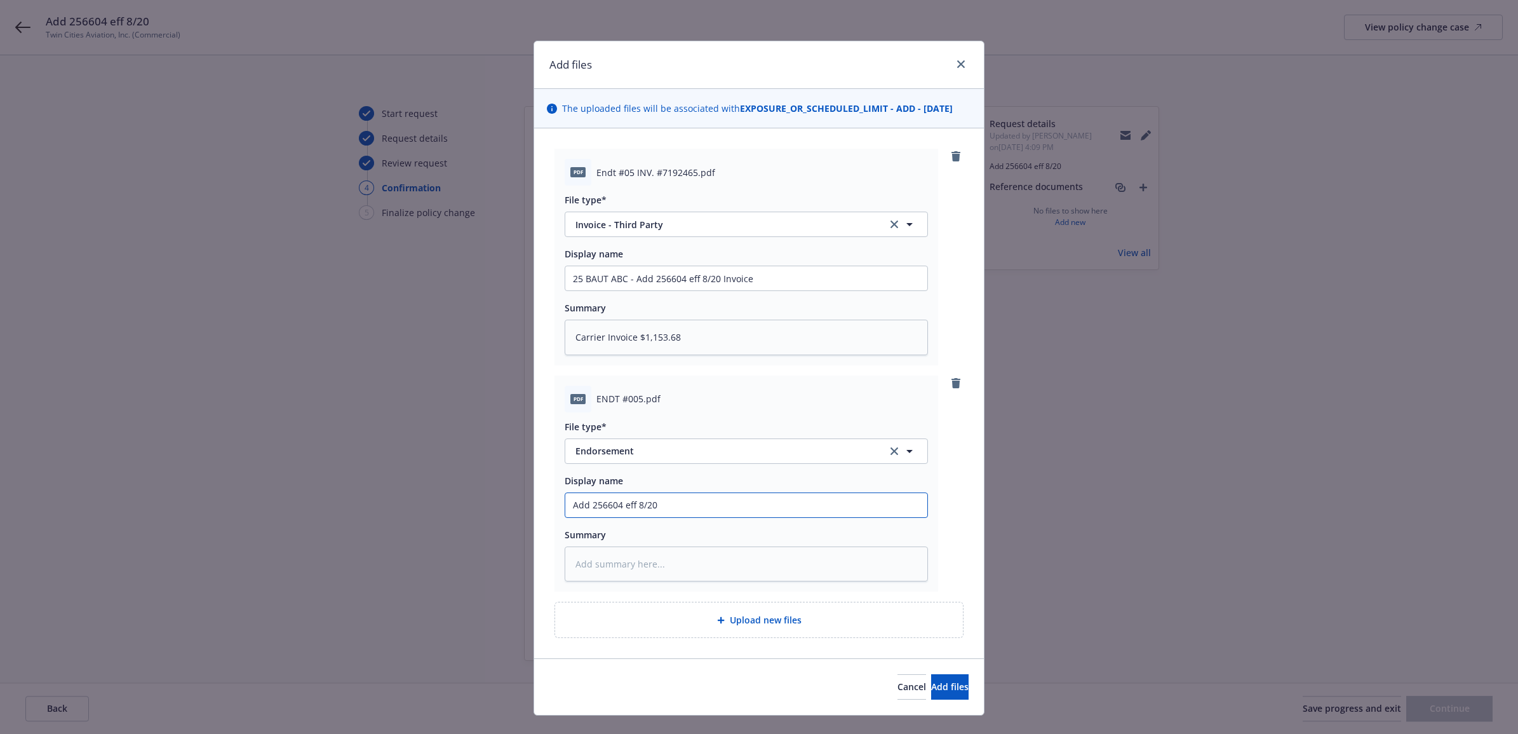
type input "25 BAUT ABC - Add 256604 eff 8/20 Invoice"
drag, startPoint x: 740, startPoint y: 507, endPoint x: 716, endPoint y: 507, distance: 24.1
click at [716, 290] on input "25 BAUT ABC - Add 256604 eff 8/20 Invoice" at bounding box center [746, 278] width 362 height 24
type textarea "x"
type input "25 BAUT ABC - Add 256604 eff 8/20 e"
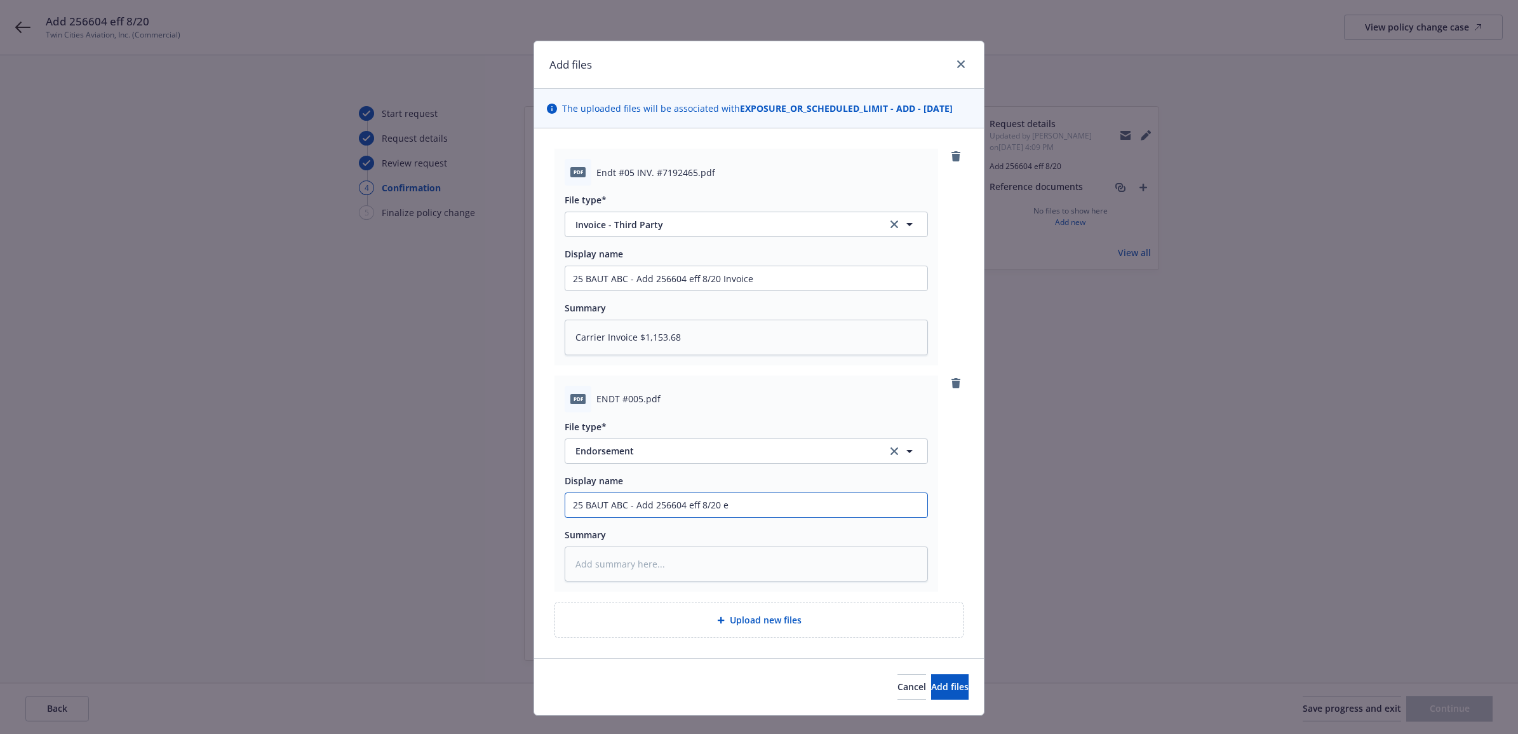
type textarea "x"
type input "25 BAUT ABC - Add 256604 eff 8/20 en"
type textarea "x"
drag, startPoint x: 577, startPoint y: 509, endPoint x: 587, endPoint y: 499, distance: 15.3
click at [422, 503] on div "Add files The uploaded files will be associated with EXPOSURE_OR_SCHEDULED_LIMI…" at bounding box center [759, 367] width 1518 height 734
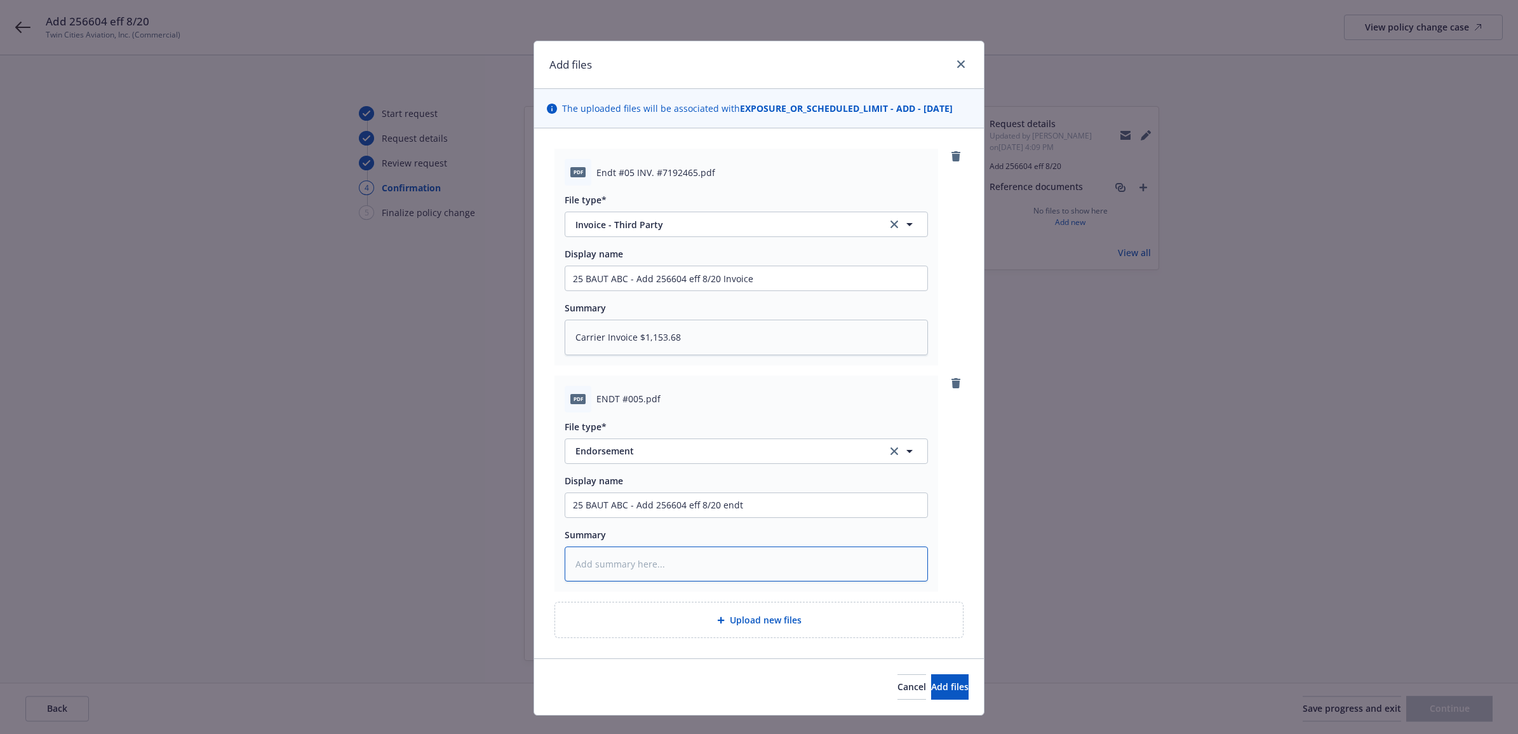
paste textarea "25 BAUT ABC - Add 256604 eff 8/20 endt"
click at [767, 632] on div "Upload new files" at bounding box center [759, 619] width 408 height 35
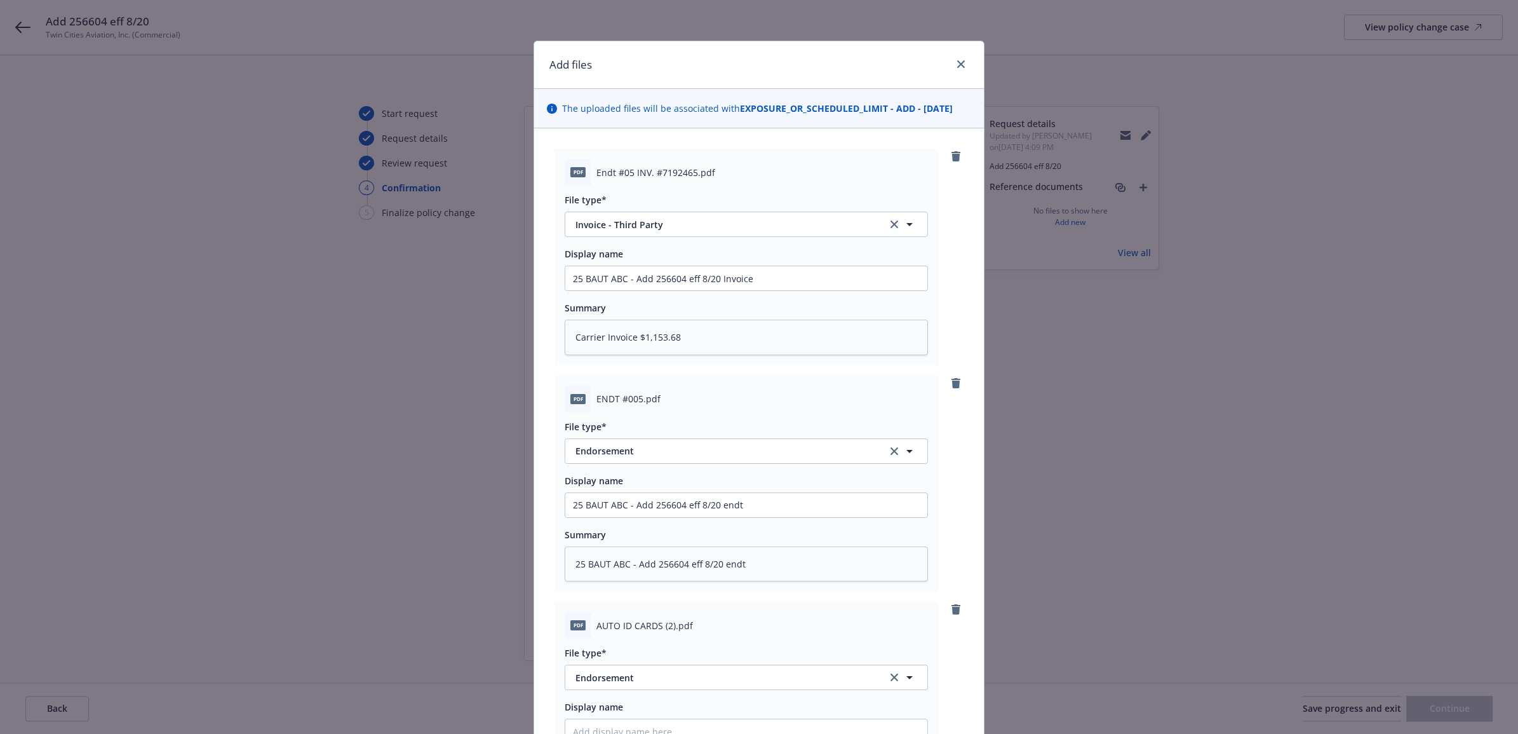
scroll to position [250, 0]
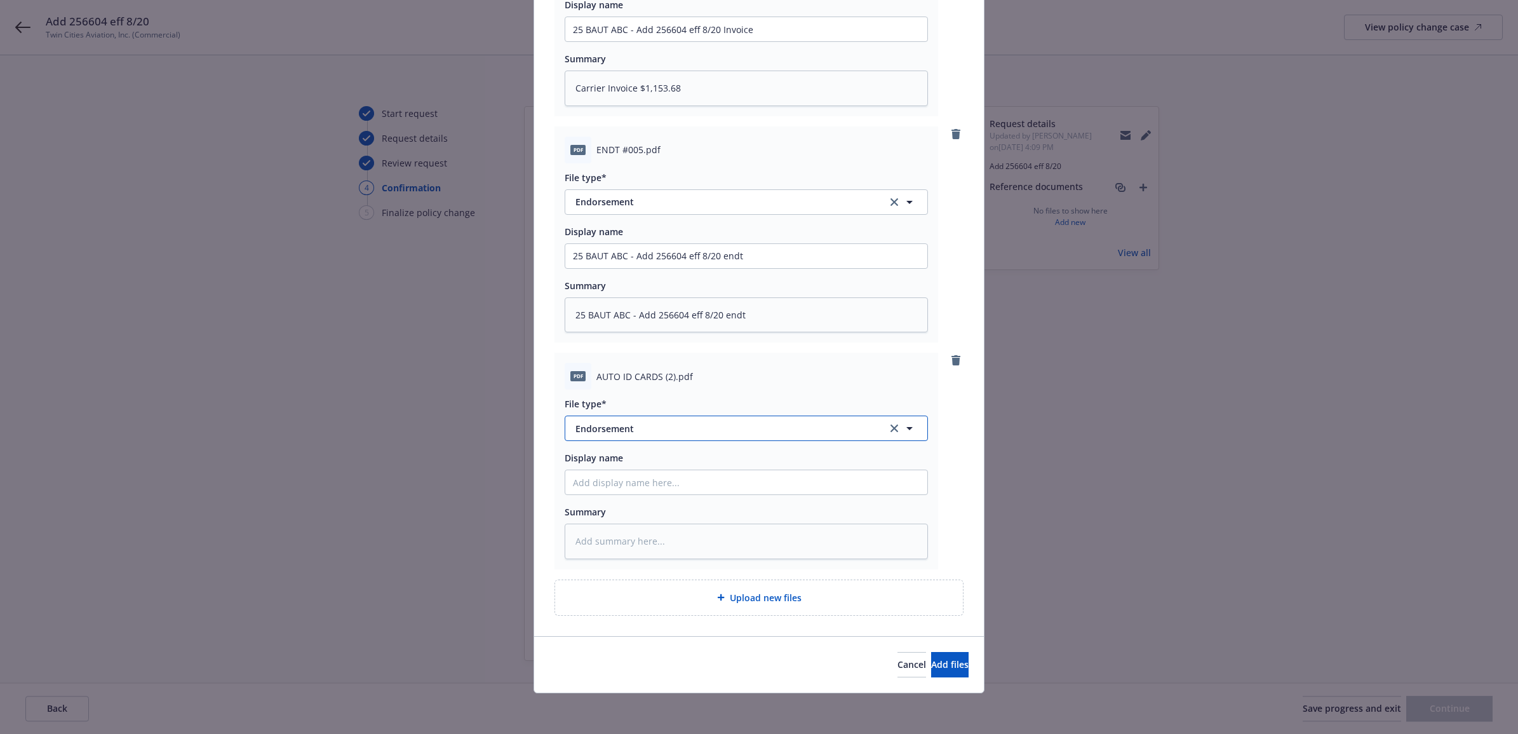
click at [632, 426] on span "Endorsement" at bounding box center [722, 428] width 294 height 13
click at [635, 363] on div "Auto ID card" at bounding box center [746, 360] width 347 height 18
click at [606, 41] on input "Display name" at bounding box center [746, 29] width 362 height 24
paste input "25 BAUT ABC - Add 256604 eff 8/20 endt"
drag, startPoint x: 739, startPoint y: 484, endPoint x: 629, endPoint y: 487, distance: 109.9
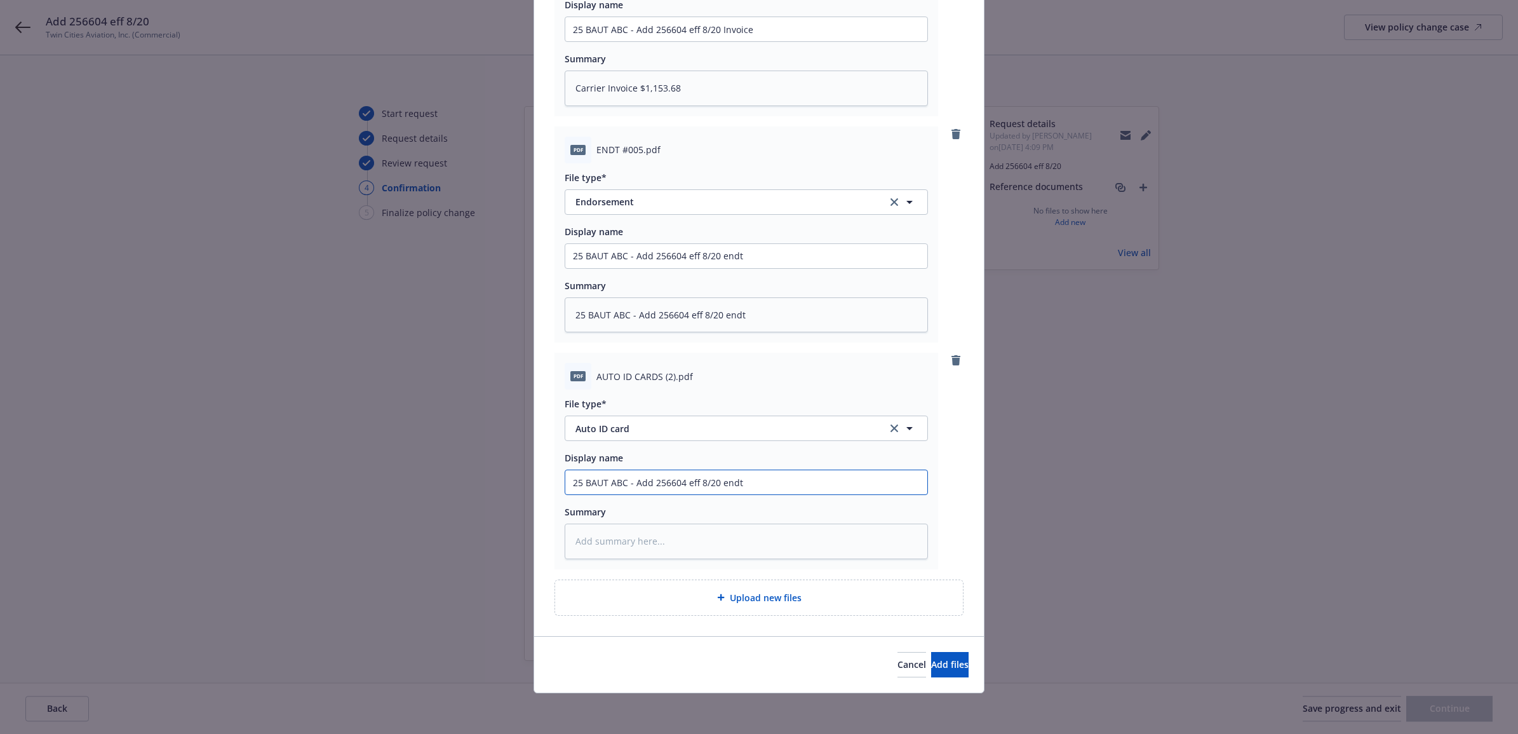
click at [629, 41] on input "25 BAUT ABC - Add 256604 eff 8/20 endt" at bounding box center [746, 29] width 362 height 24
paste input "25 BAUT ABC - Add 256604 eff 8/20 endt"
drag, startPoint x: 764, startPoint y: 476, endPoint x: 684, endPoint y: 478, distance: 80.0
click at [684, 41] on input "25 BAUT ABC - Auto ID Card 25 BAUT ABC - Add 256604 eff 8/20 endt" at bounding box center [746, 29] width 362 height 24
drag, startPoint x: 821, startPoint y: 486, endPoint x: 720, endPoint y: 487, distance: 101.6
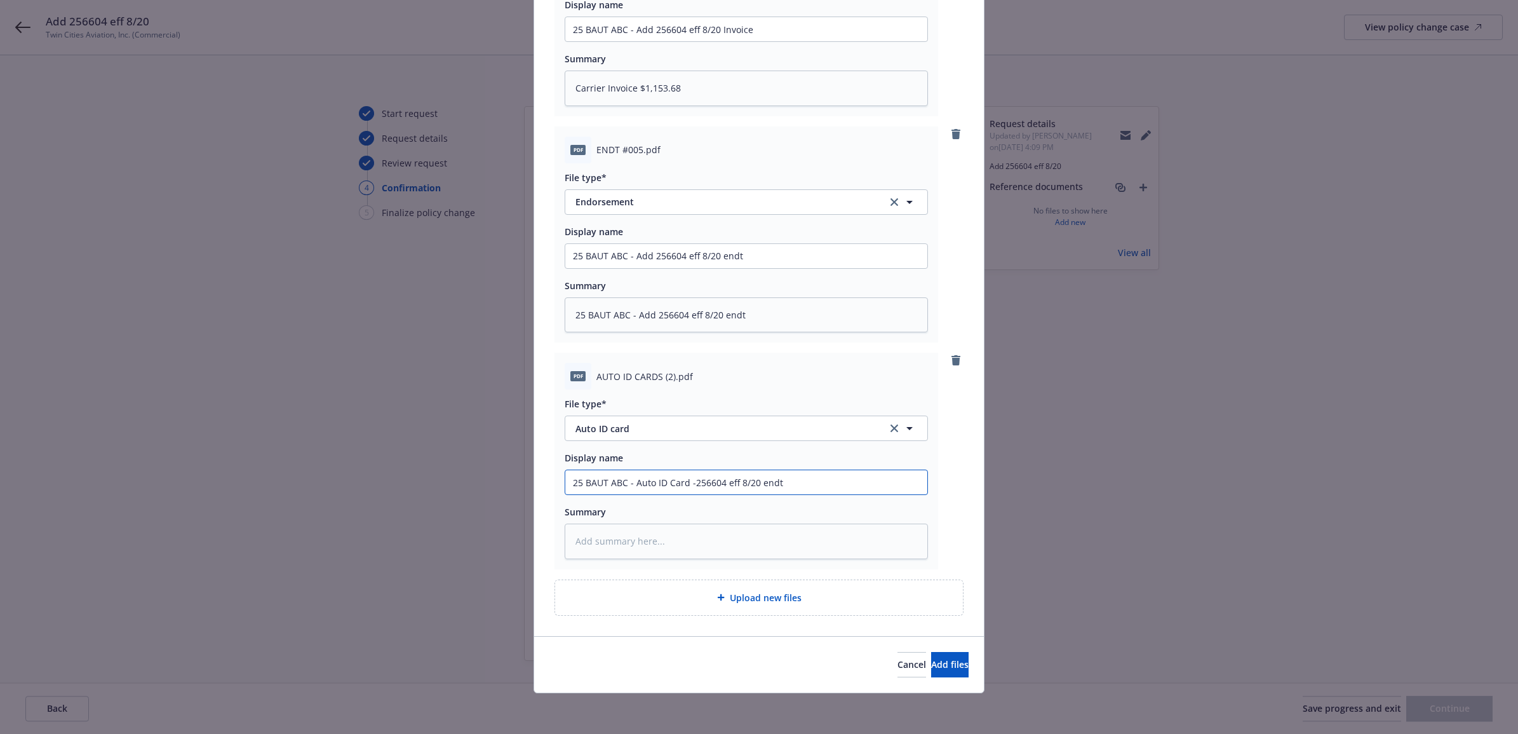
click at [720, 41] on input "25 BAUT ABC - Auto ID Card -256604 eff 8/20 endt" at bounding box center [746, 29] width 362 height 24
drag, startPoint x: 637, startPoint y: 476, endPoint x: 503, endPoint y: 467, distance: 134.3
click at [474, 469] on div "Add files The uploaded files will be associated with EXPOSURE_OR_SCHEDULED_LIMI…" at bounding box center [759, 367] width 1518 height 734
paste textarea "25 BAUT ABC - Auto ID Card -256604"
click at [944, 659] on button "Add files" at bounding box center [949, 664] width 37 height 25
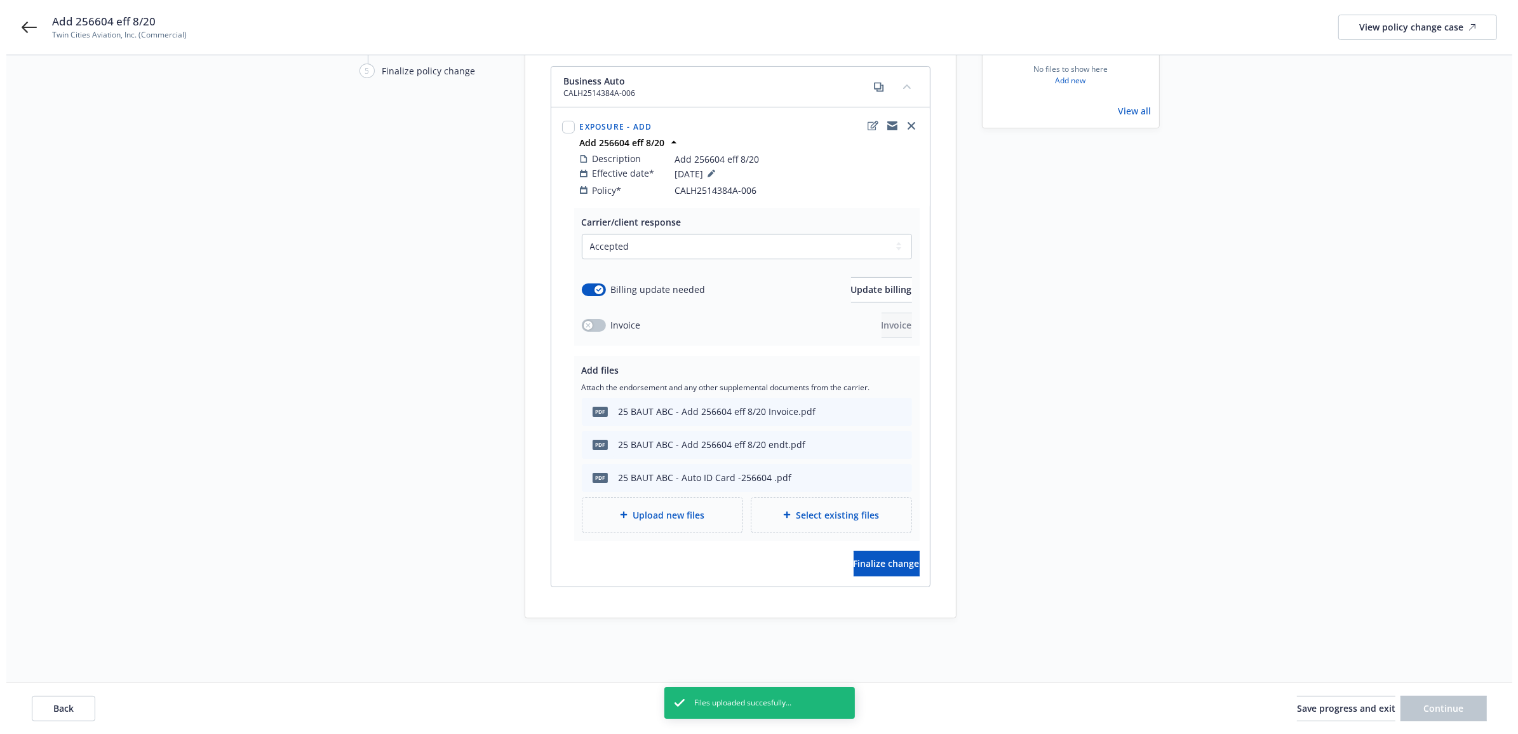
scroll to position [147, 0]
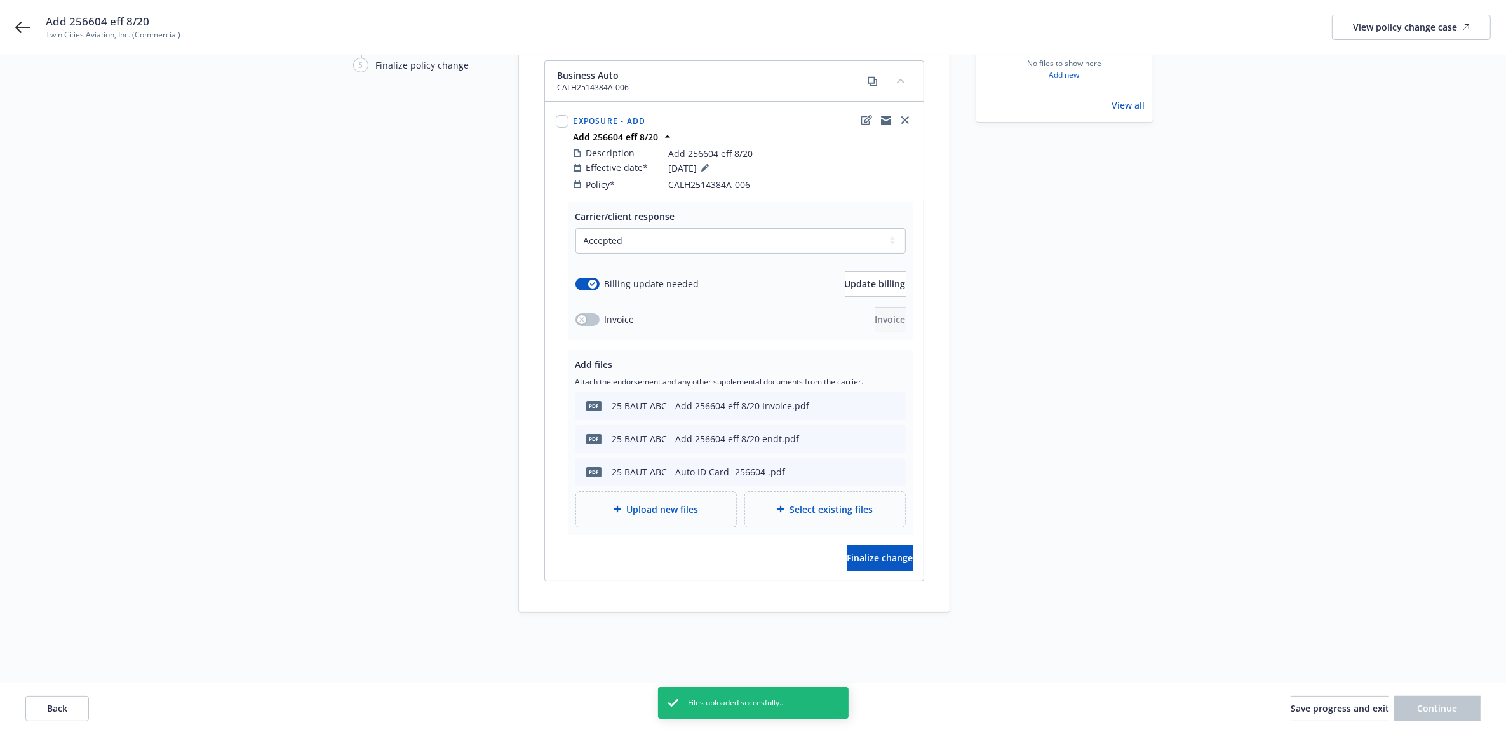
click at [855, 563] on div "Carrier/client response Select a carrier response Accepted Accepted with revisi…" at bounding box center [734, 391] width 379 height 379
click at [853, 553] on button "Finalize change" at bounding box center [880, 557] width 66 height 25
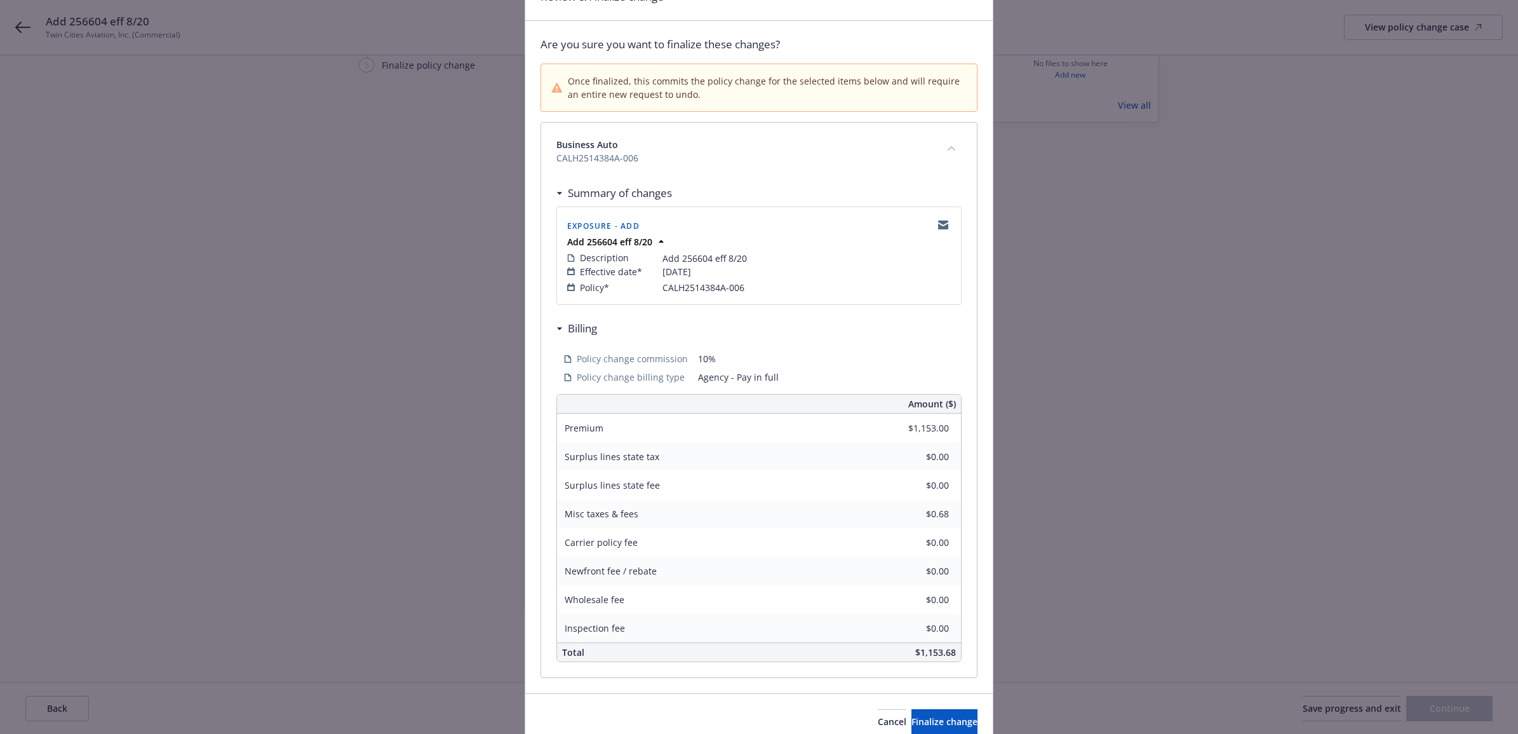
scroll to position [128, 0]
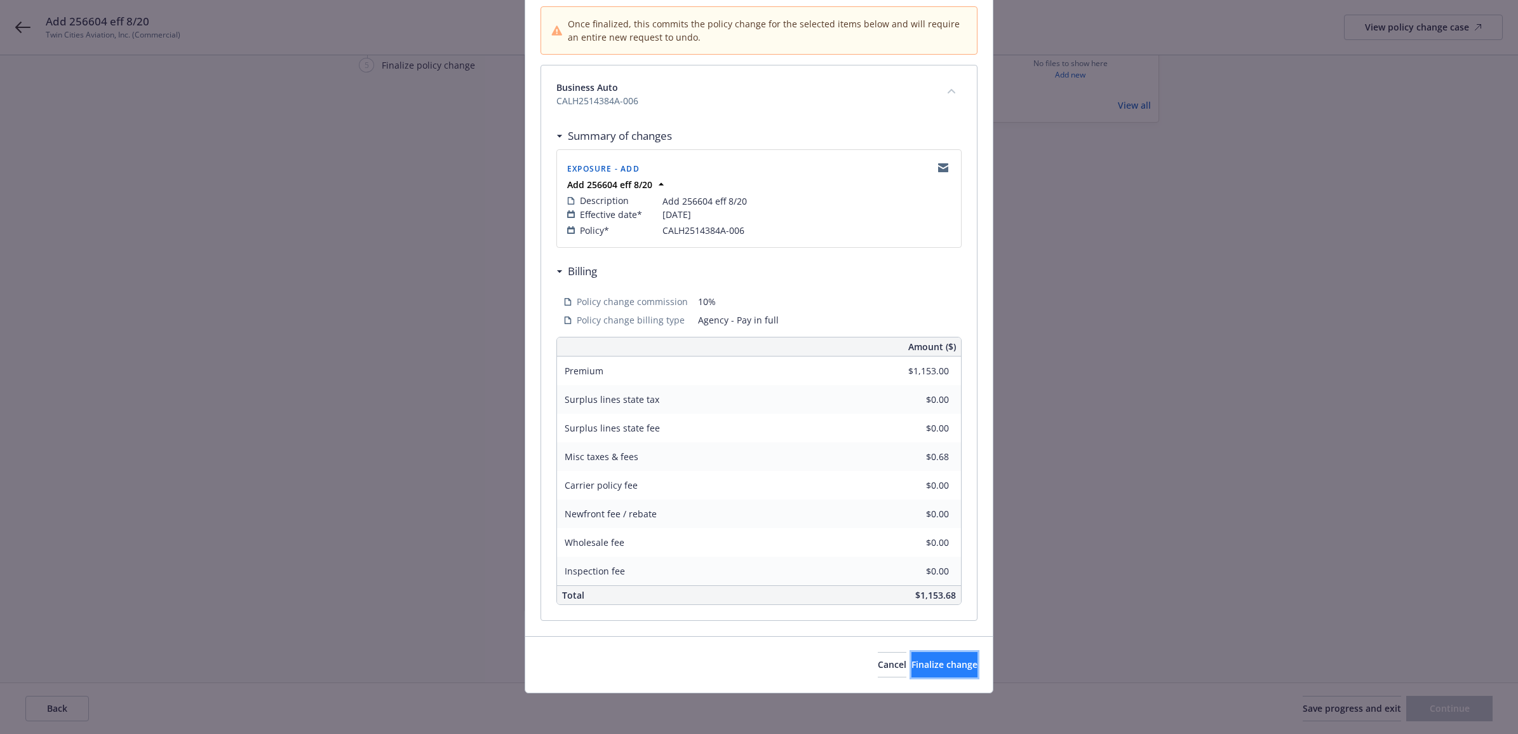
click at [919, 659] on span "Finalize change" at bounding box center [944, 664] width 66 height 12
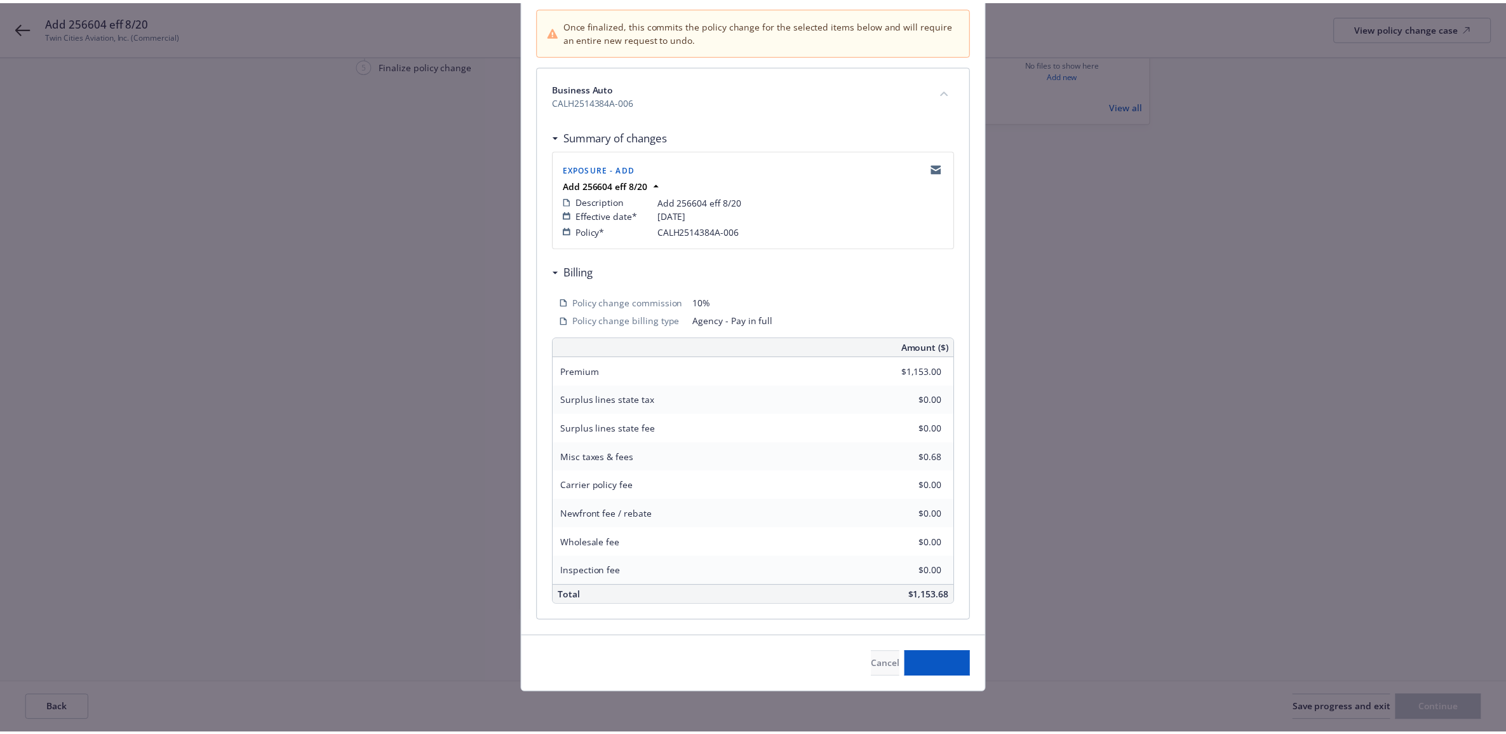
scroll to position [147, 0]
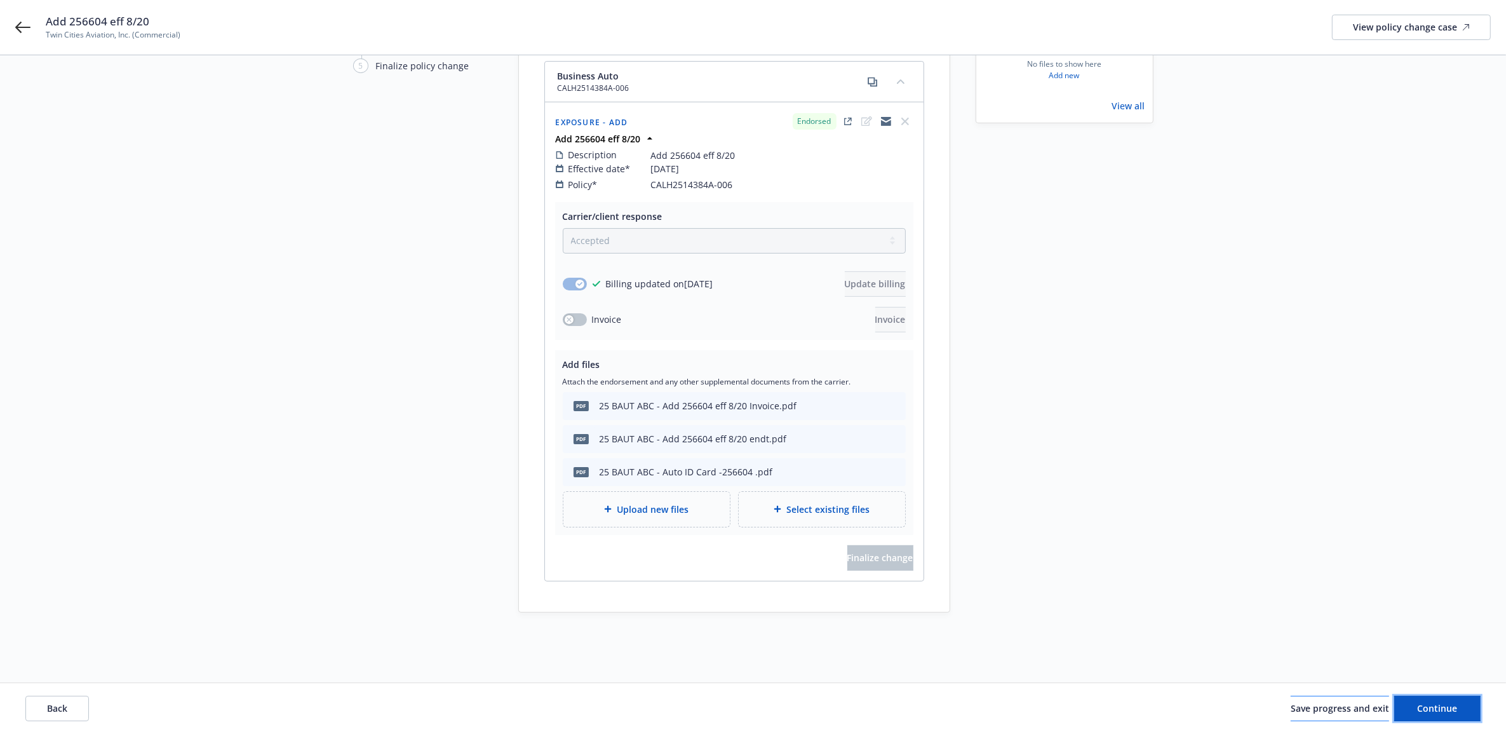
drag, startPoint x: 1423, startPoint y: 709, endPoint x: 1346, endPoint y: 709, distance: 76.2
click at [1423, 709] on span "Continue" at bounding box center [1437, 708] width 40 height 12
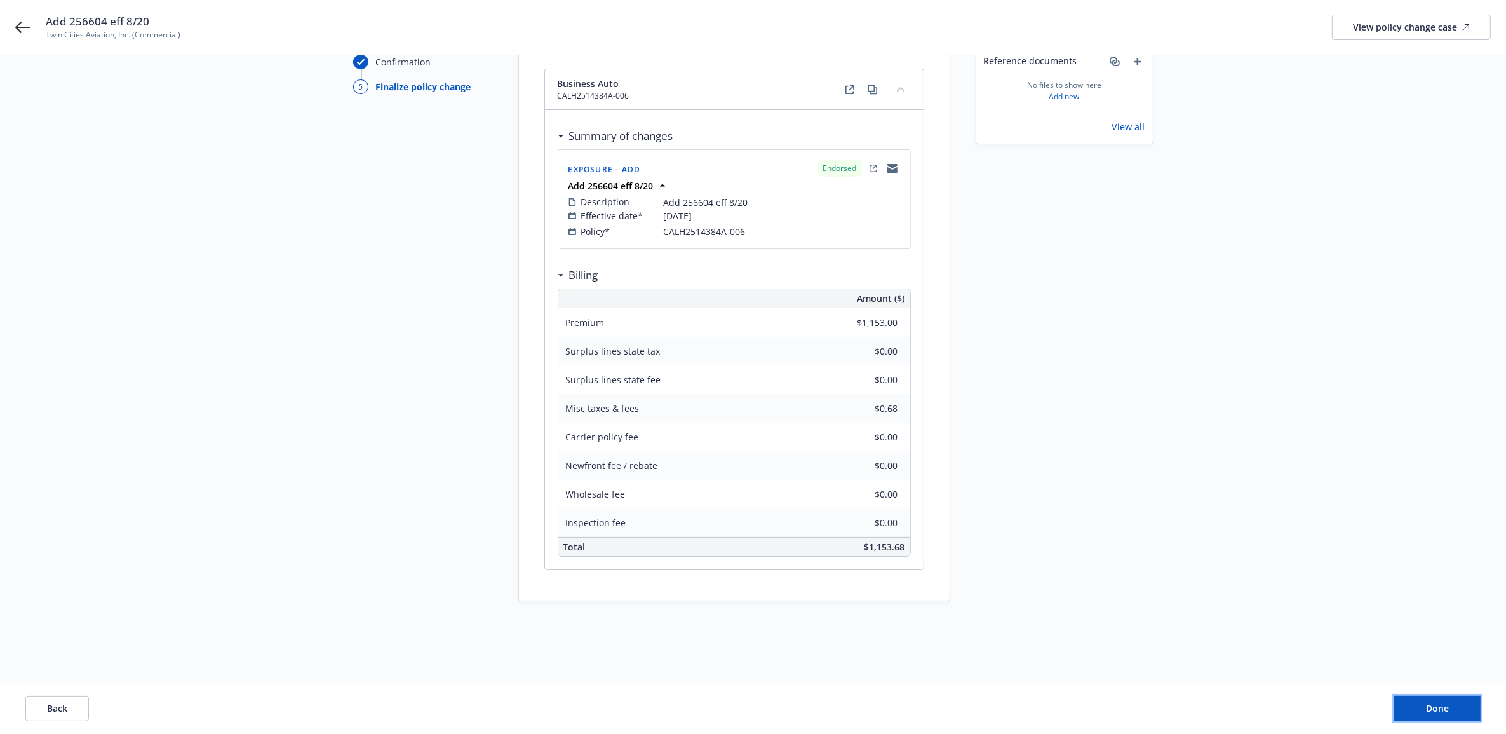
drag, startPoint x: 1426, startPoint y: 714, endPoint x: 1257, endPoint y: 715, distance: 168.9
click at [1426, 714] on button "Done" at bounding box center [1437, 707] width 86 height 25
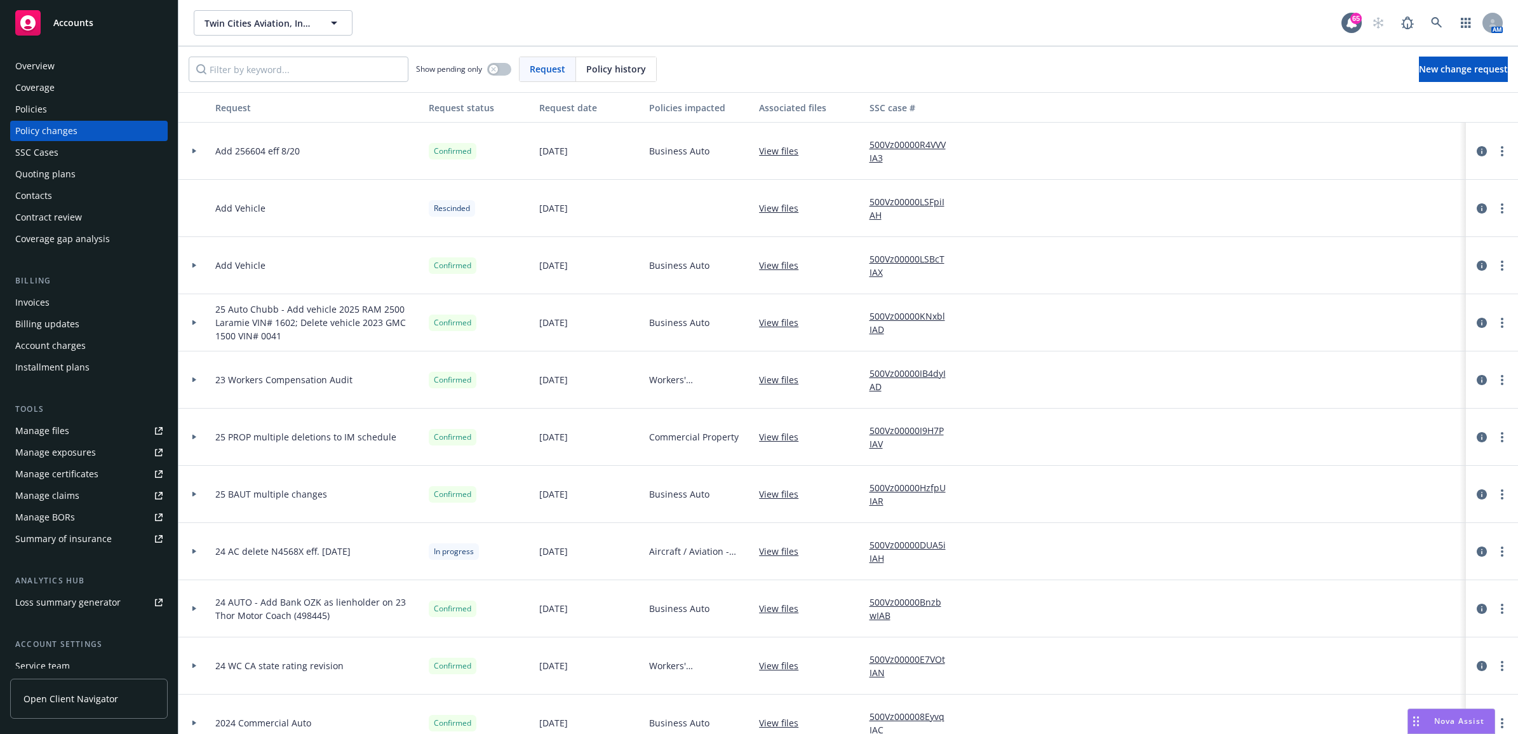
drag, startPoint x: 72, startPoint y: 308, endPoint x: 78, endPoint y: 307, distance: 6.5
click at [72, 308] on div "Invoices" at bounding box center [88, 302] width 147 height 20
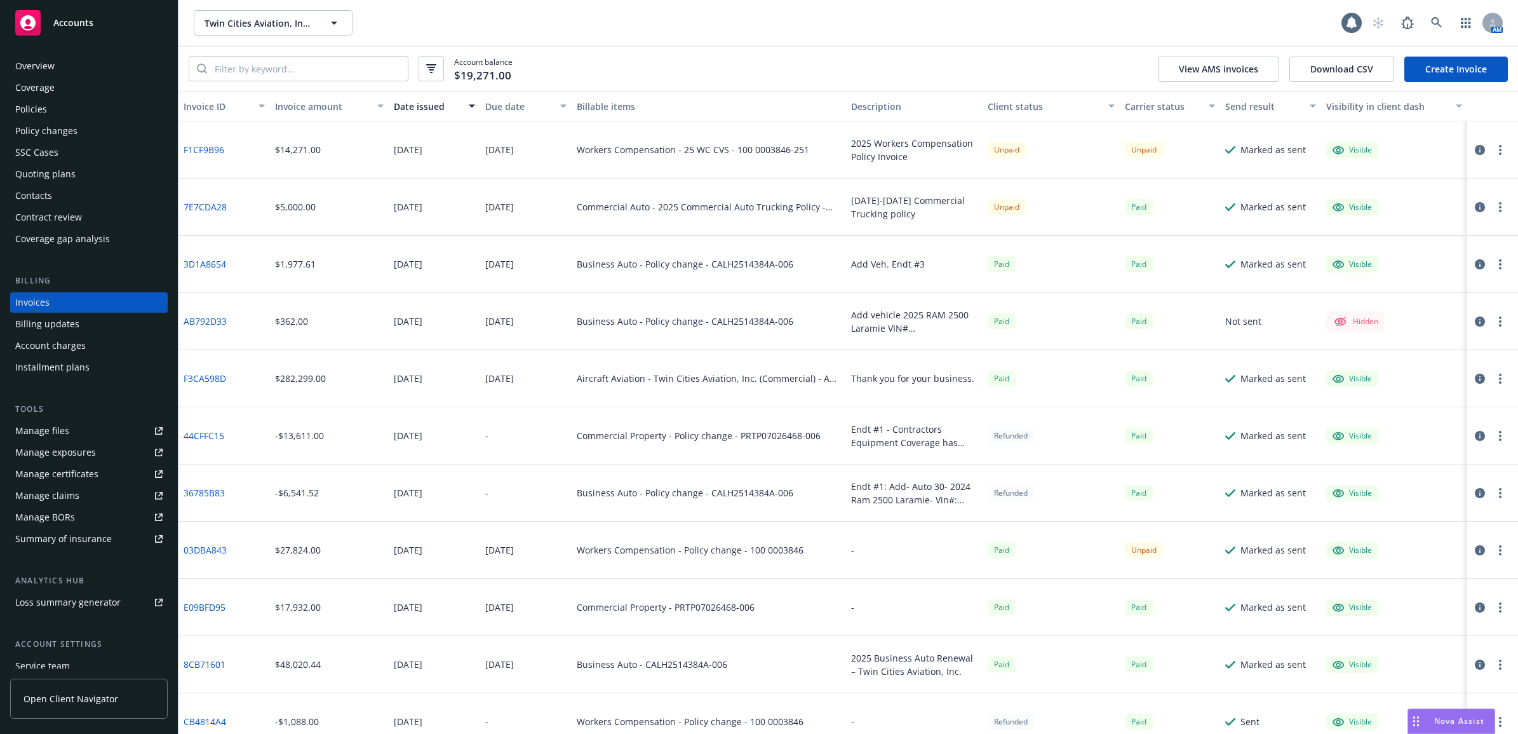
click at [1449, 65] on link "Create Invoice" at bounding box center [1456, 69] width 104 height 25
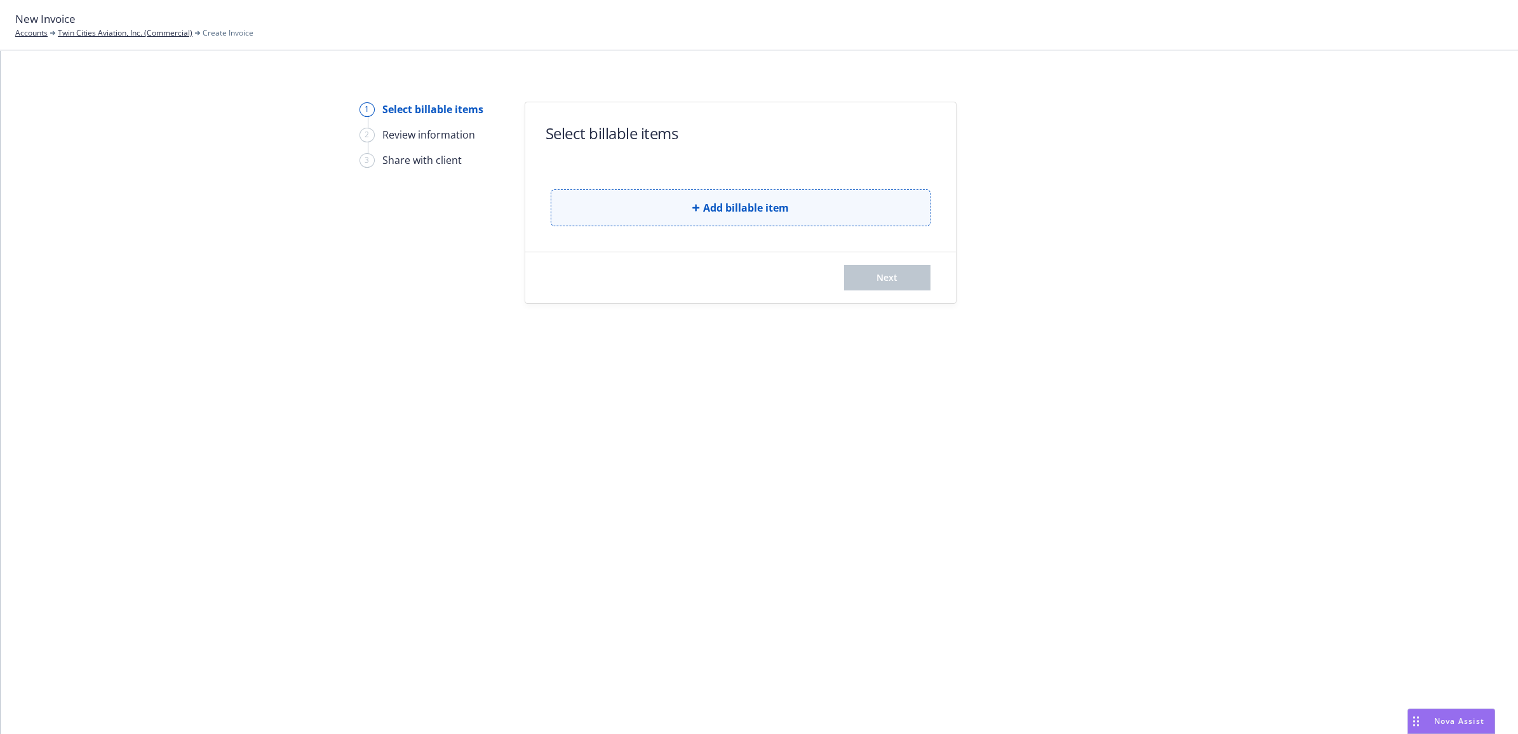
click at [688, 224] on button "Add billable item" at bounding box center [741, 207] width 380 height 37
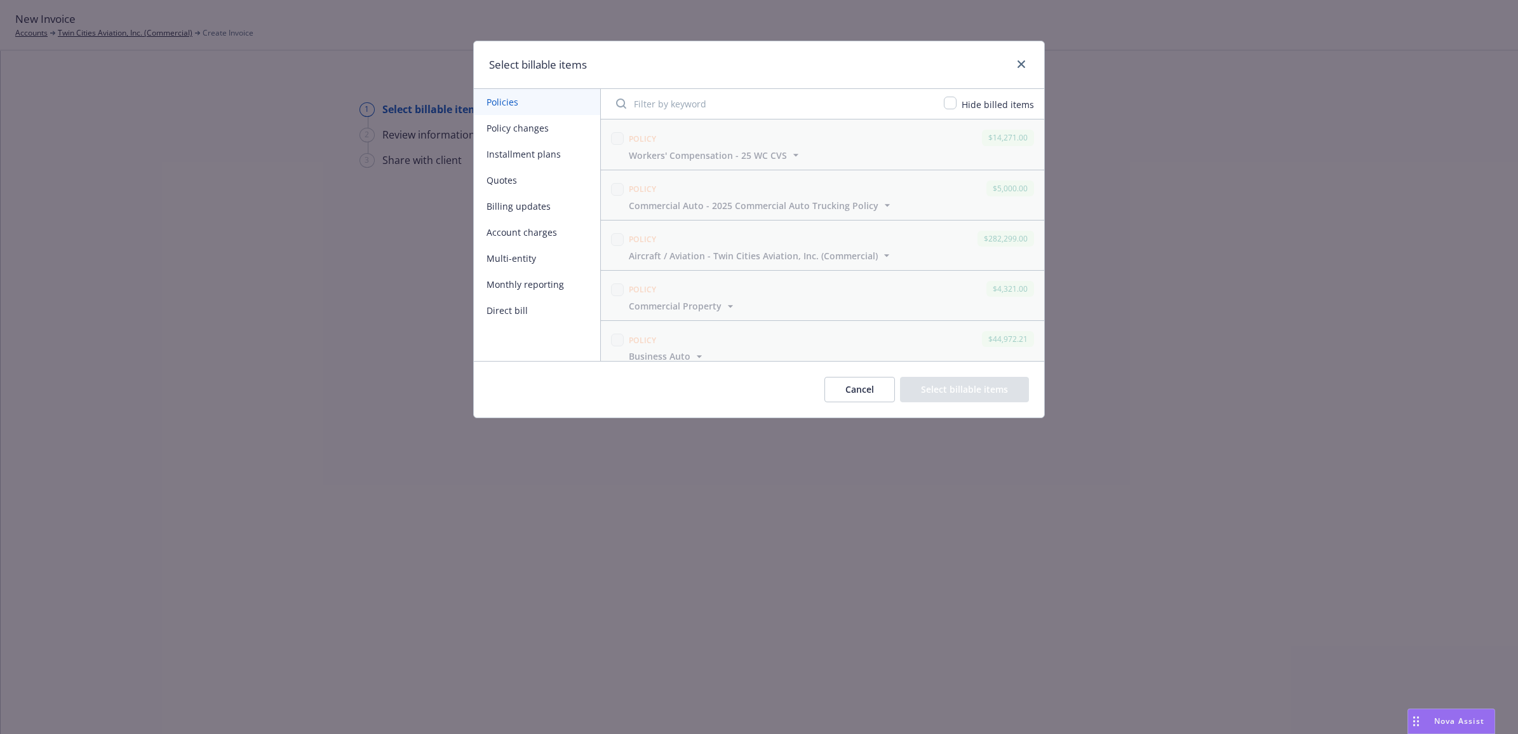
click at [537, 126] on button "Policy changes" at bounding box center [537, 128] width 126 height 26
click at [618, 318] on input "checkbox" at bounding box center [617, 316] width 13 height 13
checkbox input "true"
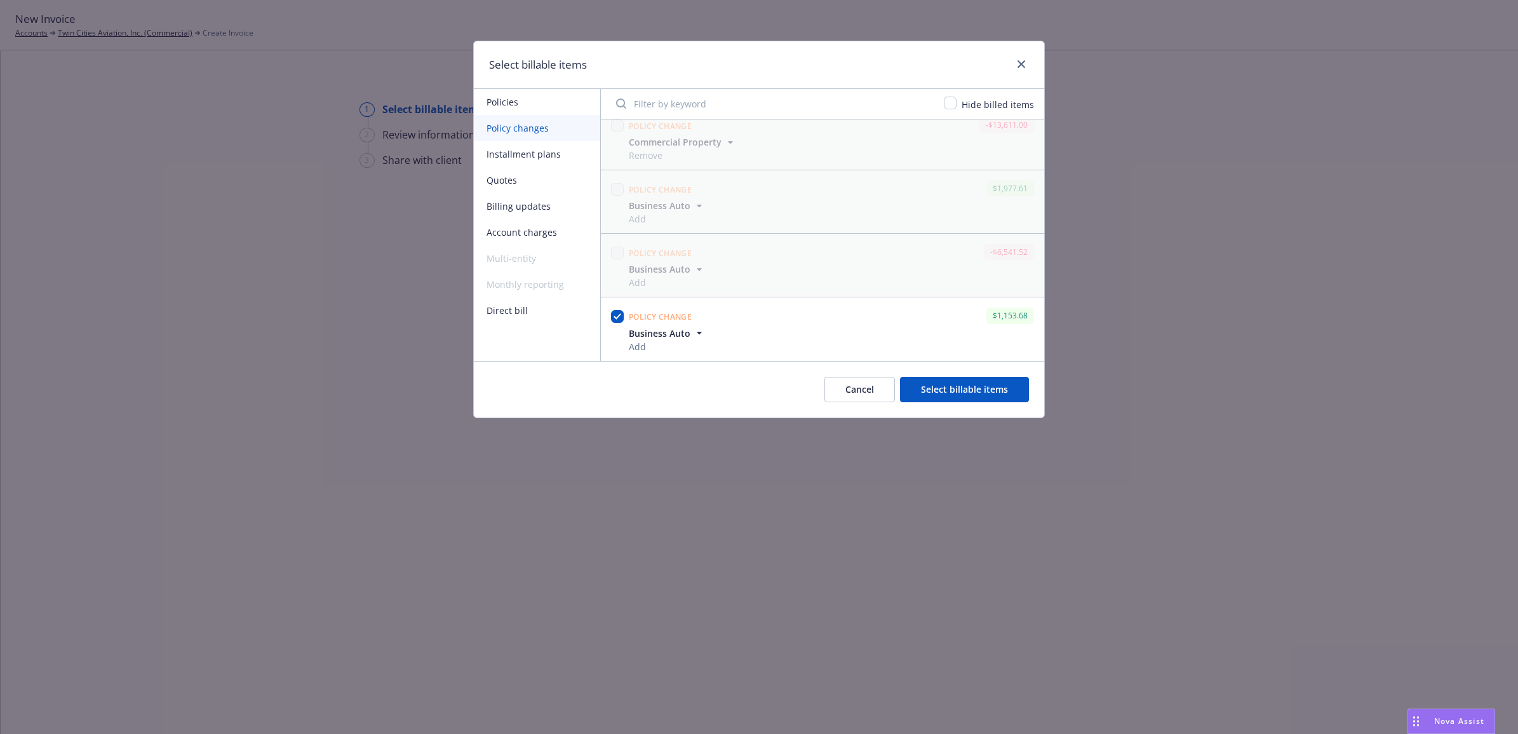
click at [1000, 388] on button "Select billable items" at bounding box center [964, 389] width 129 height 25
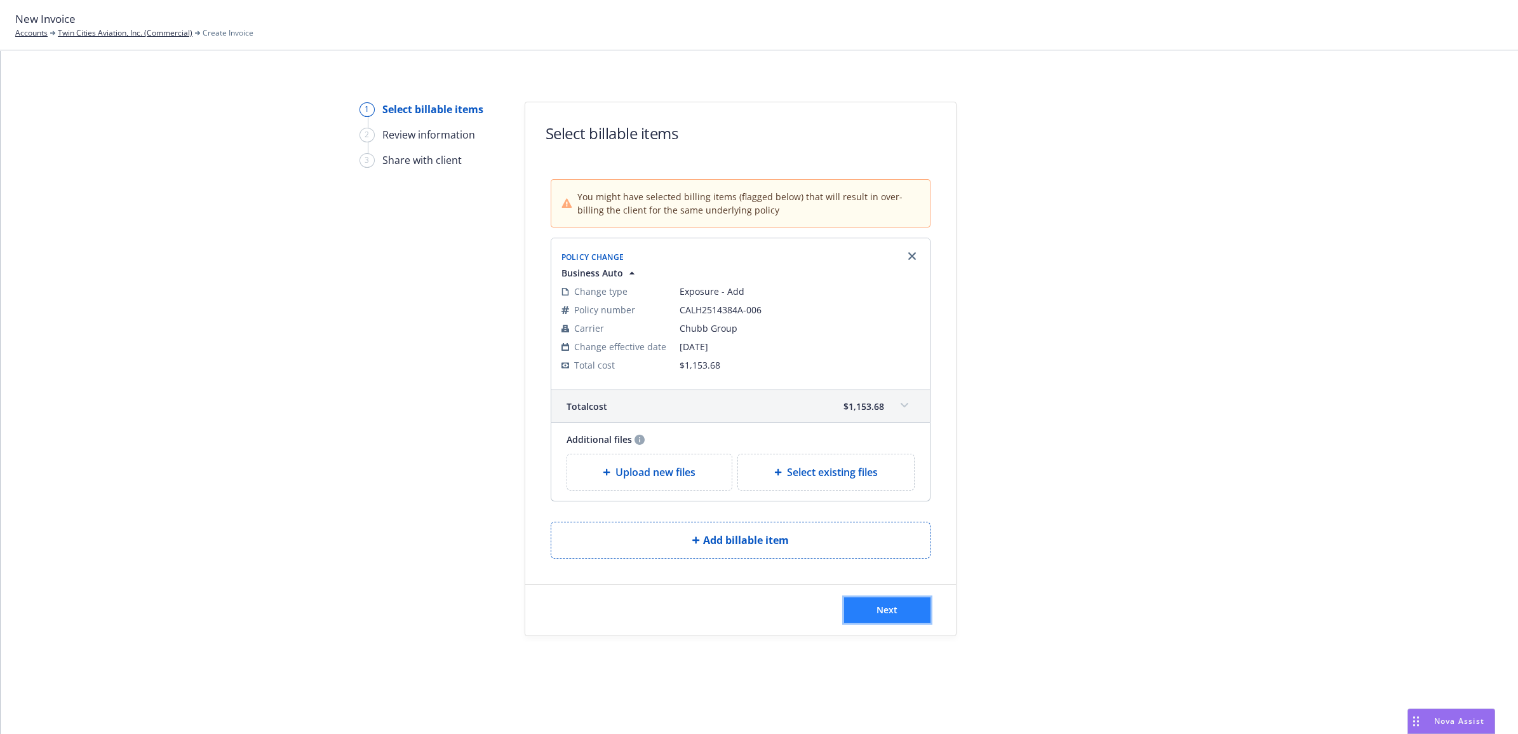
click at [891, 610] on span "Next" at bounding box center [886, 609] width 21 height 12
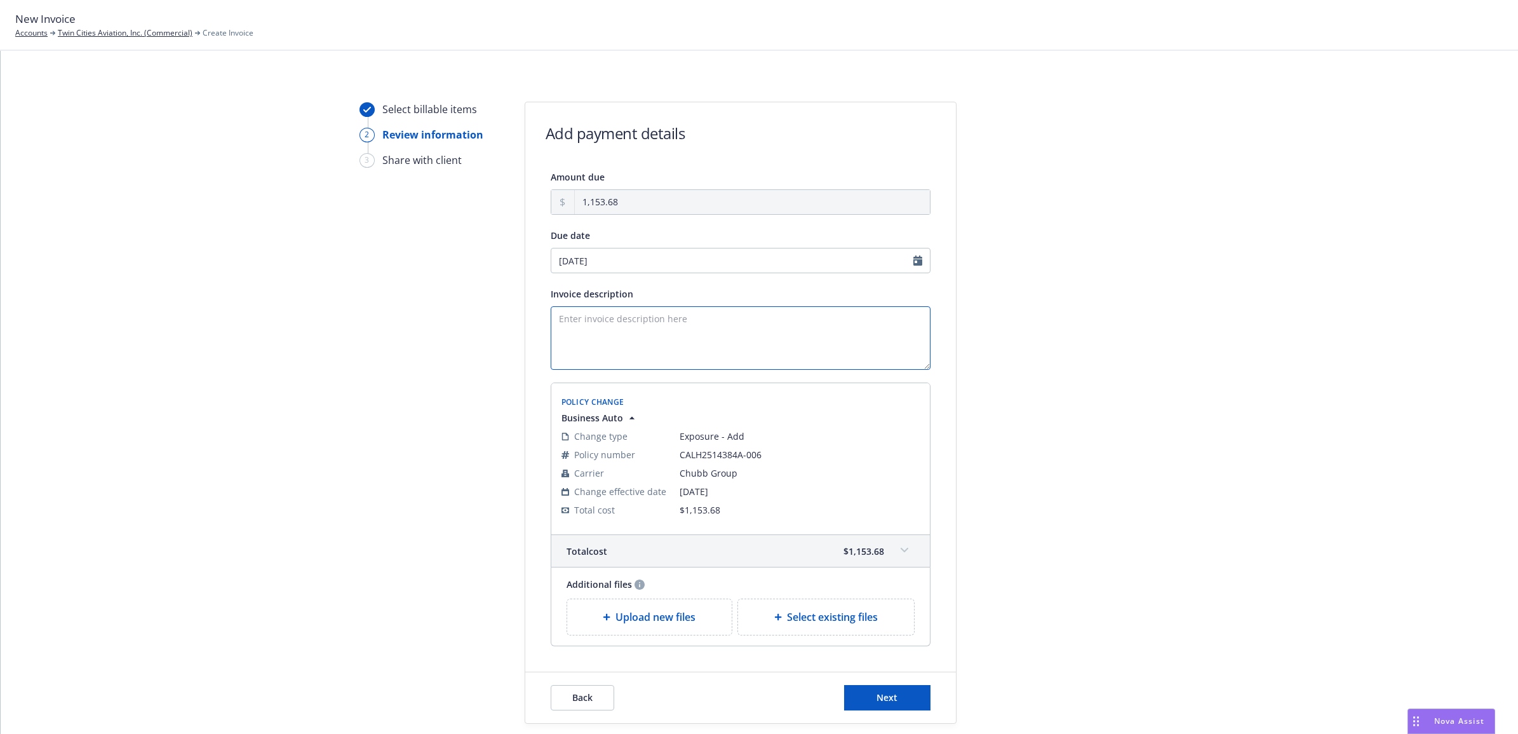
click at [683, 347] on textarea "Invoice description" at bounding box center [741, 338] width 380 height 64
paste textarea "25 BAUT ABC - Auto ID Card -256604"
drag, startPoint x: 690, startPoint y: 318, endPoint x: 572, endPoint y: 321, distance: 118.2
click at [572, 321] on textarea "Add 25 BAUT ABC - Auto ID Card -256604" at bounding box center [741, 338] width 380 height 64
type textarea "Add 256604 effective 8/20 Invoice"
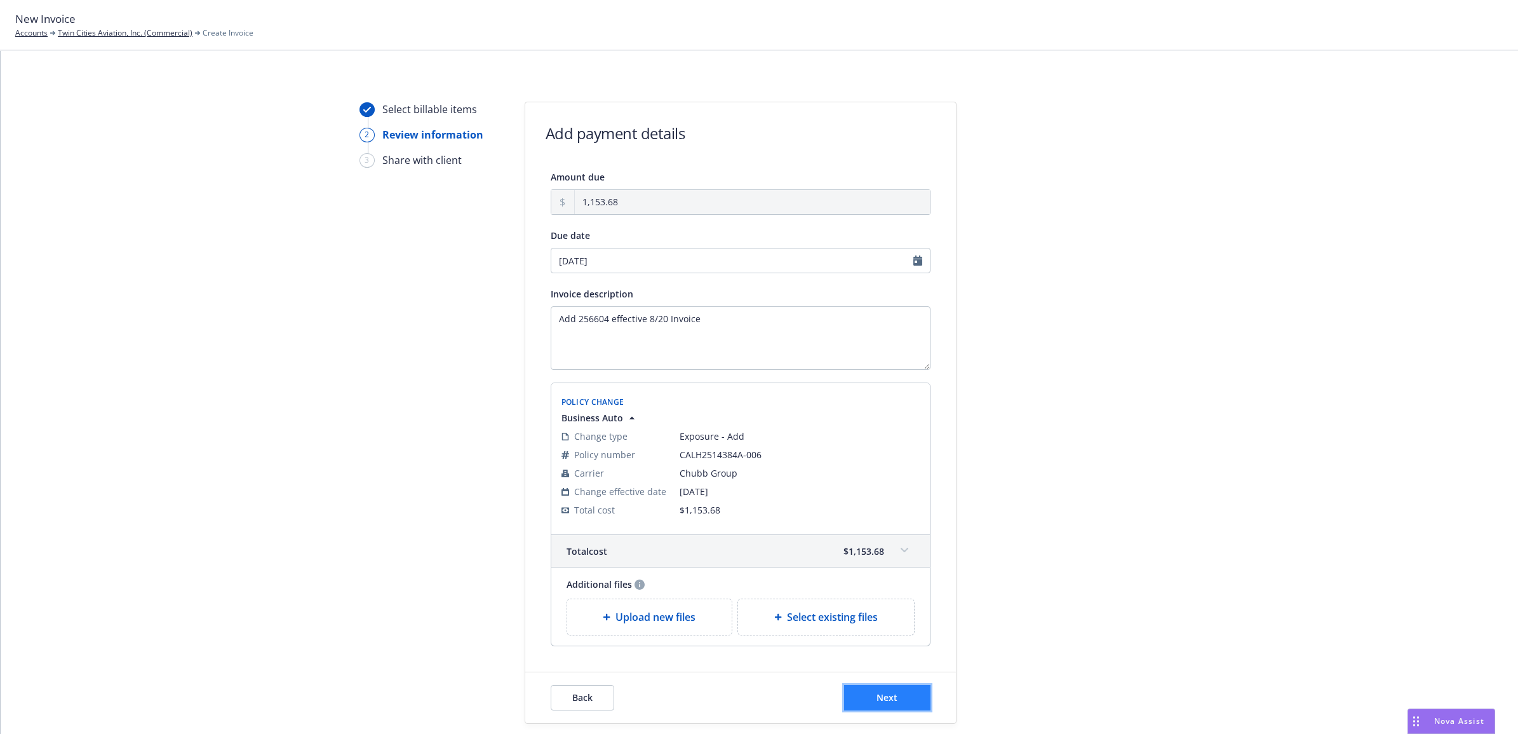
click at [862, 693] on button "Next" at bounding box center [887, 697] width 86 height 25
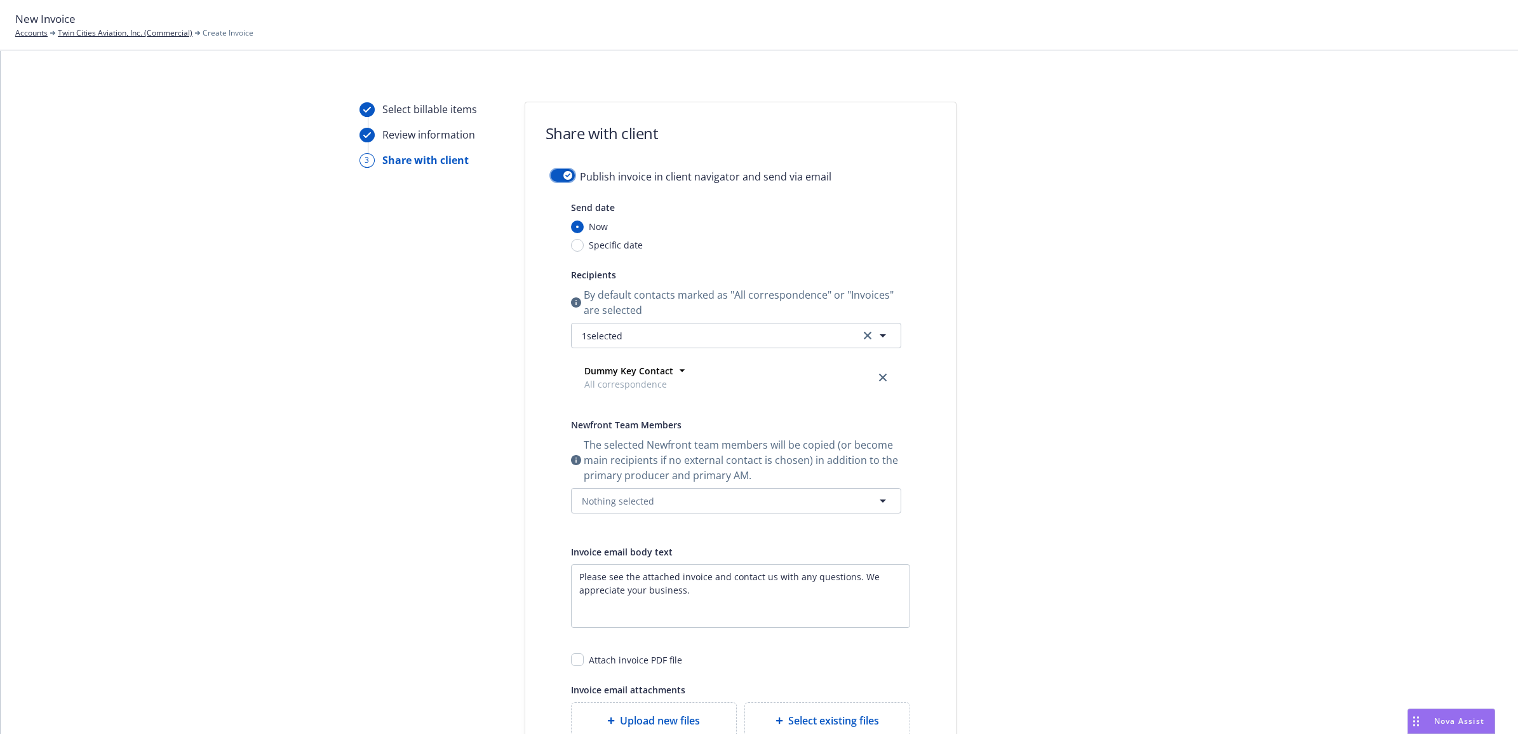
drag, startPoint x: 550, startPoint y: 170, endPoint x: 558, endPoint y: 170, distance: 7.6
click at [551, 170] on button "button" at bounding box center [563, 175] width 24 height 13
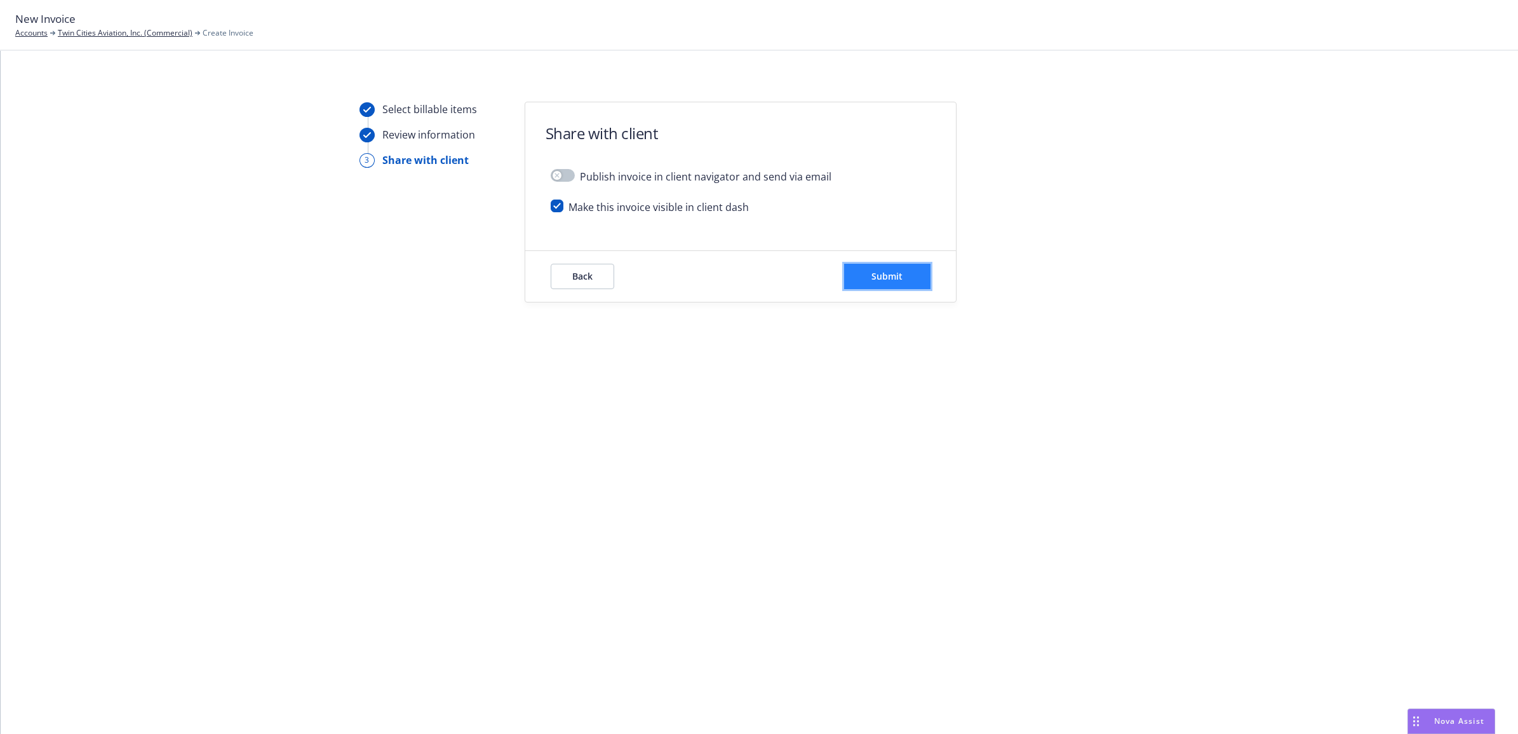
click at [887, 288] on button "Submit" at bounding box center [887, 276] width 86 height 25
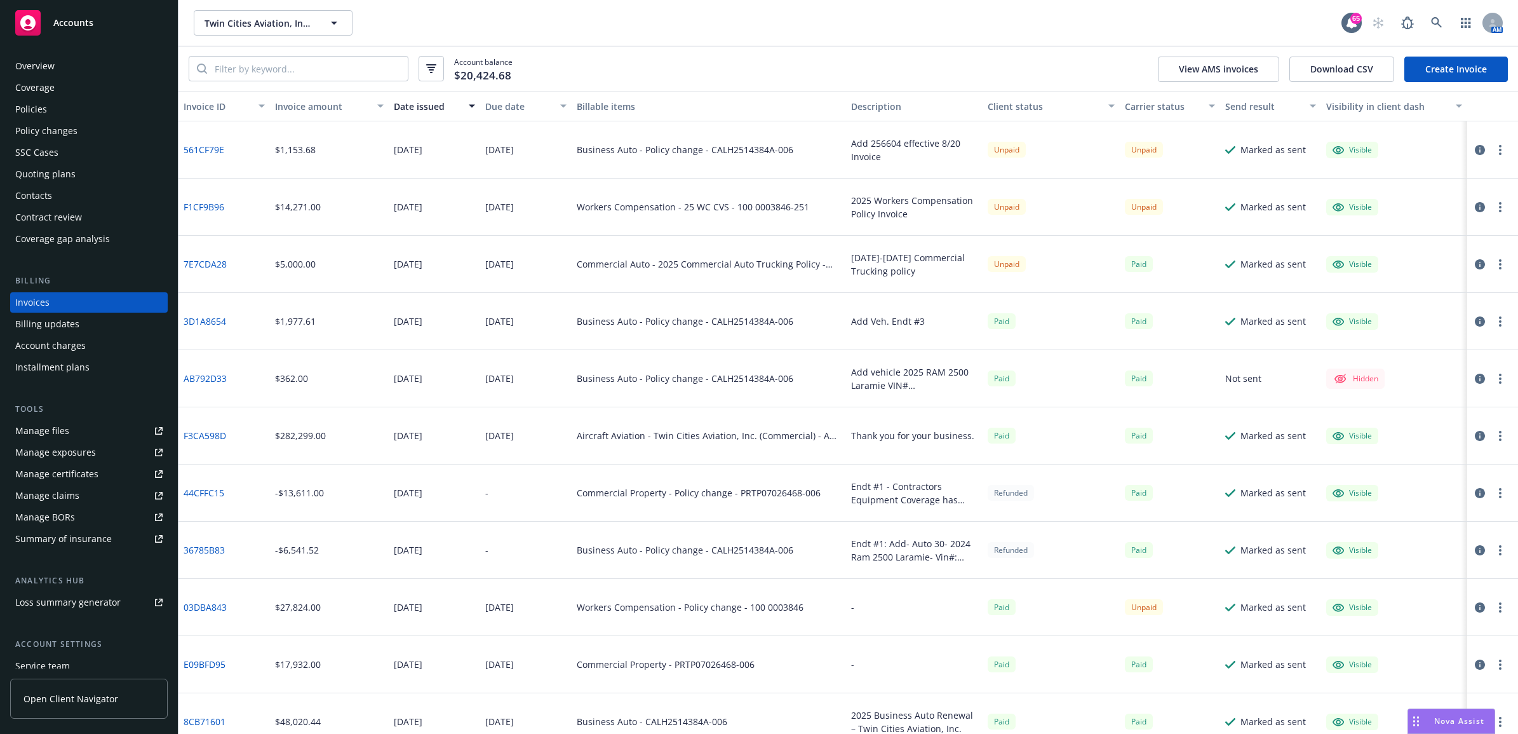
click at [110, 99] on div "Policies" at bounding box center [88, 109] width 147 height 20
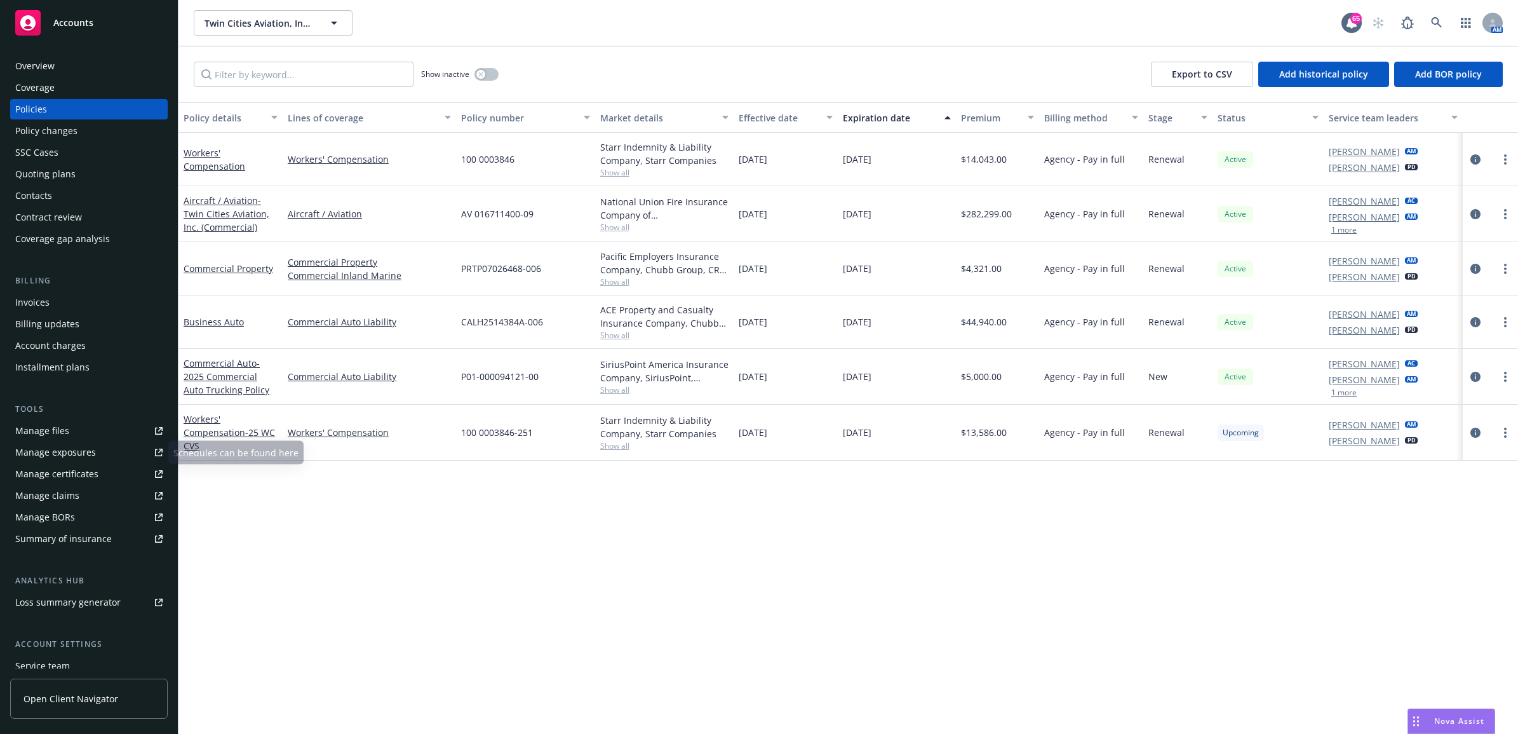
click at [65, 426] on div "Manage files" at bounding box center [42, 430] width 54 height 20
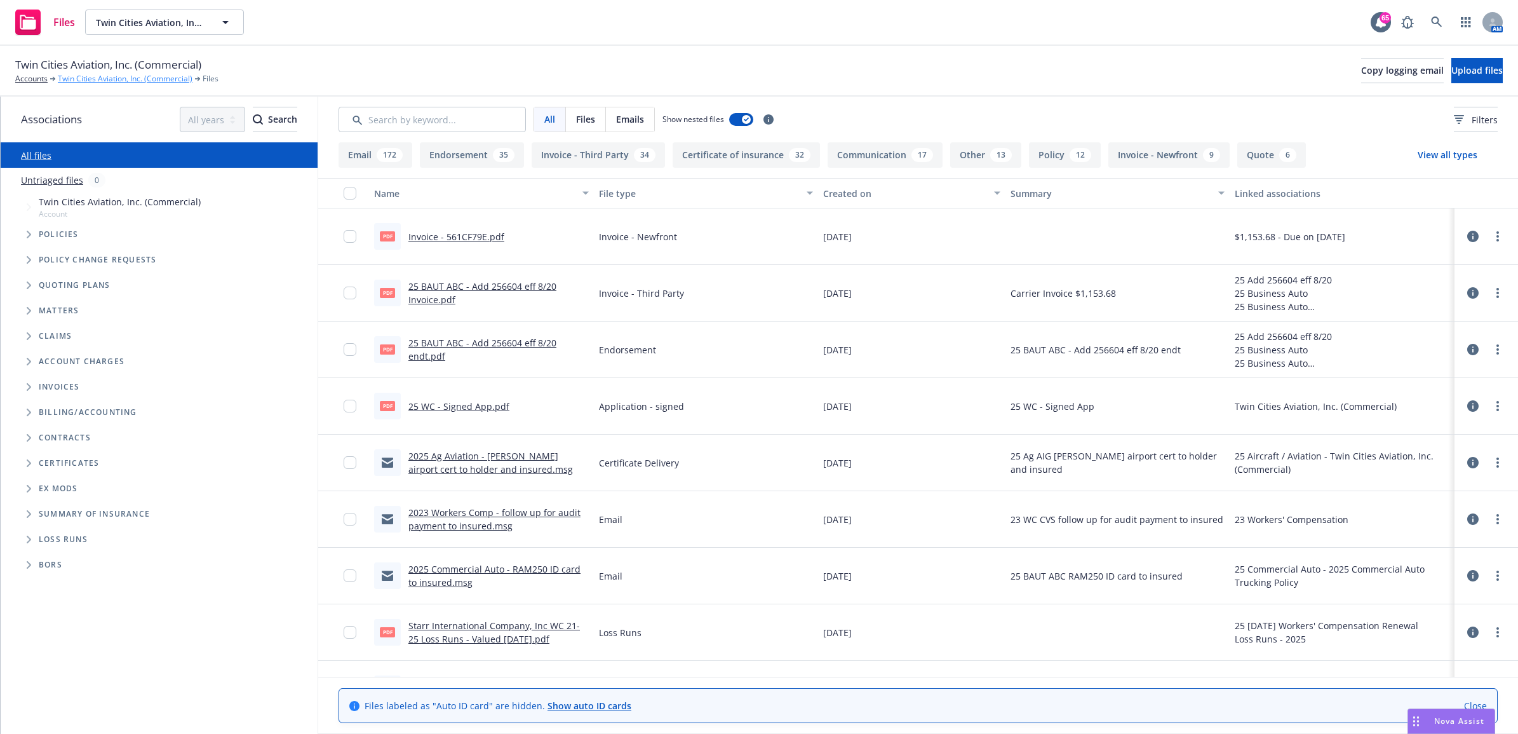
click at [125, 81] on link "Twin Cities Aviation, Inc. (Commercial)" at bounding box center [125, 78] width 135 height 11
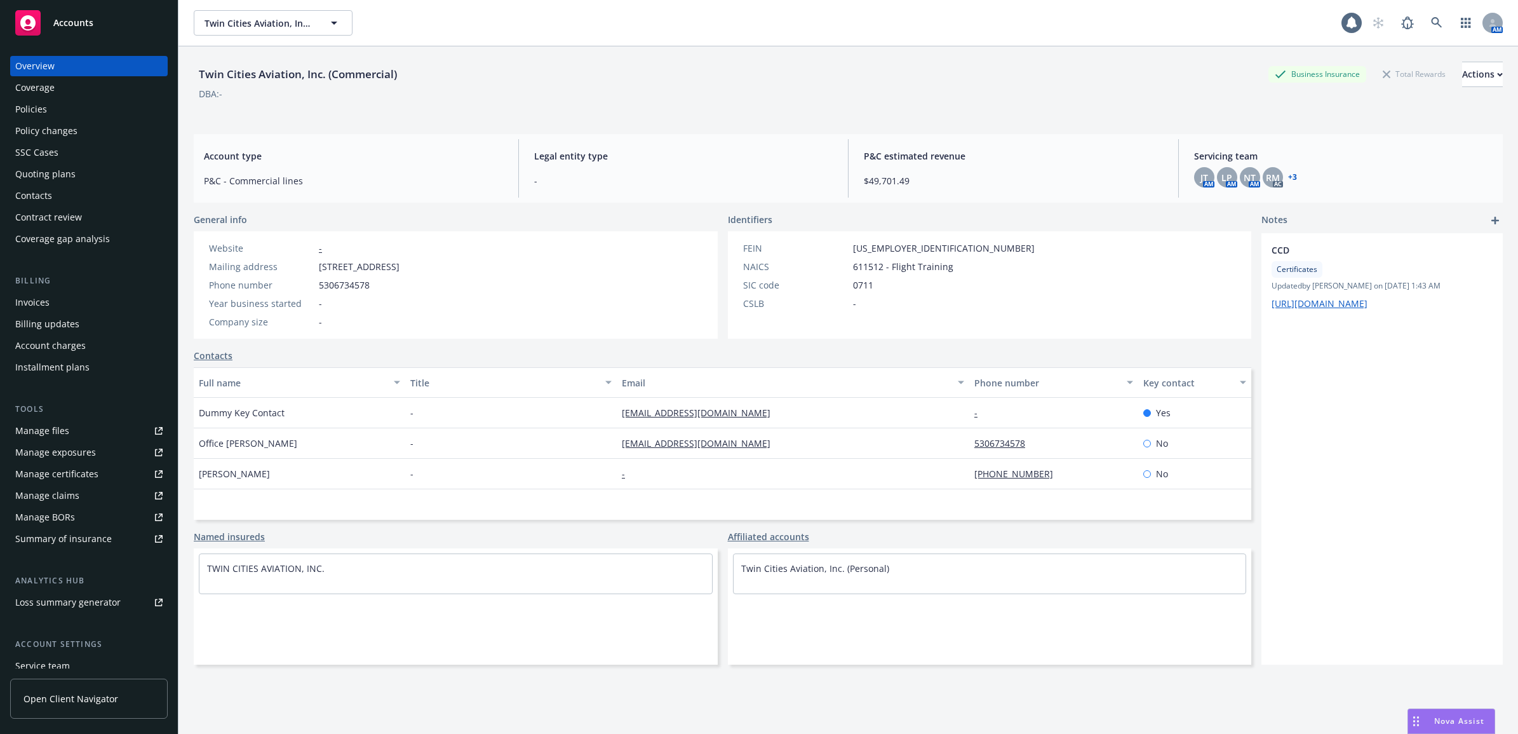
click at [62, 109] on div "Policies" at bounding box center [88, 109] width 147 height 20
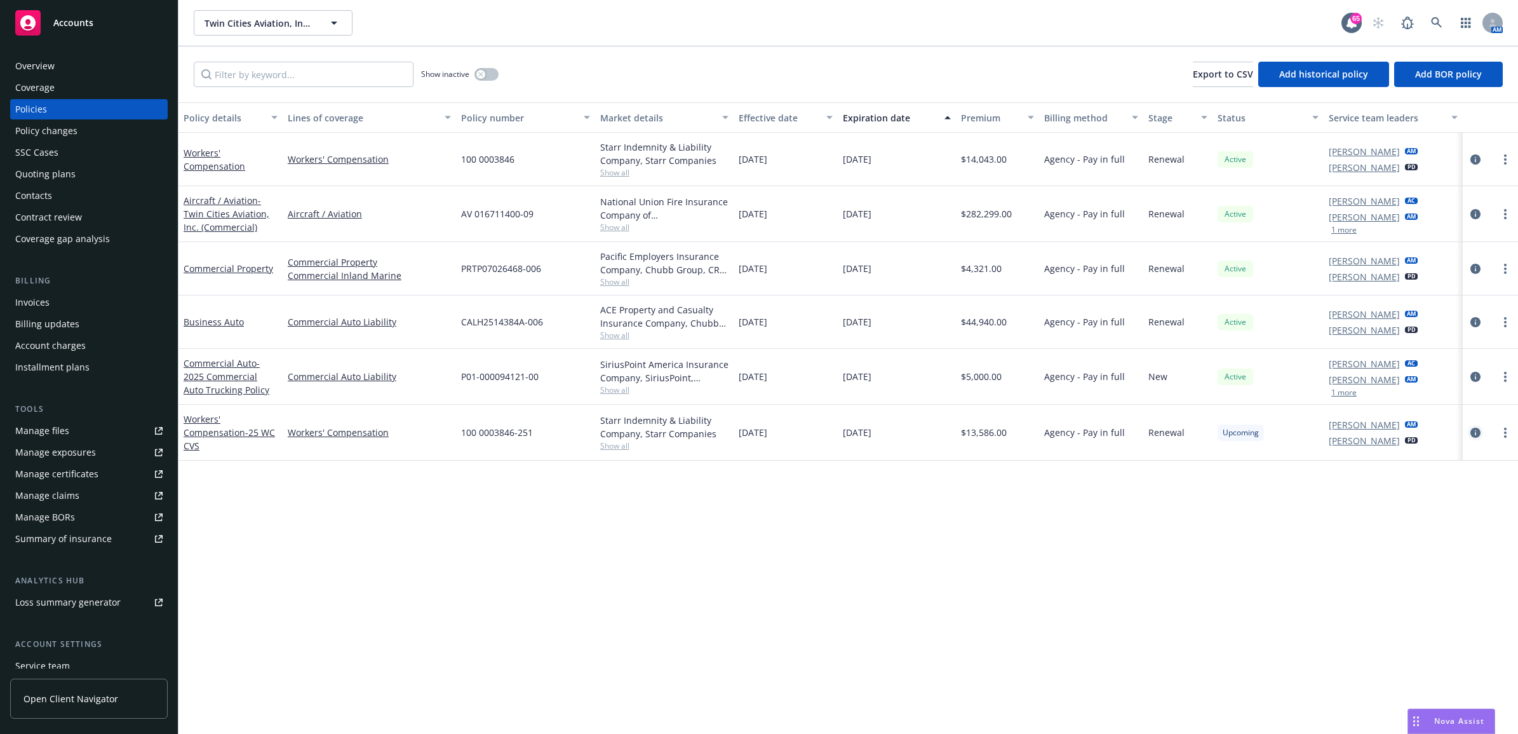
click at [1475, 438] on icon "circleInformation" at bounding box center [1475, 432] width 10 height 10
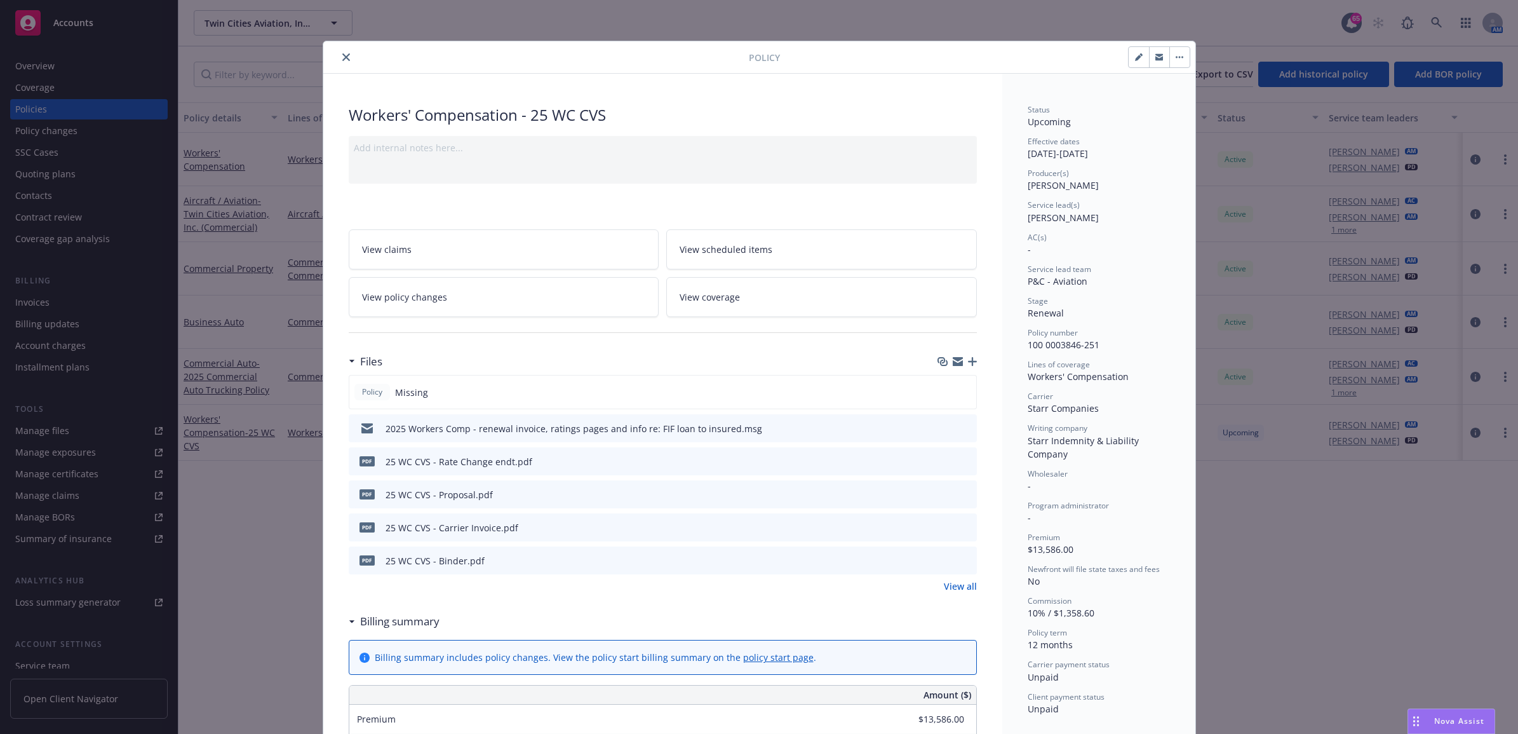
click at [343, 60] on icon "close" at bounding box center [346, 57] width 8 height 8
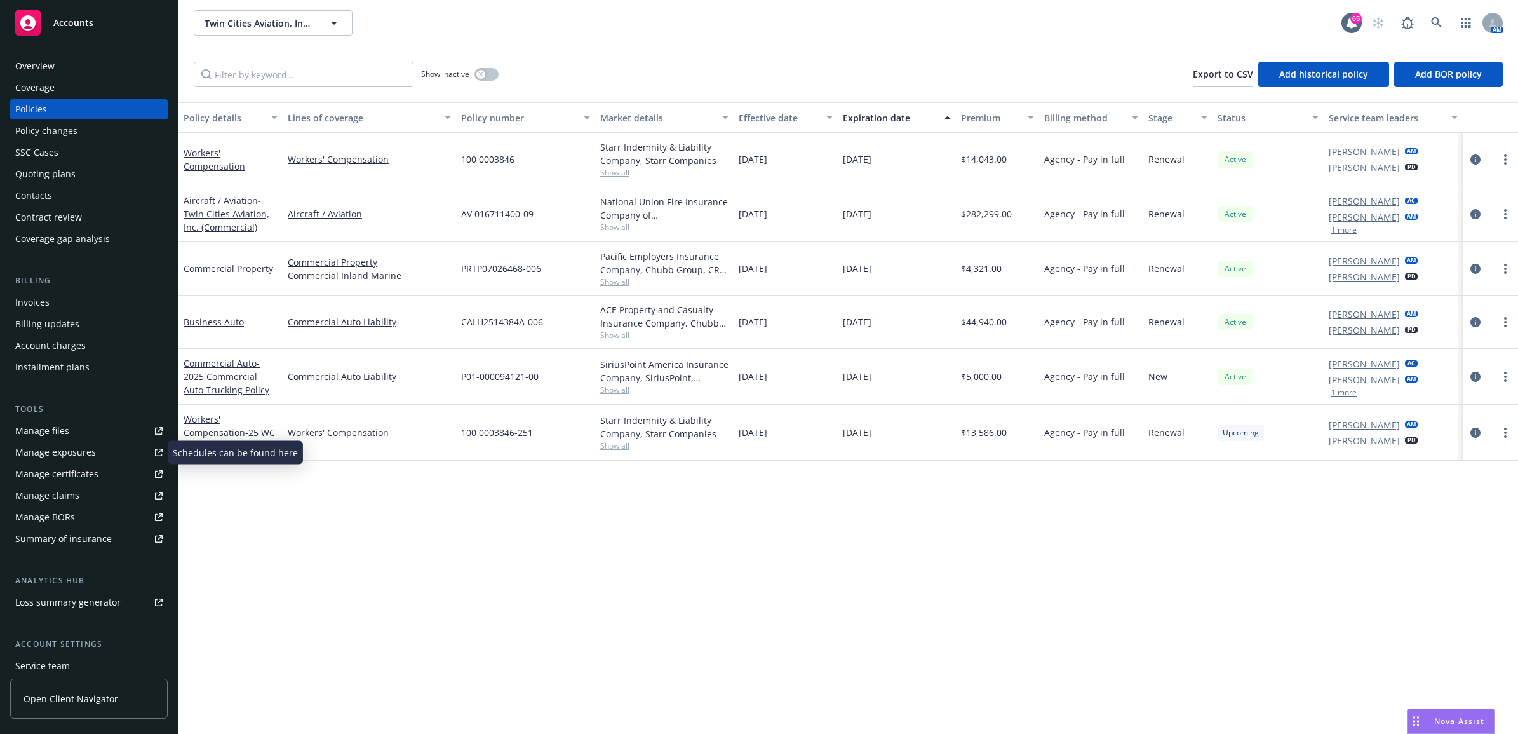
click at [71, 442] on div "Manage exposures" at bounding box center [55, 452] width 81 height 20
click at [74, 419] on div "Tools Manage files Manage exposures Manage certificates Manage claims Manage BO…" at bounding box center [88, 476] width 157 height 146
click at [79, 427] on link "Manage files" at bounding box center [88, 430] width 157 height 20
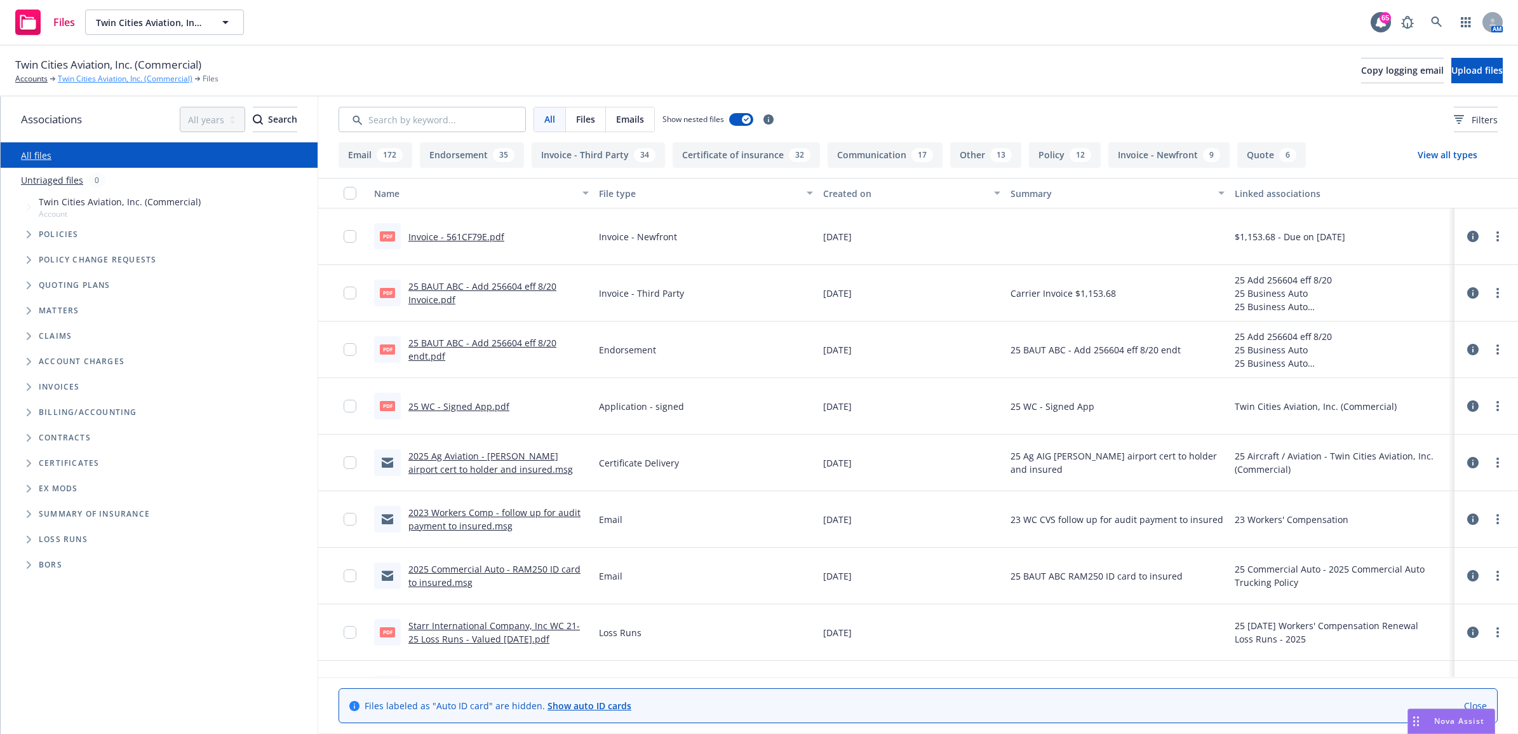
click at [145, 81] on link "Twin Cities Aviation, Inc. (Commercial)" at bounding box center [125, 78] width 135 height 11
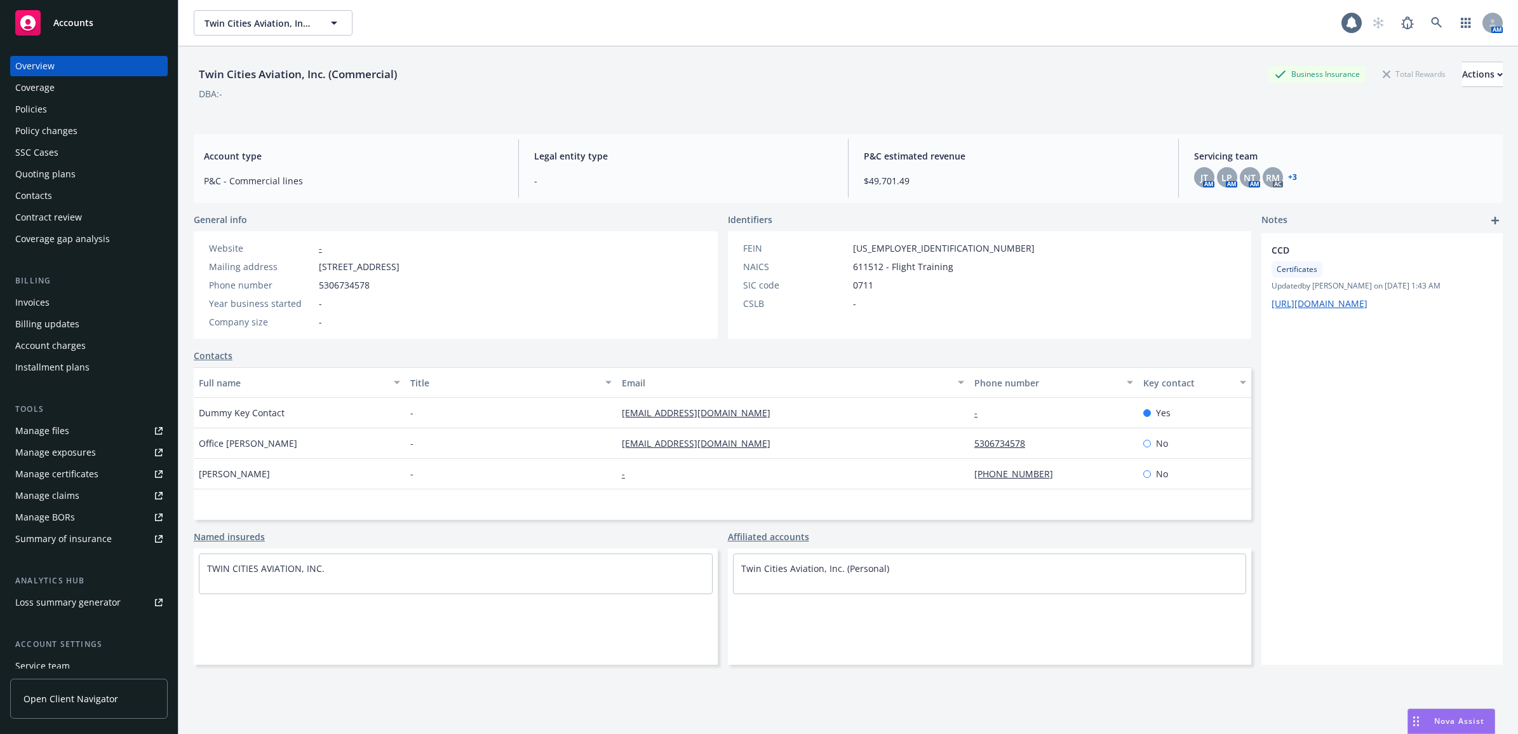
click at [64, 116] on div "Policies" at bounding box center [88, 109] width 147 height 20
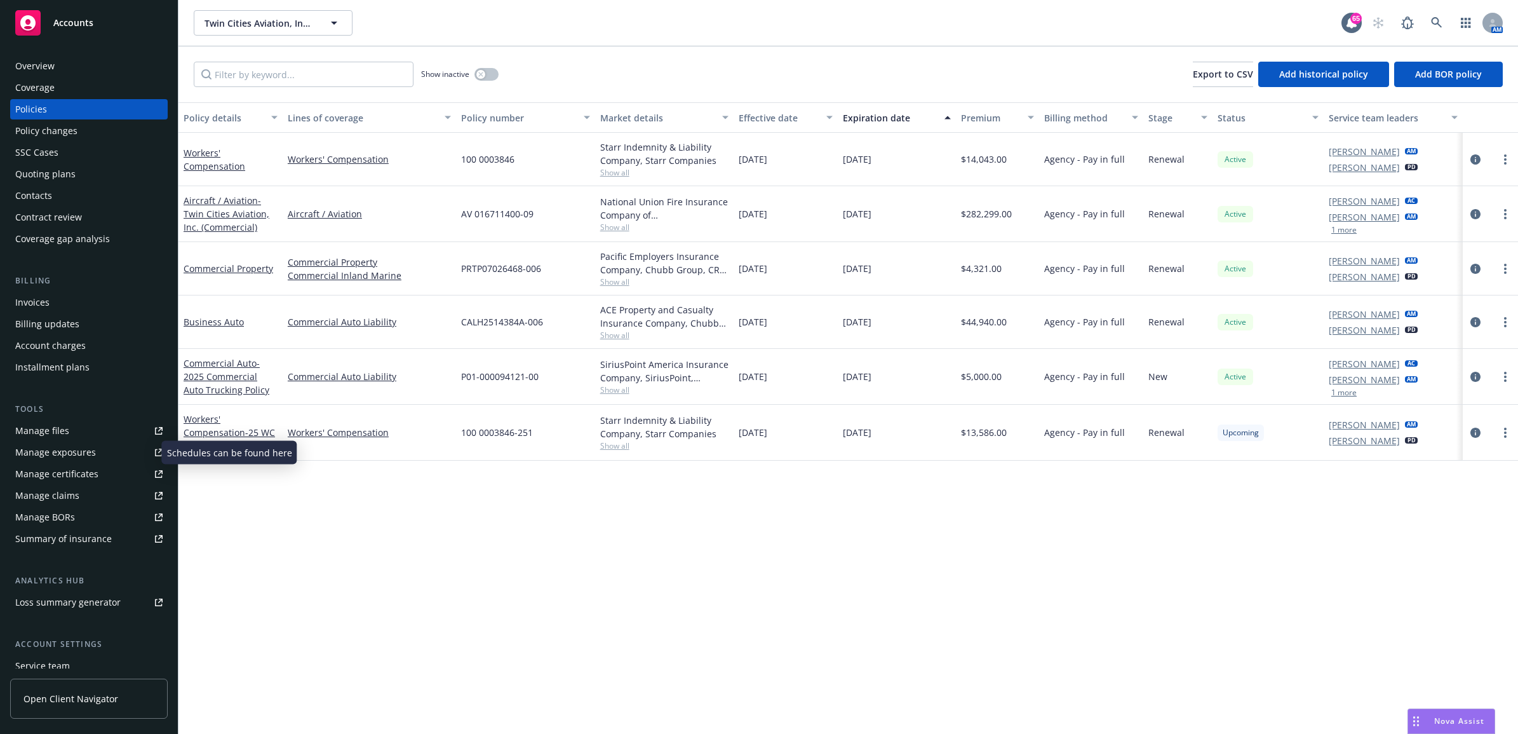
click at [76, 455] on div "Manage exposures" at bounding box center [55, 452] width 81 height 20
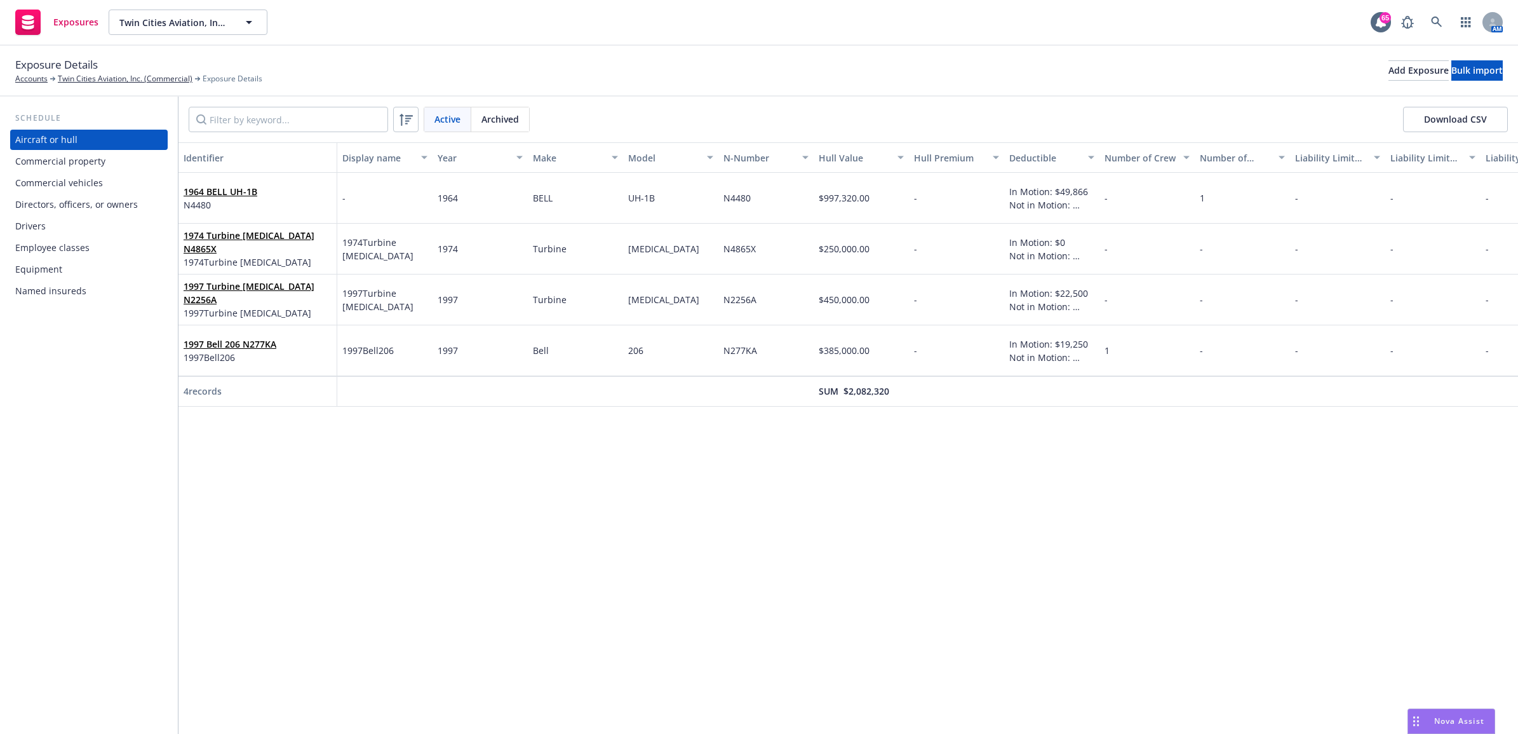
click at [110, 184] on div "Commercial vehicles" at bounding box center [88, 183] width 147 height 20
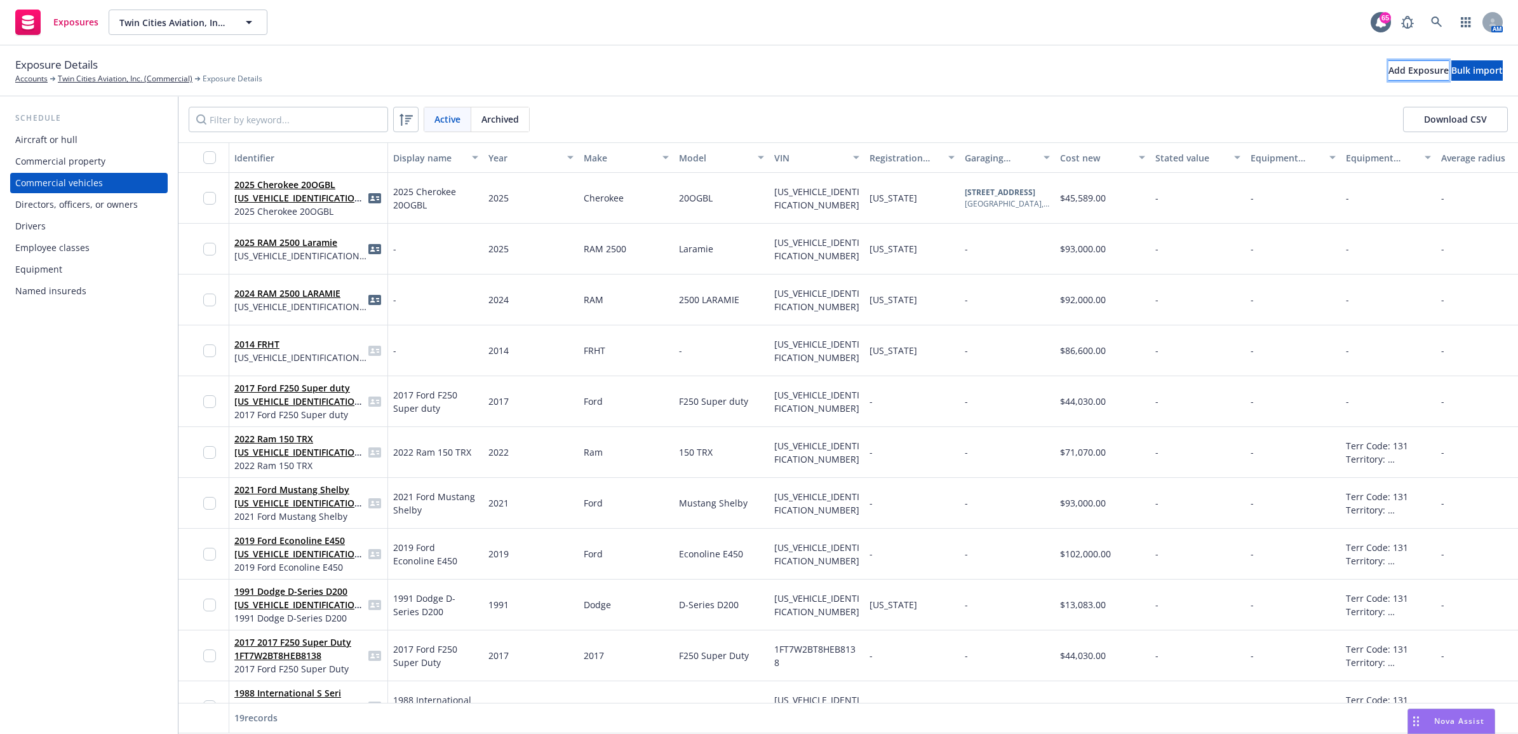
click at [1388, 74] on div "Add Exposure" at bounding box center [1418, 70] width 60 height 19
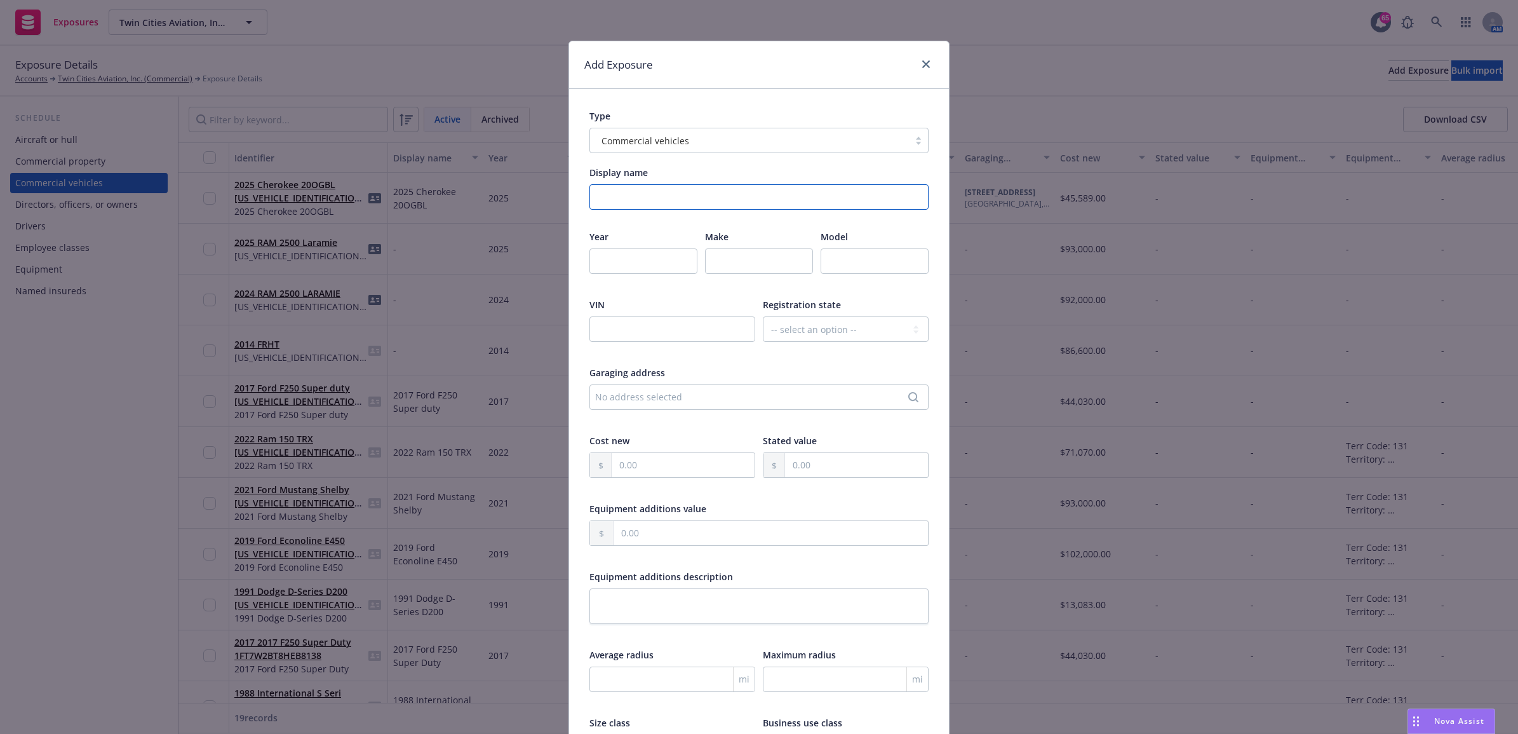
click at [626, 197] on input "Display name" at bounding box center [758, 196] width 339 height 25
click at [636, 249] on input "number" at bounding box center [643, 260] width 108 height 25
type input "2026"
type input "International"
type input "HV507"
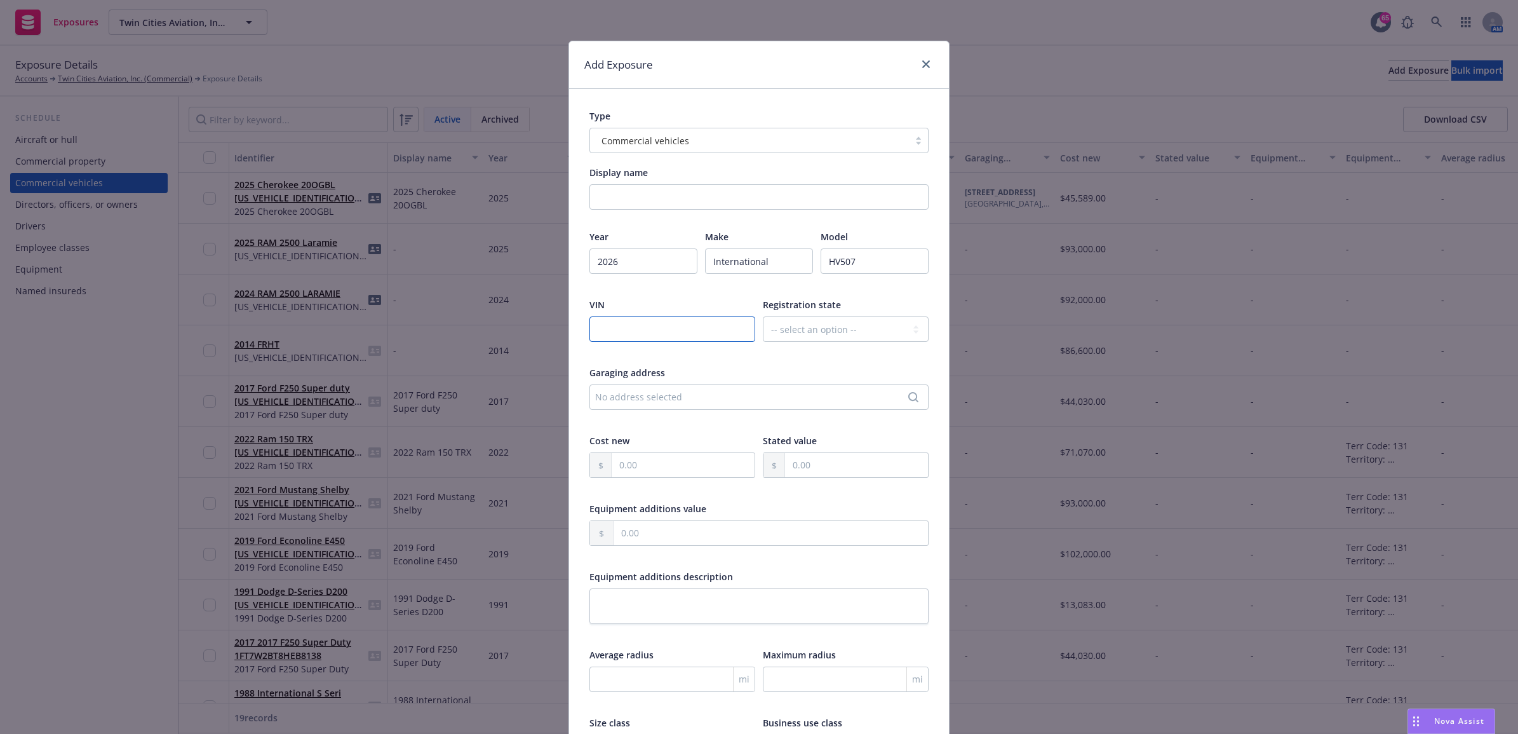
click at [608, 319] on input "text" at bounding box center [672, 328] width 166 height 25
type input "3HAEGTAT7TL256604"
click at [848, 327] on select "-- select an option -- Alaska Alabama Arkansas American Samoa Arizona Californi…" at bounding box center [846, 328] width 166 height 25
select select "CA"
click at [763, 316] on select "-- select an option -- Alaska Alabama Arkansas American Samoa Arizona Californi…" at bounding box center [846, 328] width 166 height 25
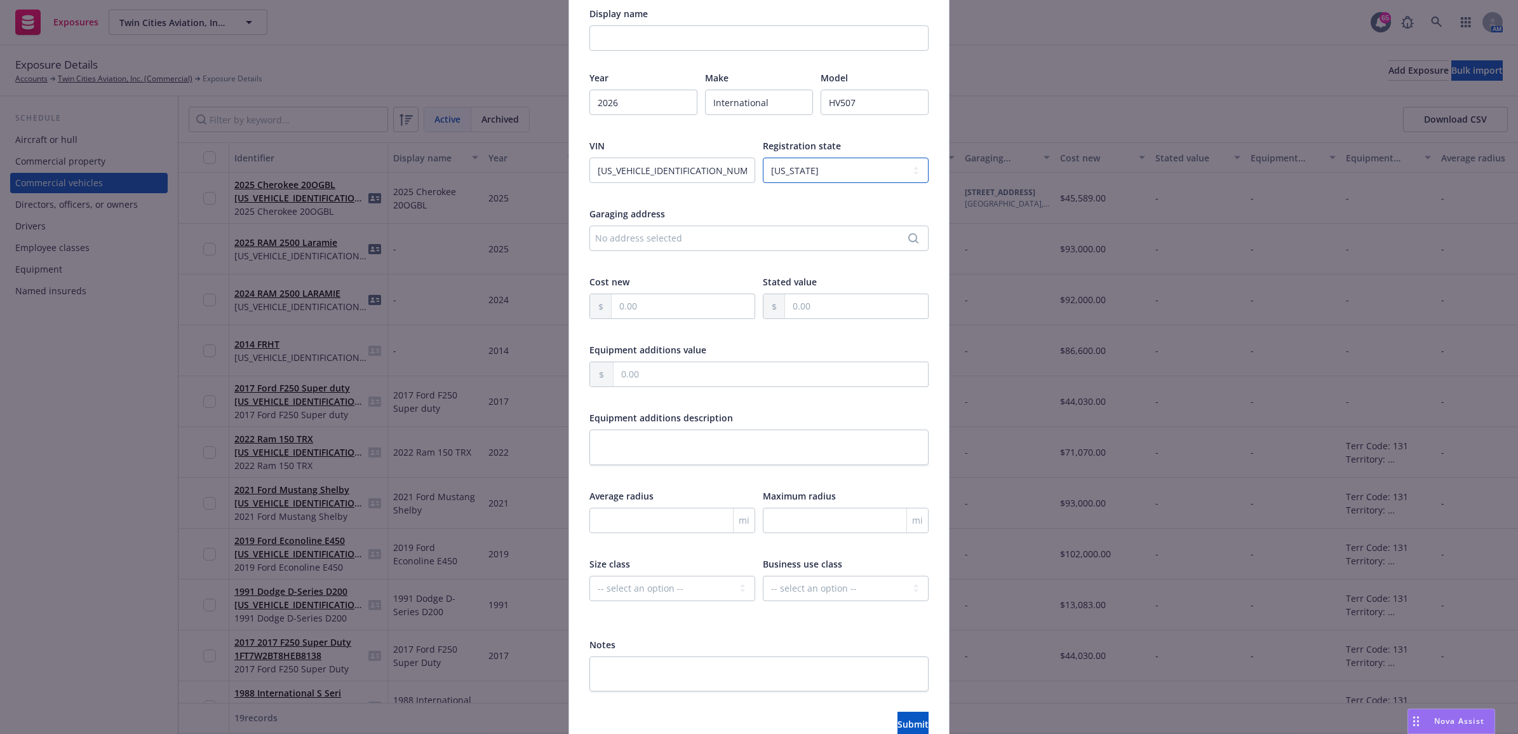
scroll to position [224, 0]
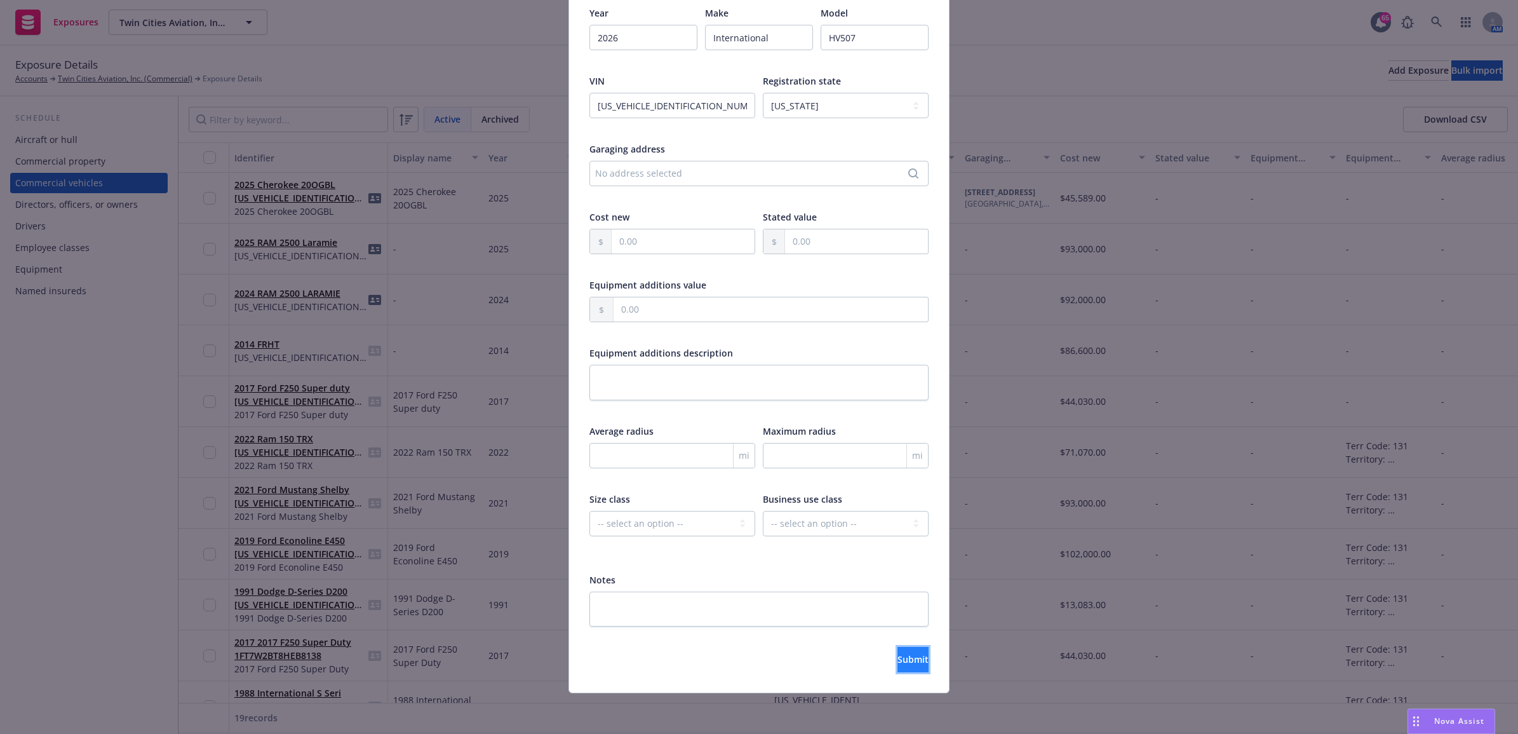
click at [897, 653] on button "Submit" at bounding box center [912, 658] width 31 height 25
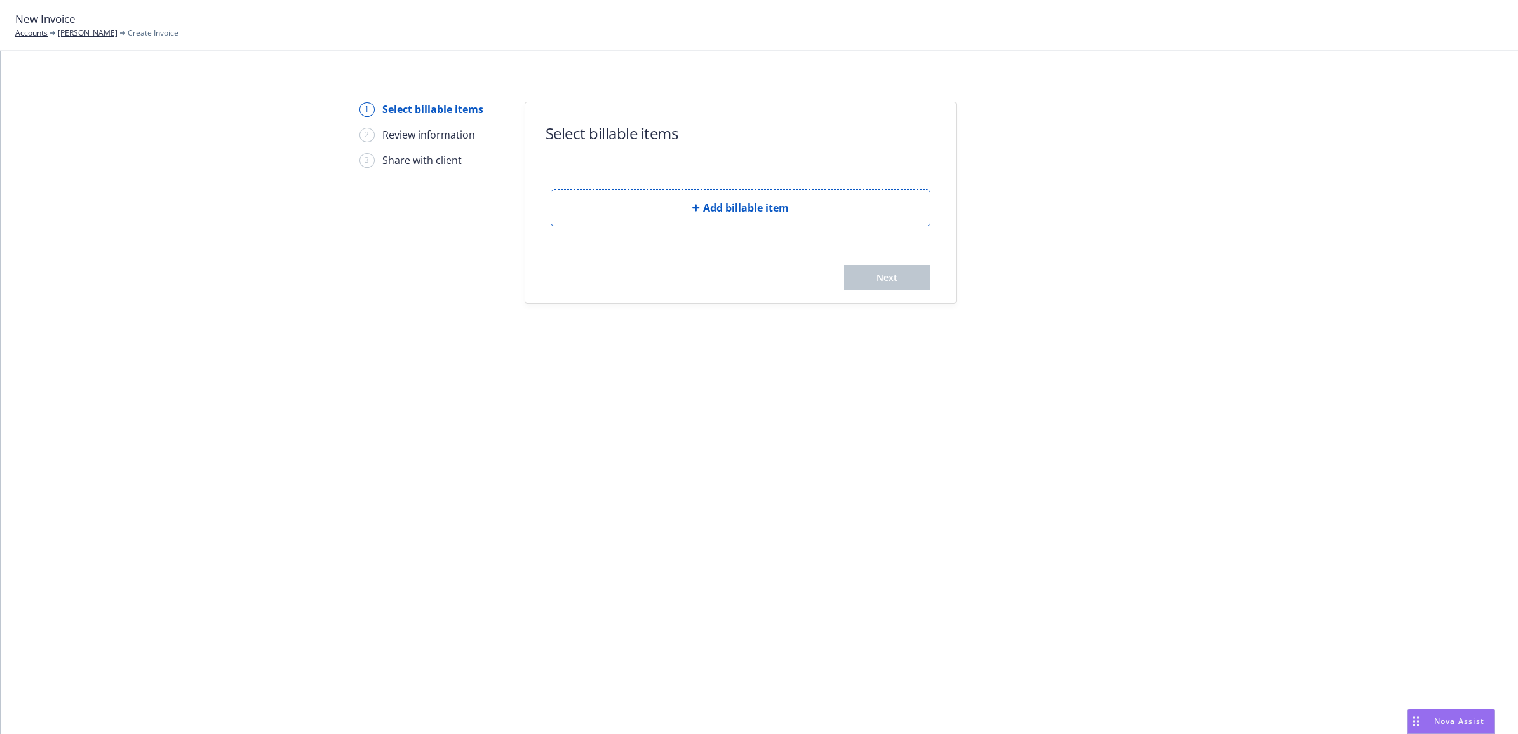
click at [690, 210] on button "Add billable item" at bounding box center [741, 207] width 380 height 37
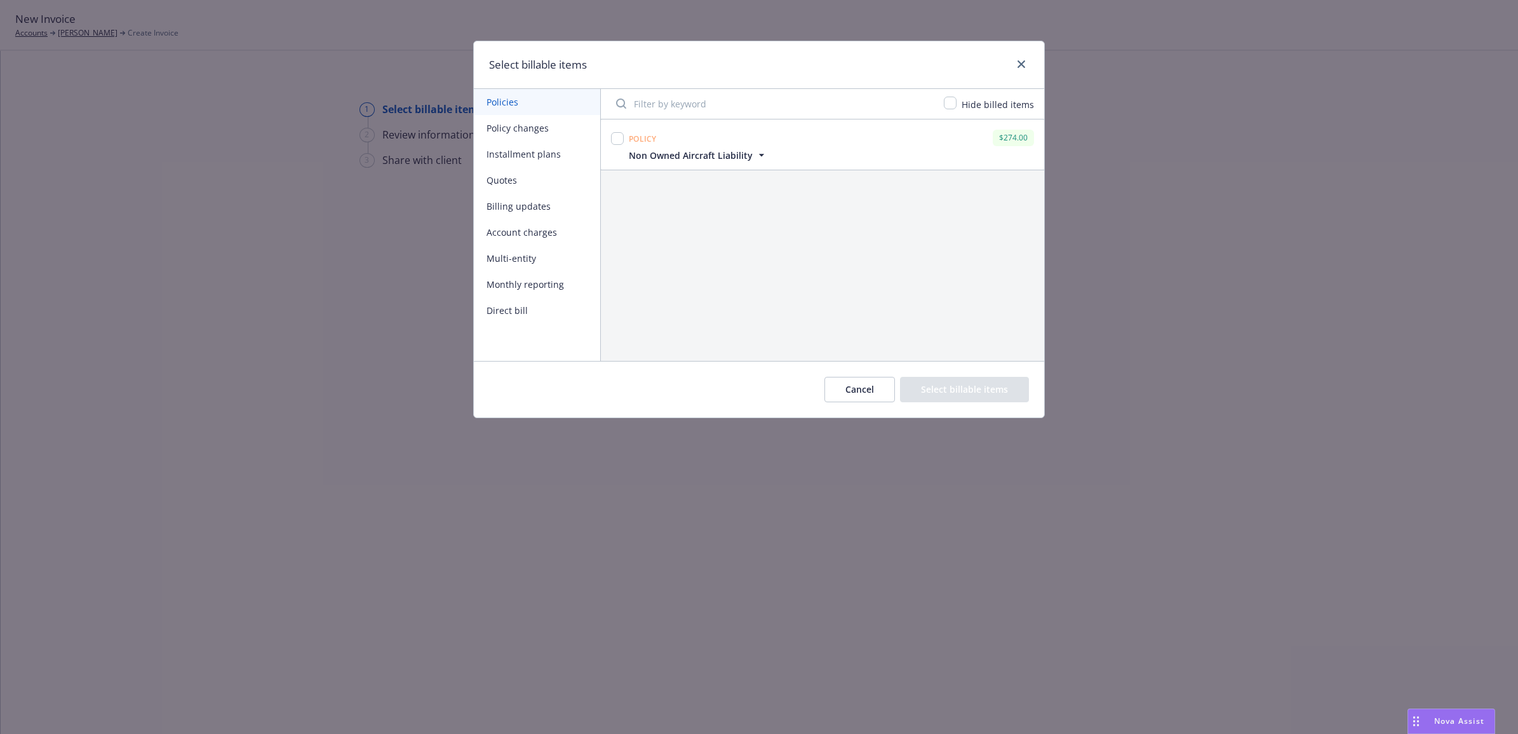
click at [543, 128] on button "Policy changes" at bounding box center [537, 128] width 126 height 26
drag, startPoint x: 617, startPoint y: 137, endPoint x: 814, endPoint y: 271, distance: 238.1
click at [617, 138] on input "checkbox" at bounding box center [617, 138] width 13 height 13
checkbox input "true"
click at [972, 389] on button "Select billable items" at bounding box center [964, 389] width 129 height 25
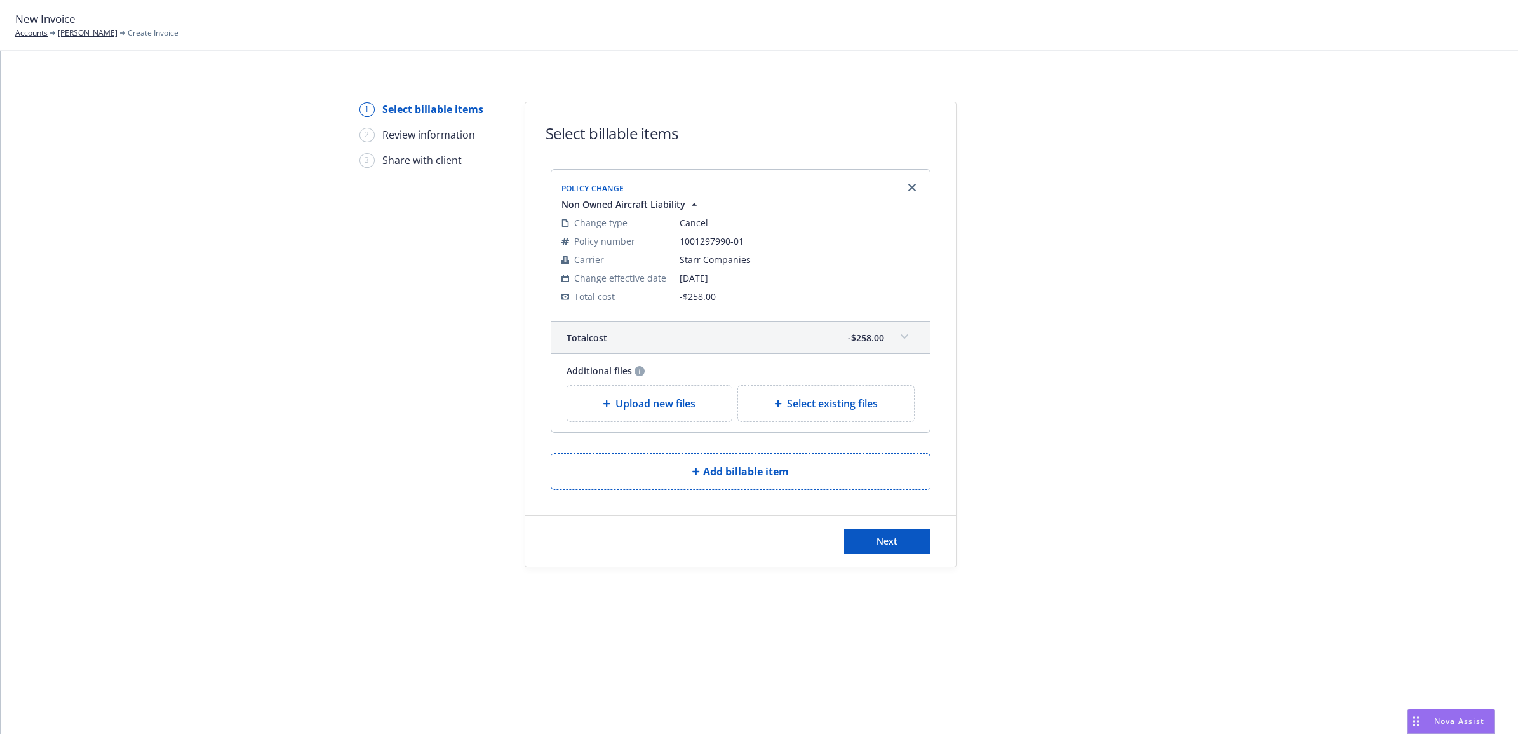
click at [908, 556] on div "Next" at bounding box center [740, 541] width 431 height 51
click at [896, 524] on div "Next" at bounding box center [740, 541] width 431 height 51
click at [894, 533] on button "Next" at bounding box center [887, 540] width 86 height 25
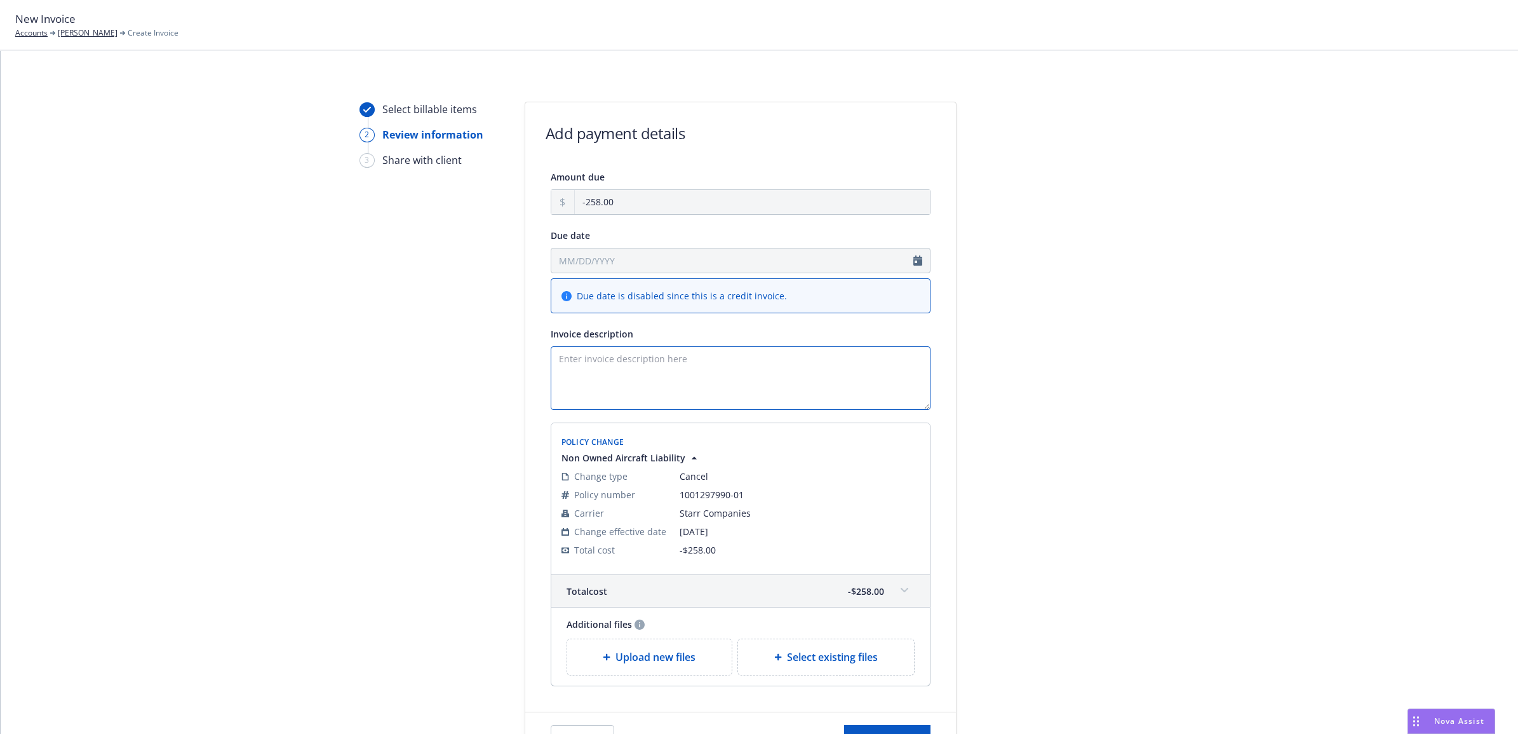
click at [772, 368] on textarea "Invoice description" at bounding box center [741, 378] width 380 height 64
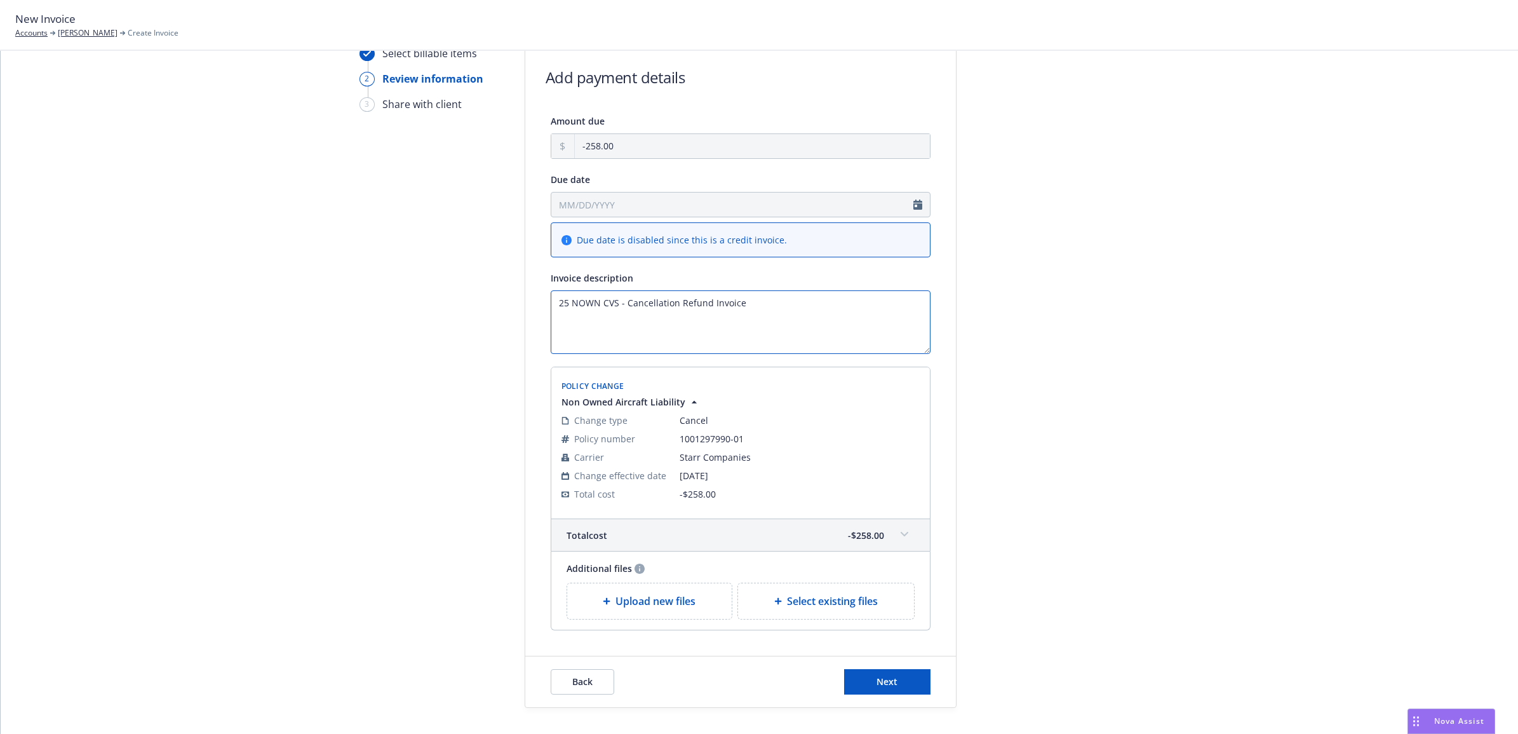
scroll to position [112, 0]
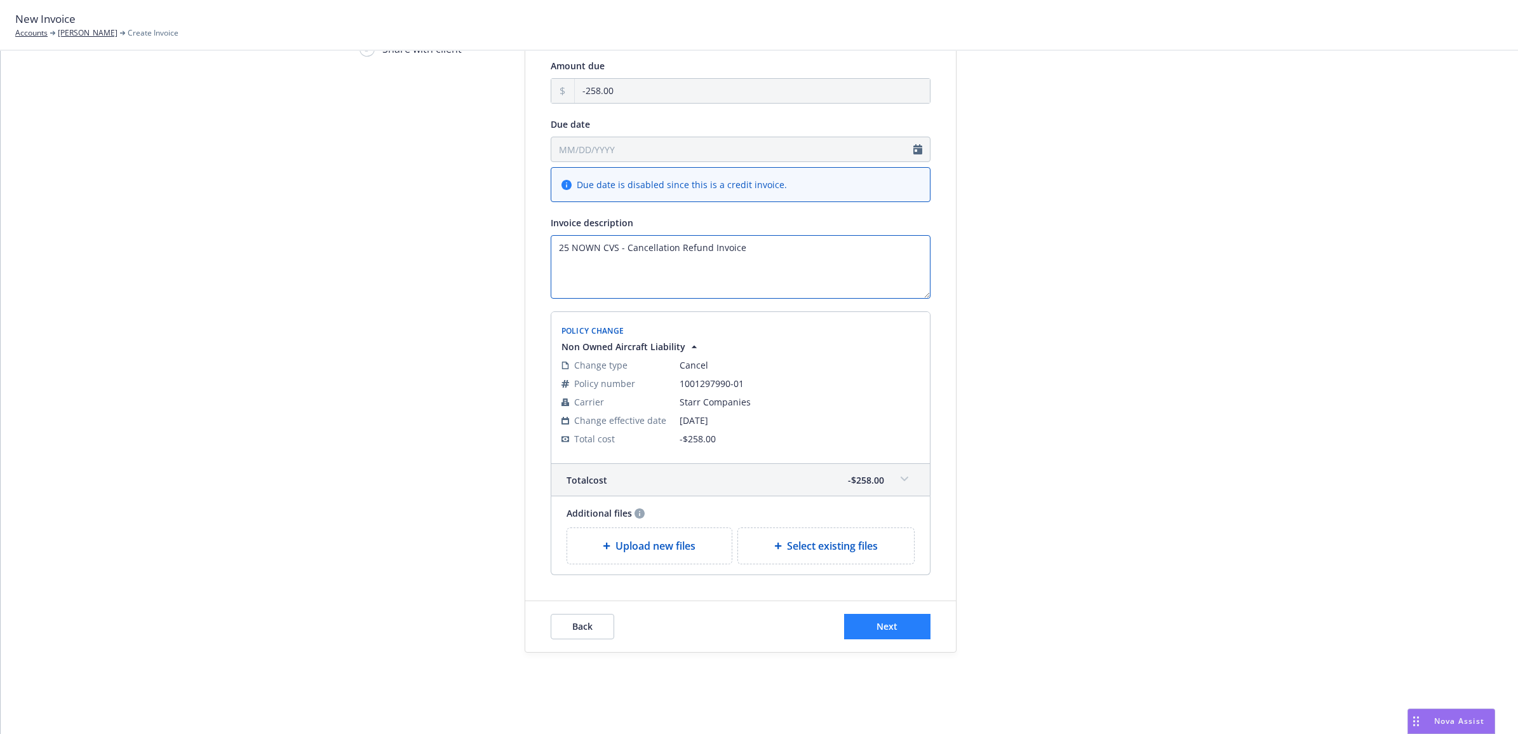
type textarea "25 NOWN CVS - Cancellation Refund Invoice"
click at [868, 613] on button "Next" at bounding box center [887, 625] width 86 height 25
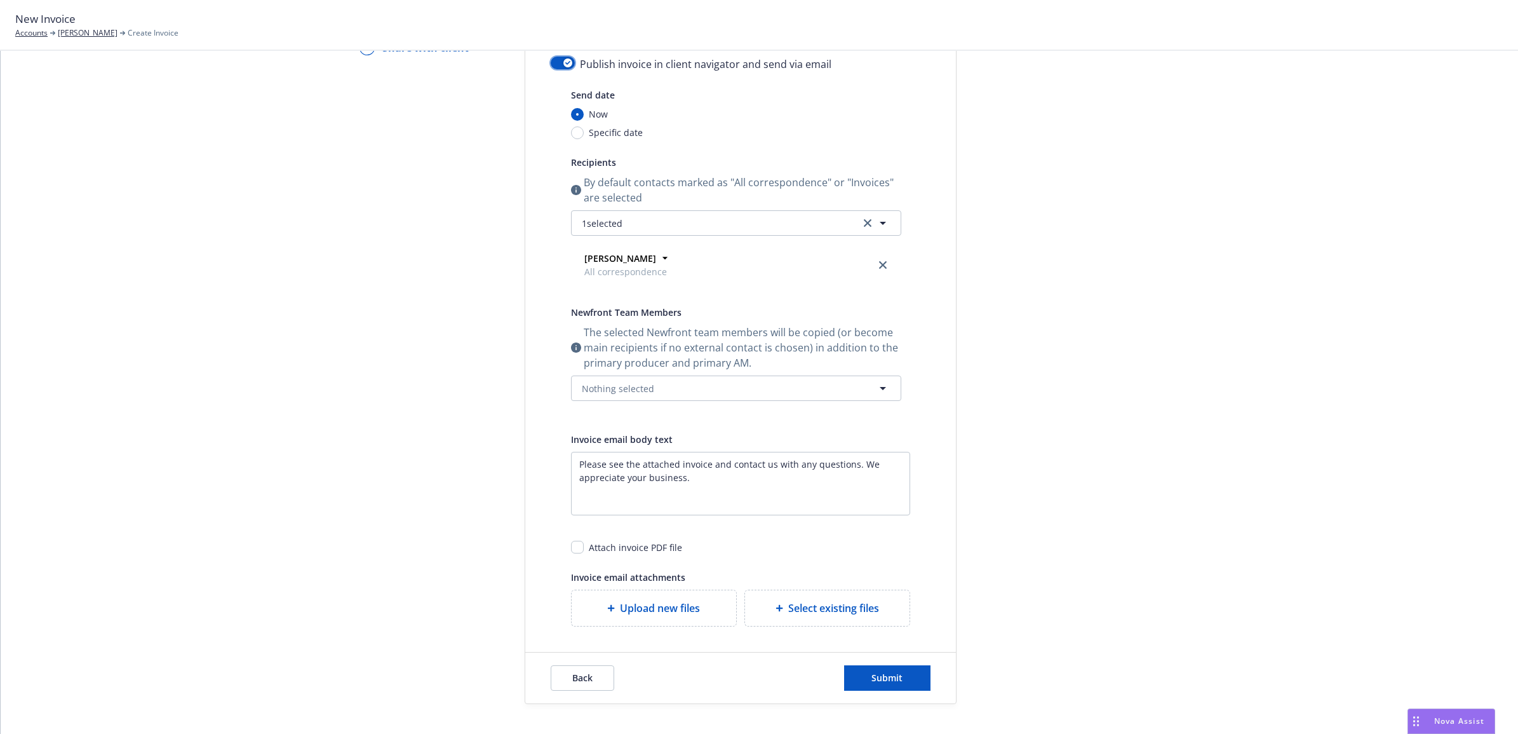
click at [551, 65] on button "button" at bounding box center [563, 63] width 24 height 13
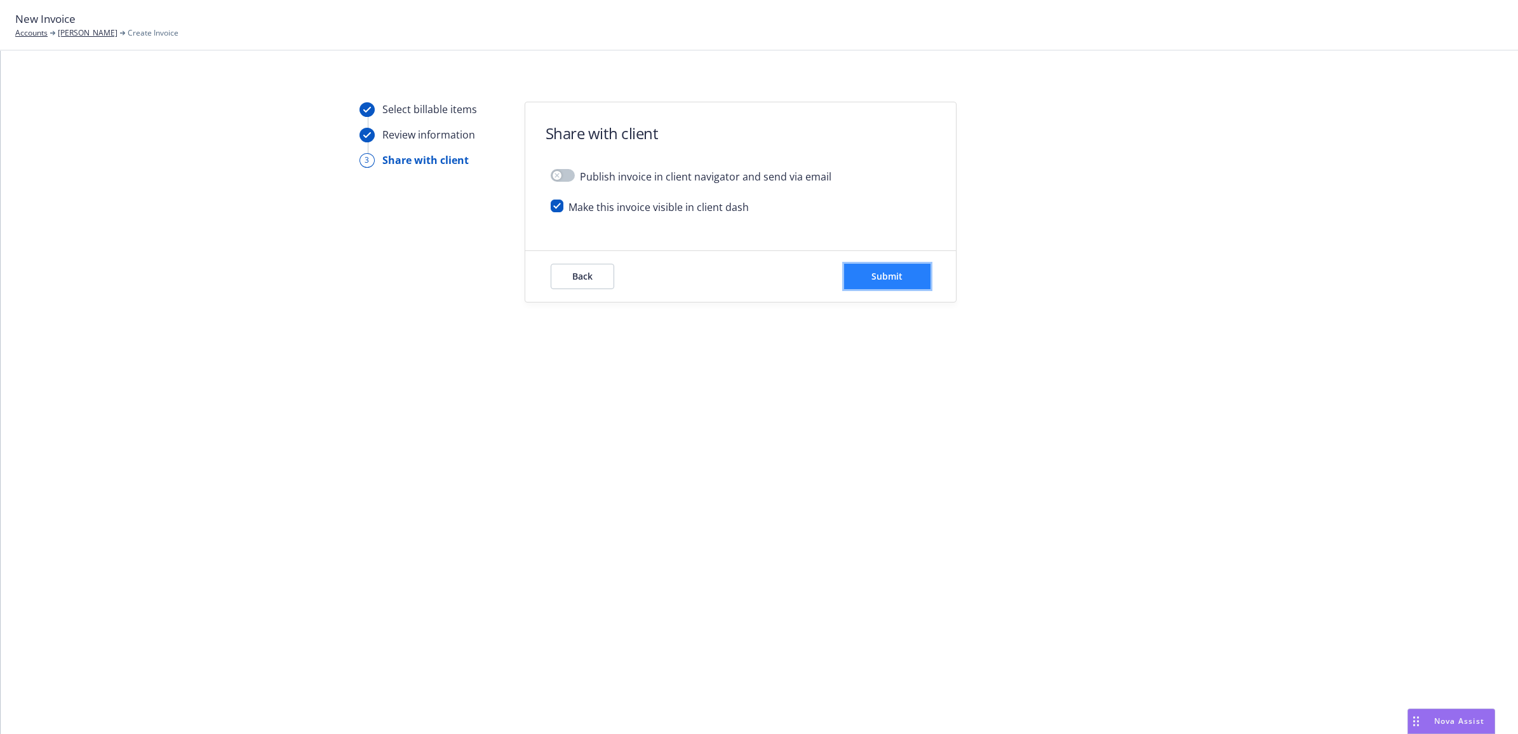
click at [891, 286] on button "Submit" at bounding box center [887, 276] width 86 height 25
